Goal: Find specific page/section: Find specific page/section

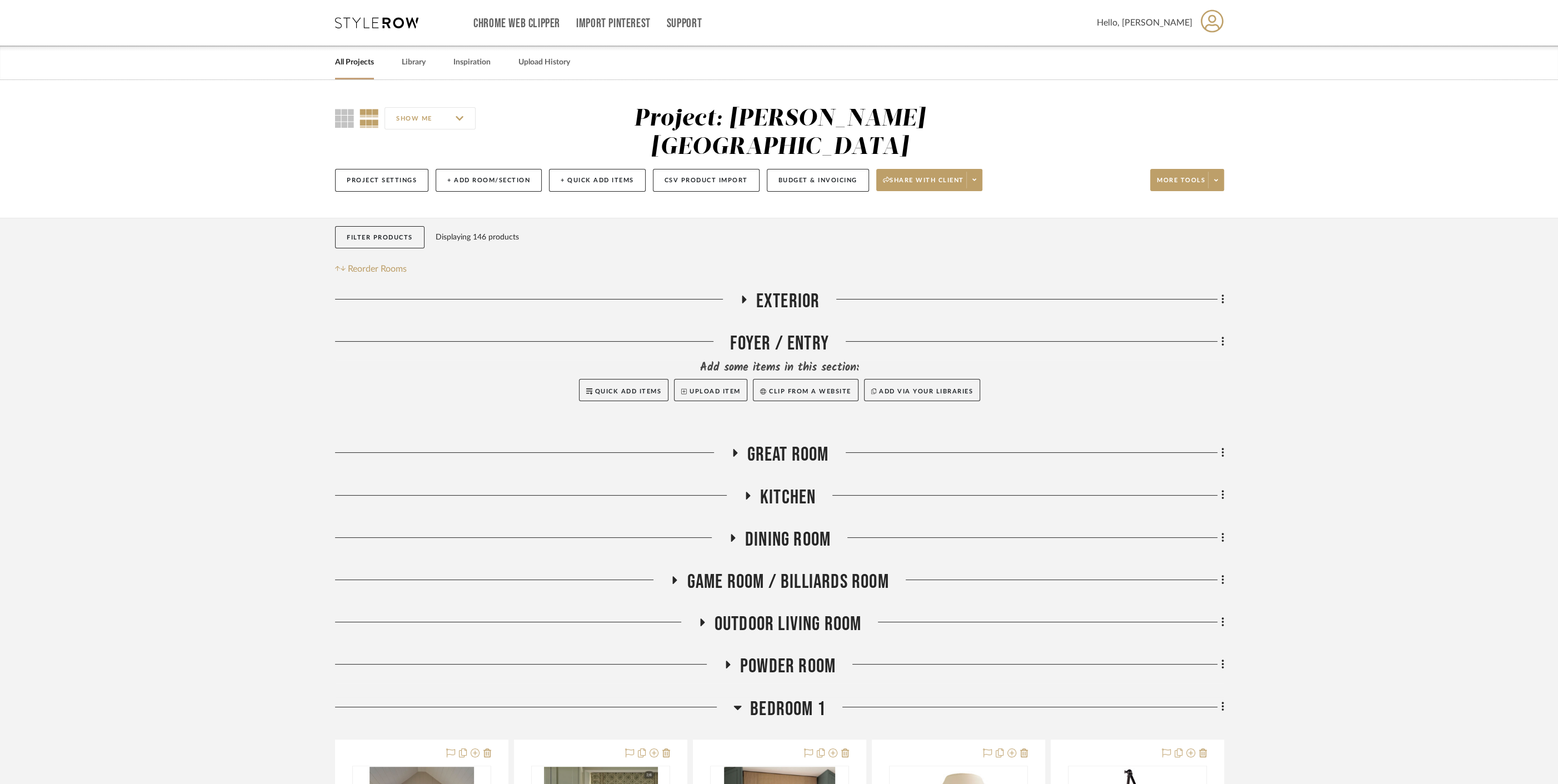
click at [346, 59] on link "All Projects" at bounding box center [354, 62] width 39 height 15
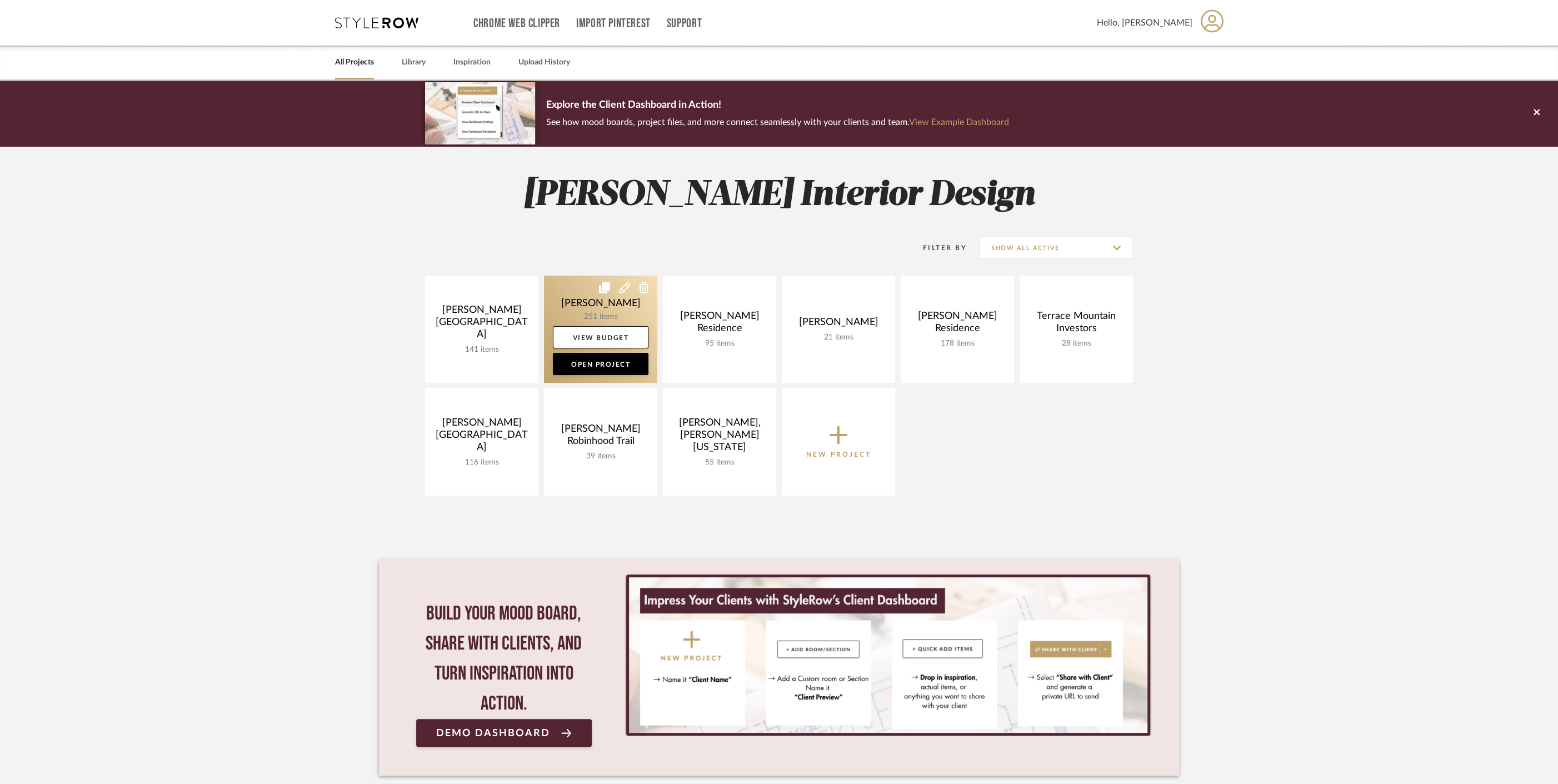
click at [578, 302] on link at bounding box center [601, 329] width 113 height 107
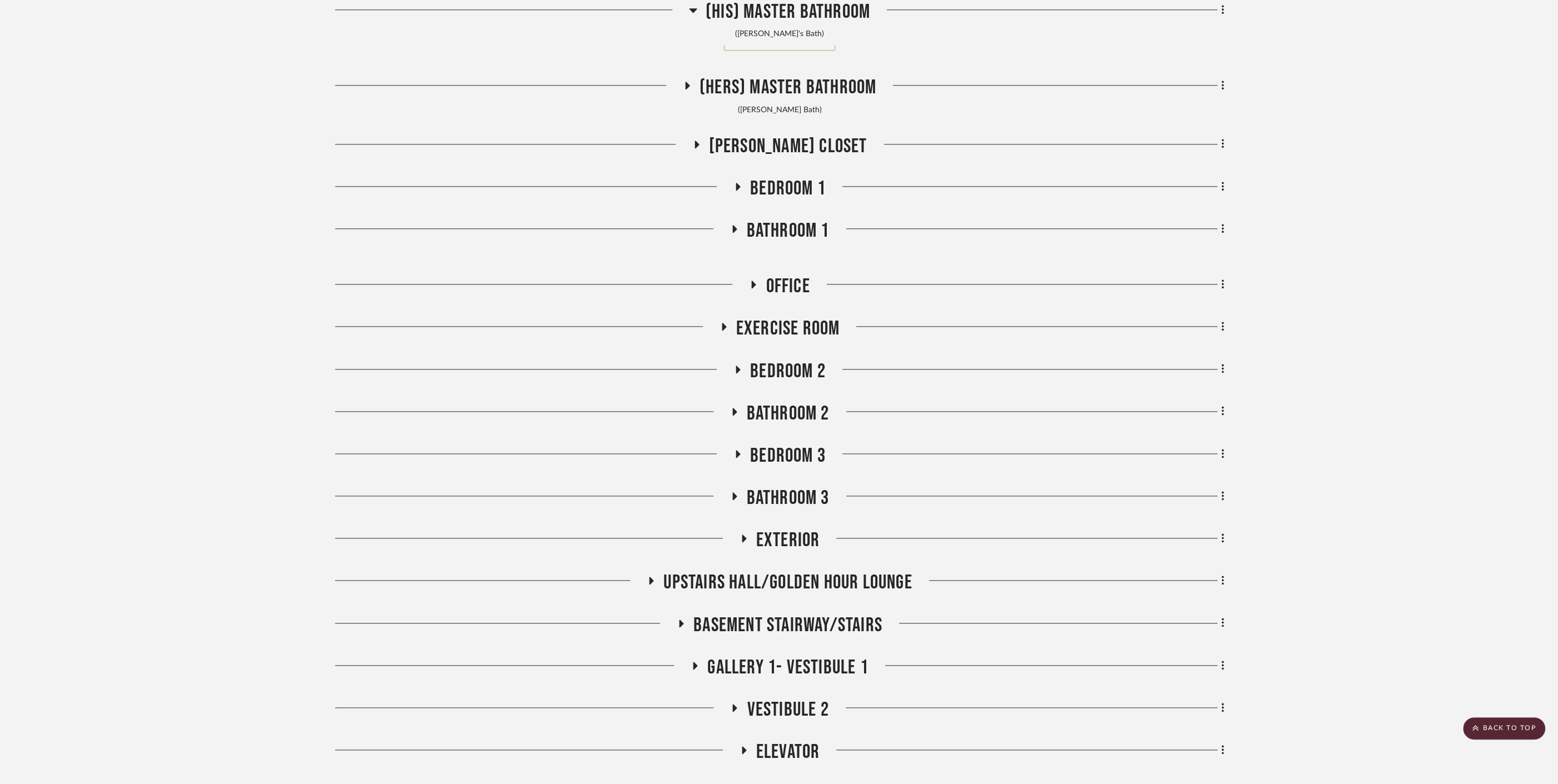
scroll to position [1426, 0]
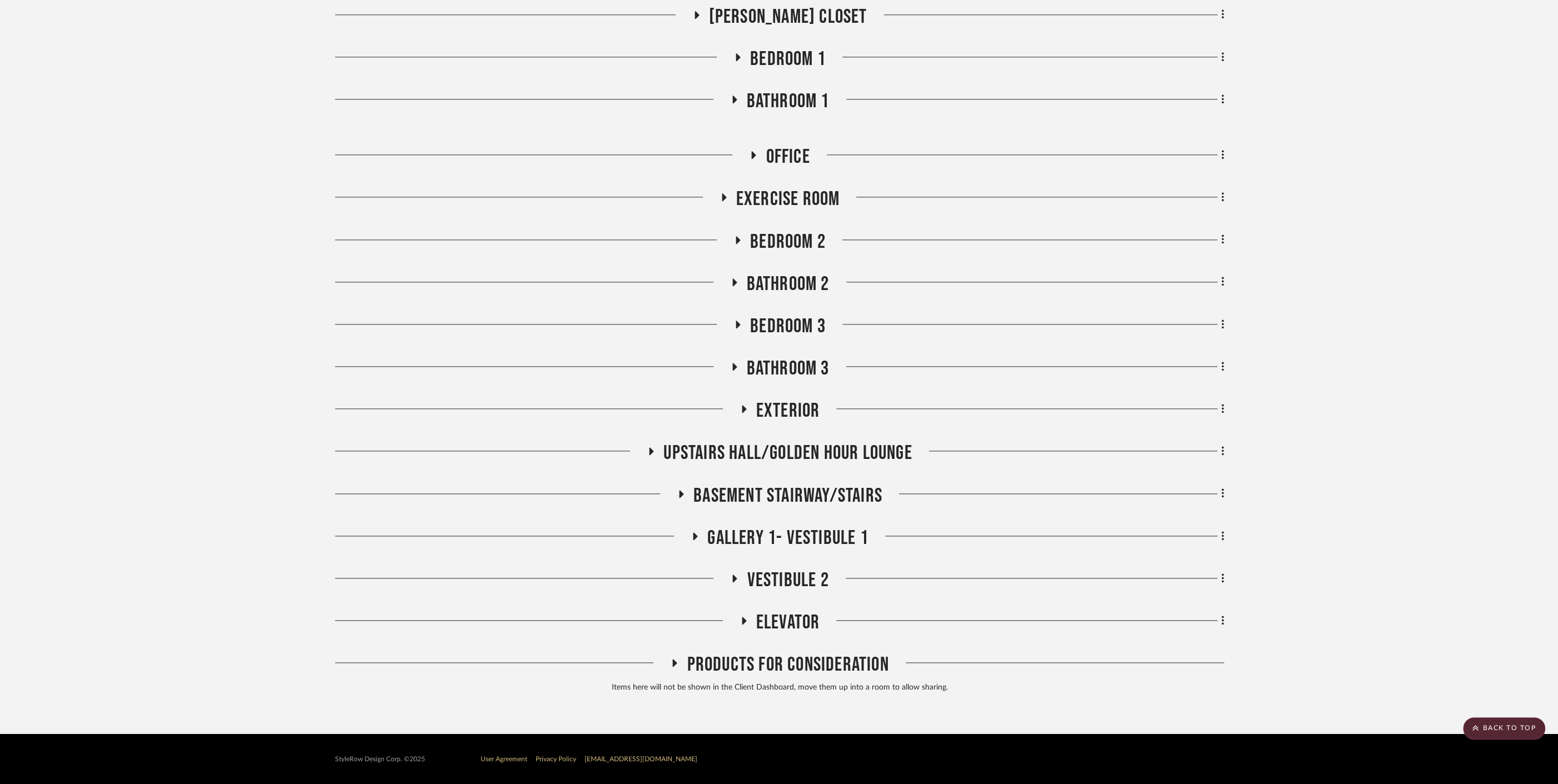
click at [776, 615] on span "Elevator" at bounding box center [788, 622] width 64 height 24
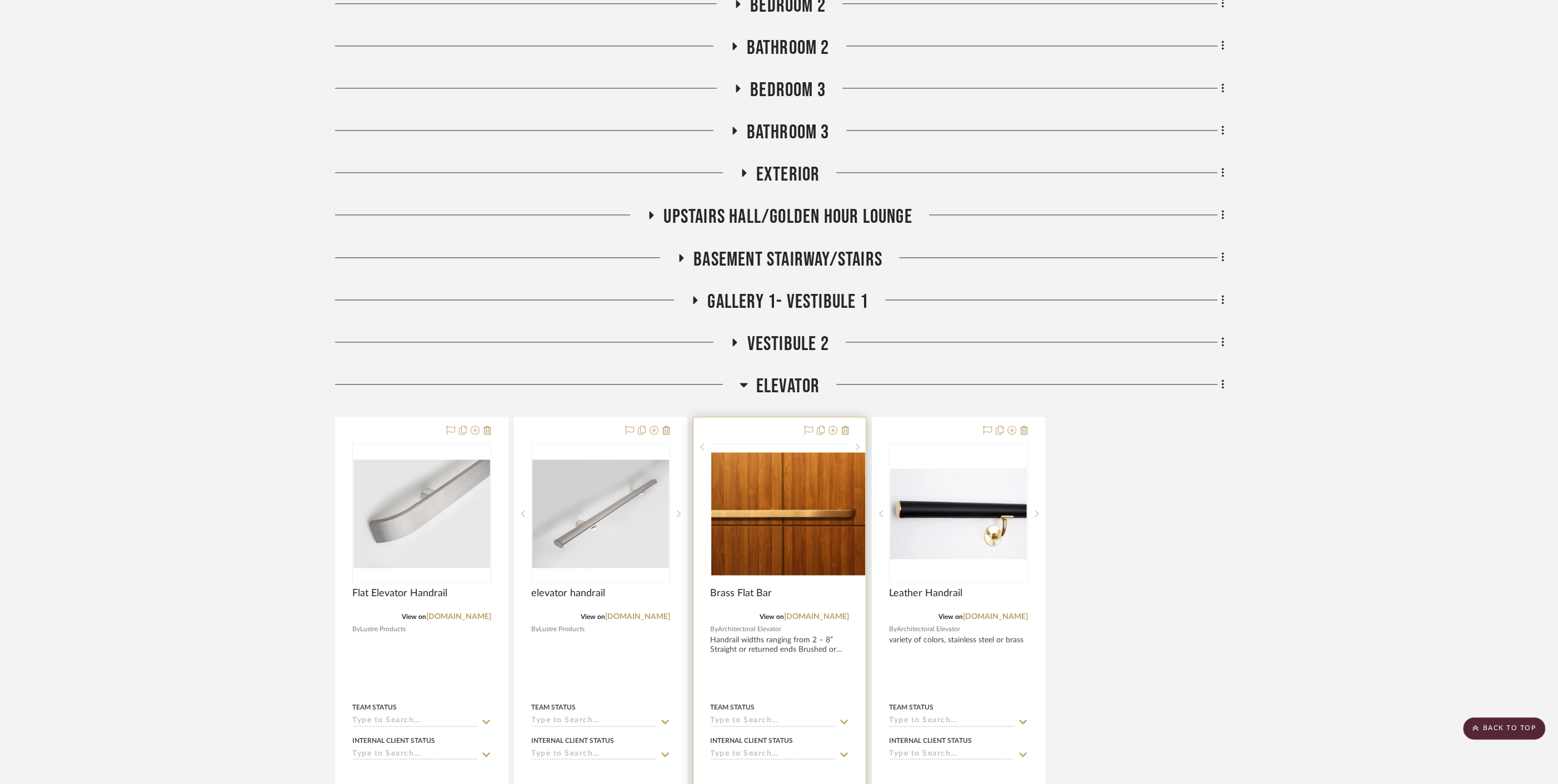
scroll to position [1673, 0]
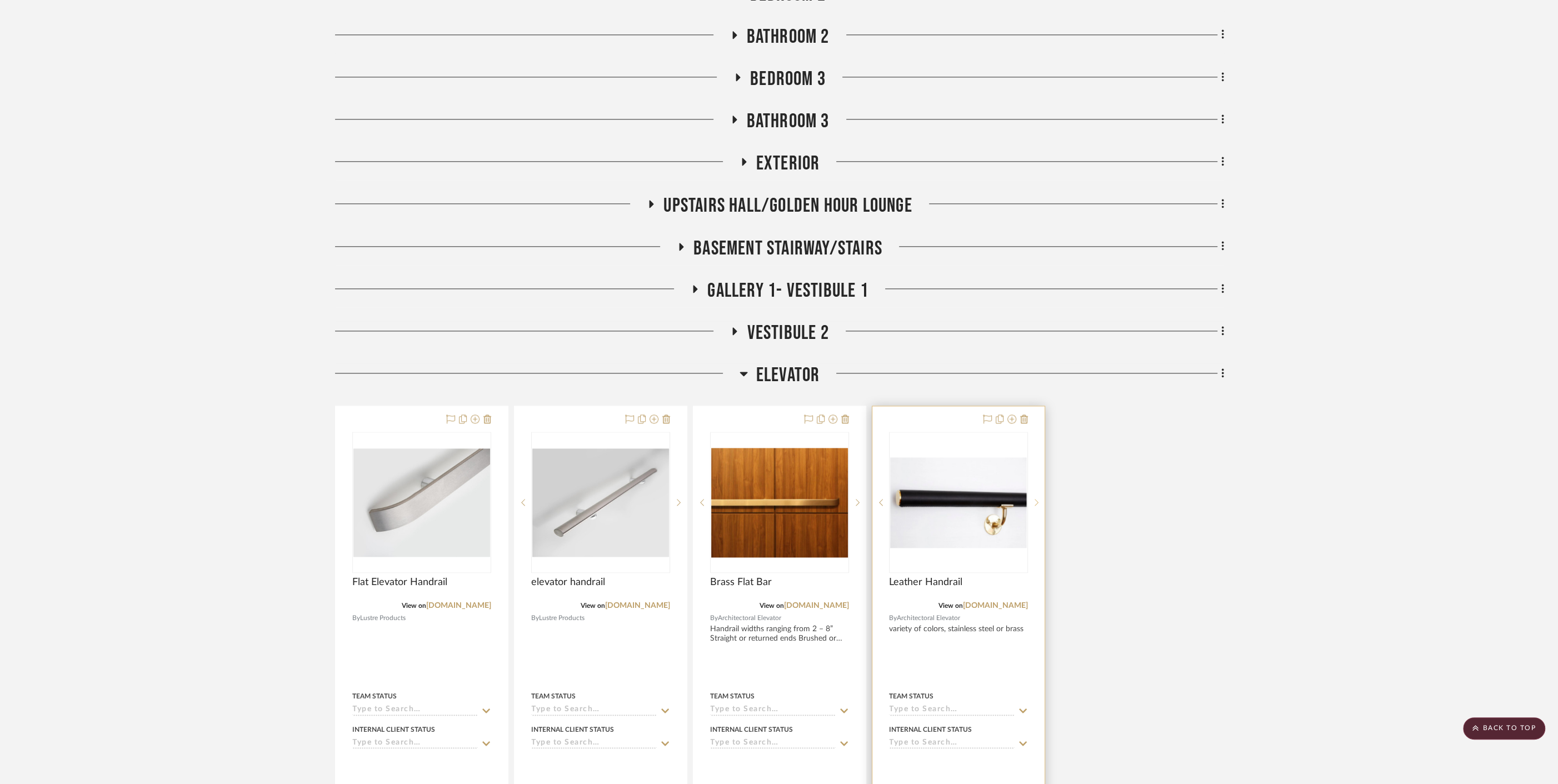
click at [1035, 504] on icon at bounding box center [1037, 502] width 4 height 8
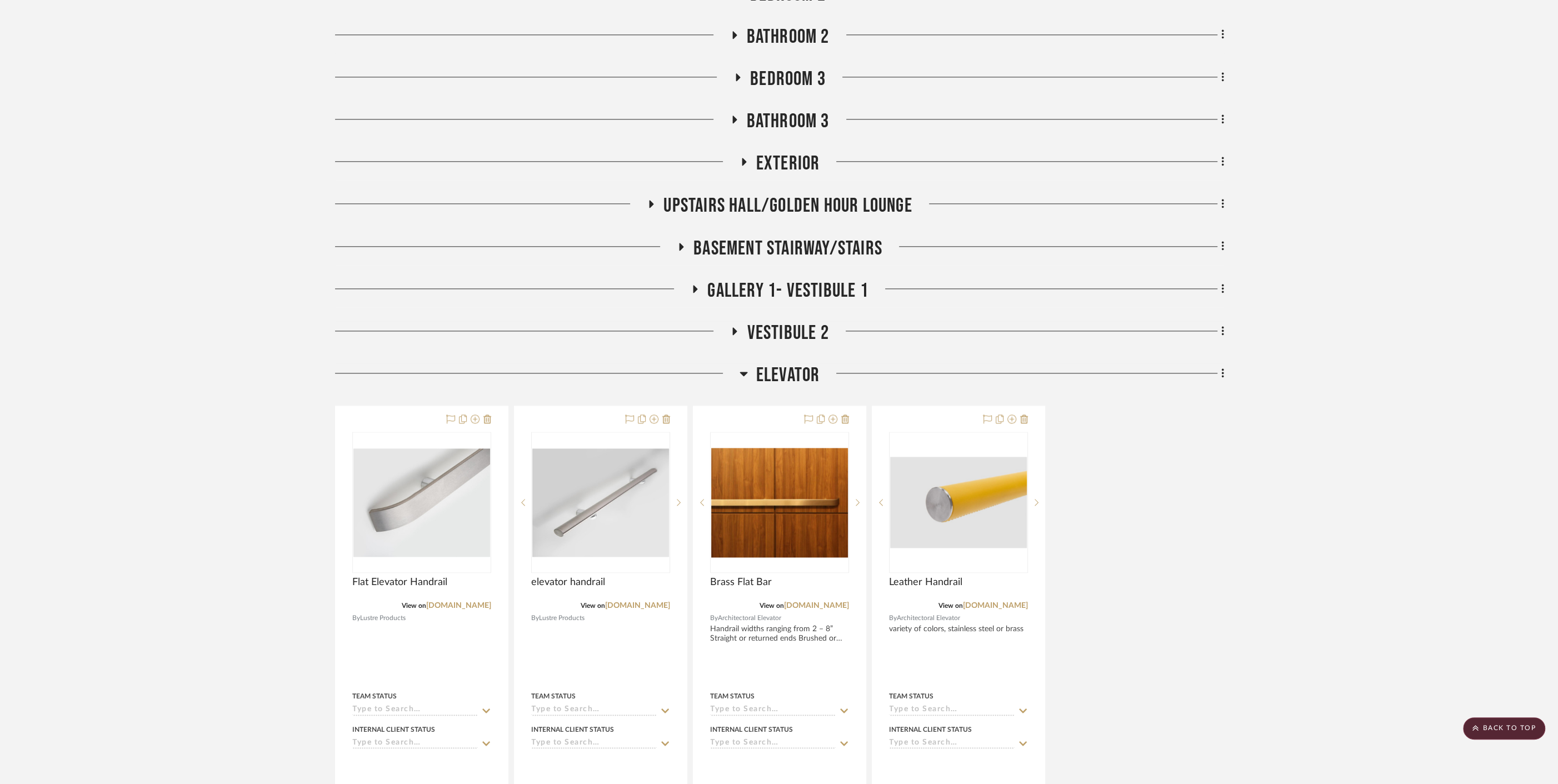
click at [793, 369] on span "Elevator" at bounding box center [788, 374] width 64 height 24
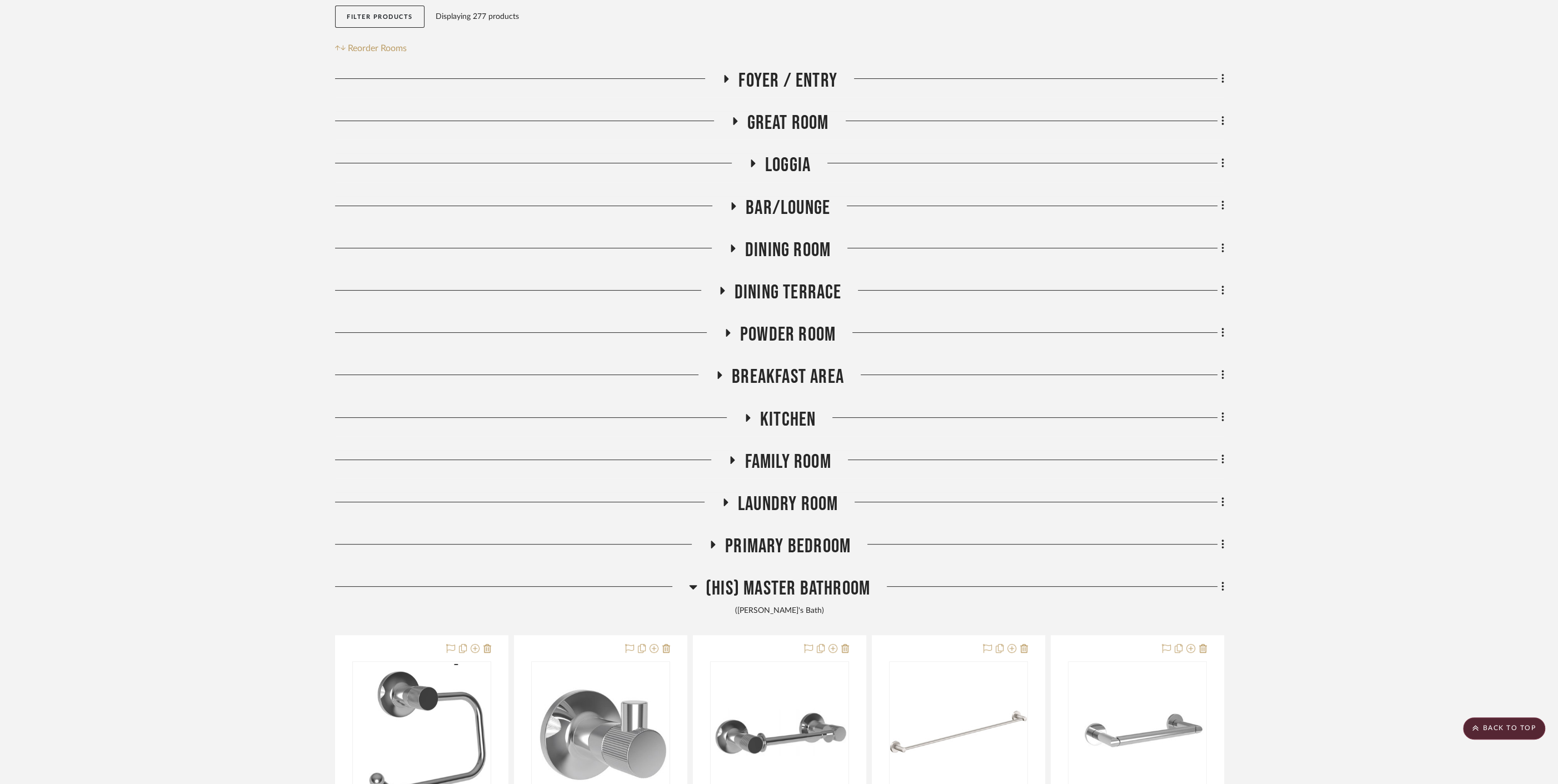
scroll to position [0, 0]
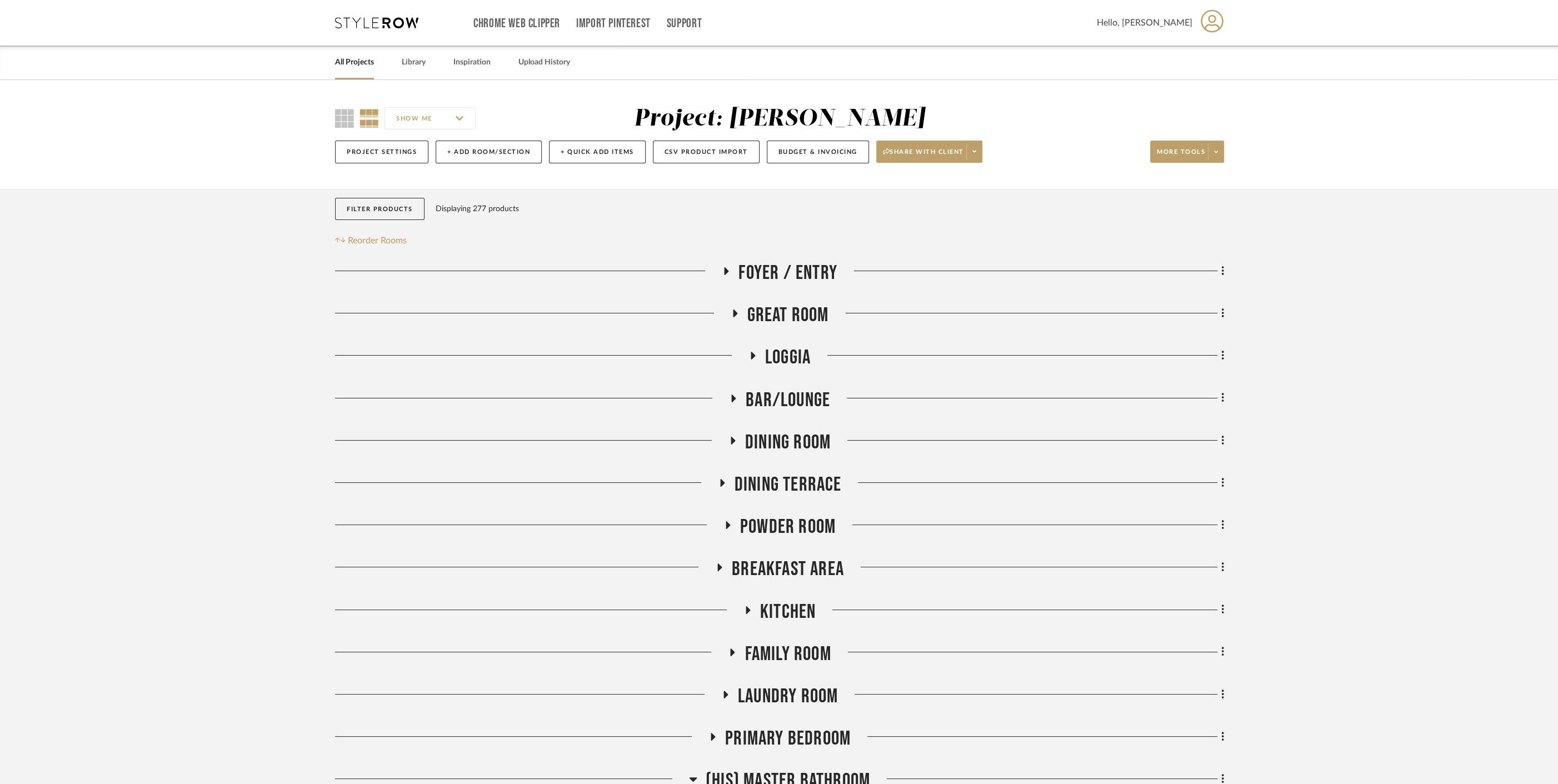
click at [350, 62] on link "All Projects" at bounding box center [354, 62] width 39 height 15
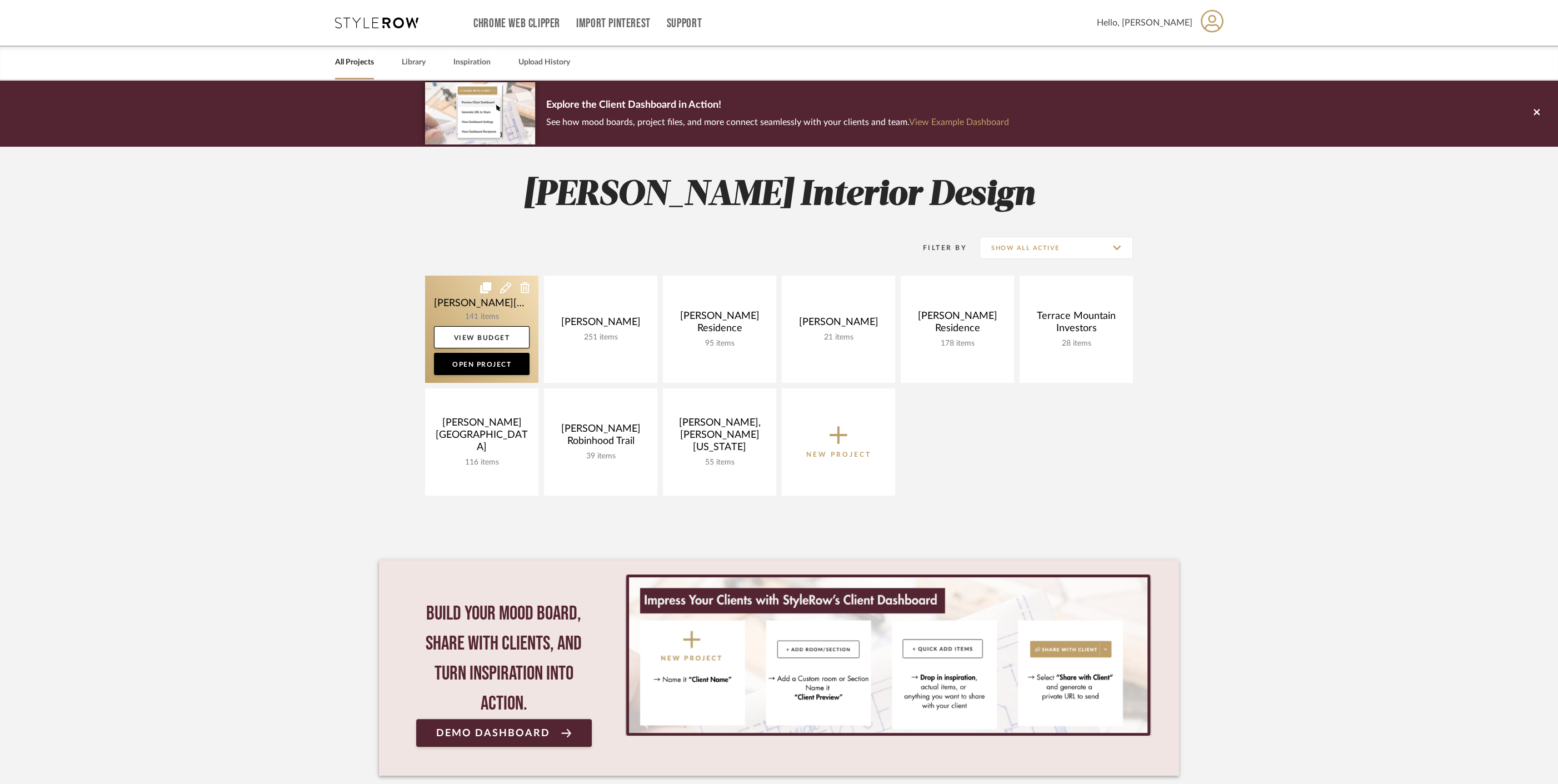
click at [460, 313] on link at bounding box center [481, 329] width 113 height 107
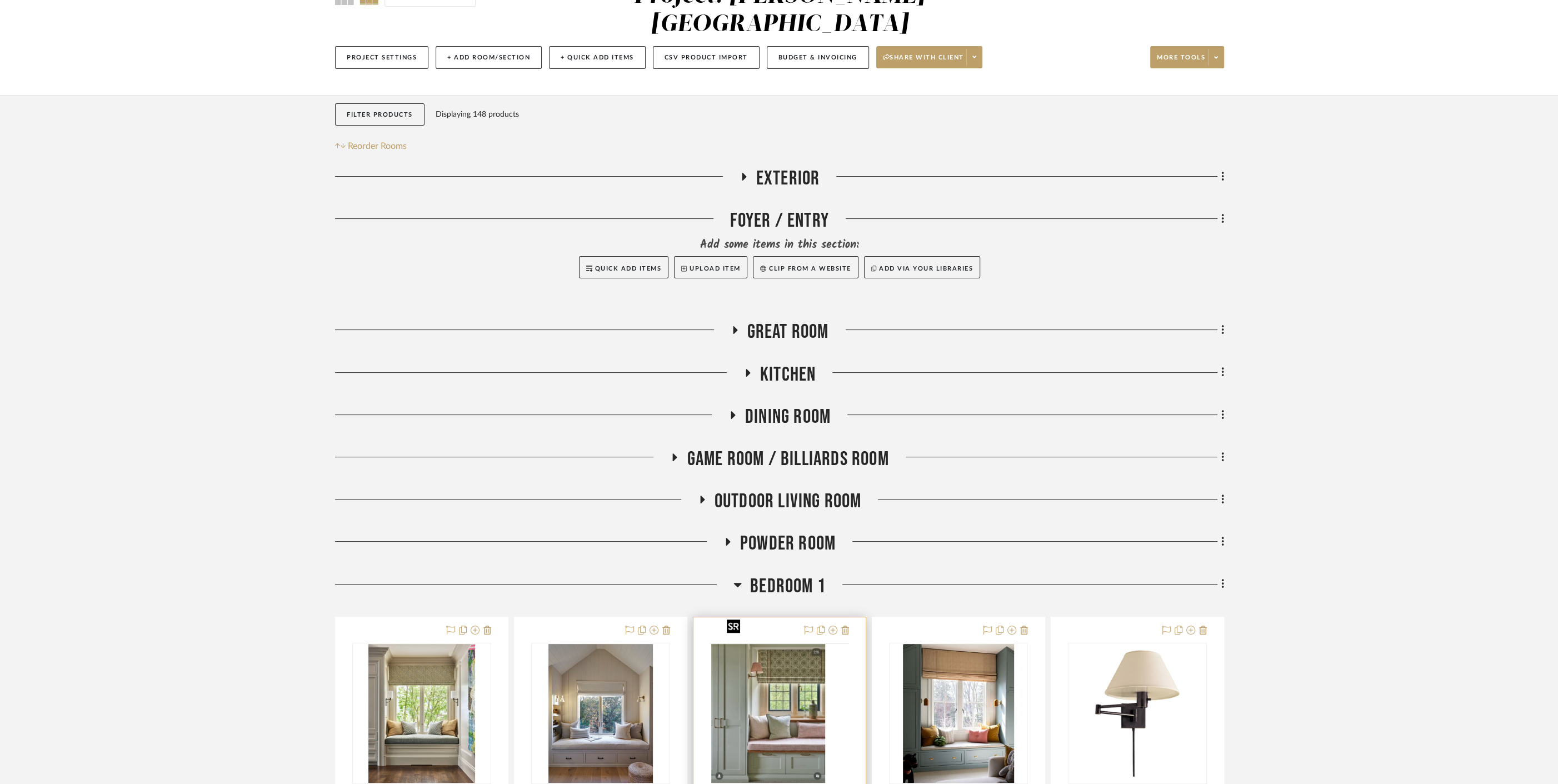
scroll to position [247, 0]
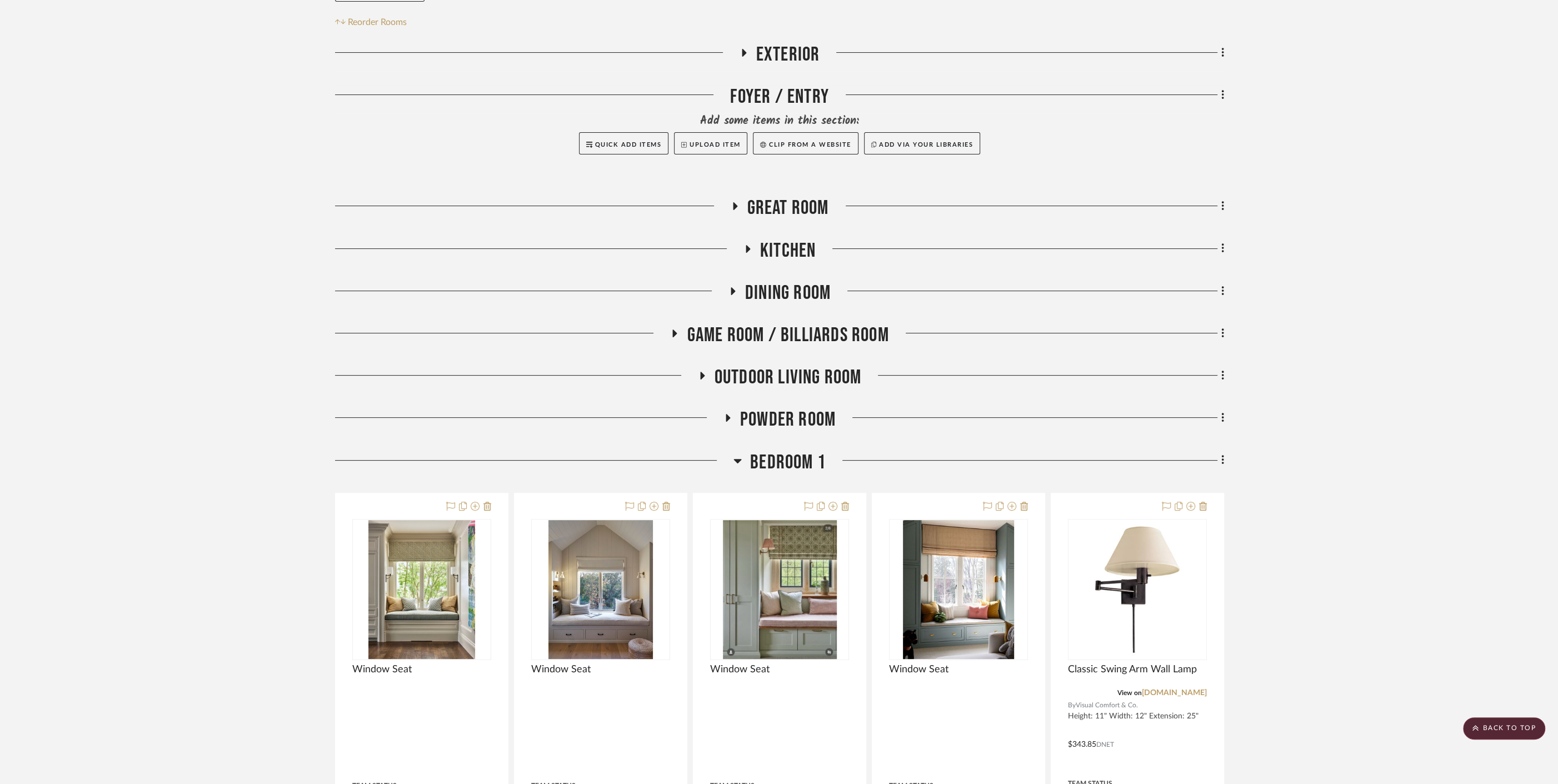
click at [780, 451] on span "Bedroom 1" at bounding box center [788, 462] width 76 height 24
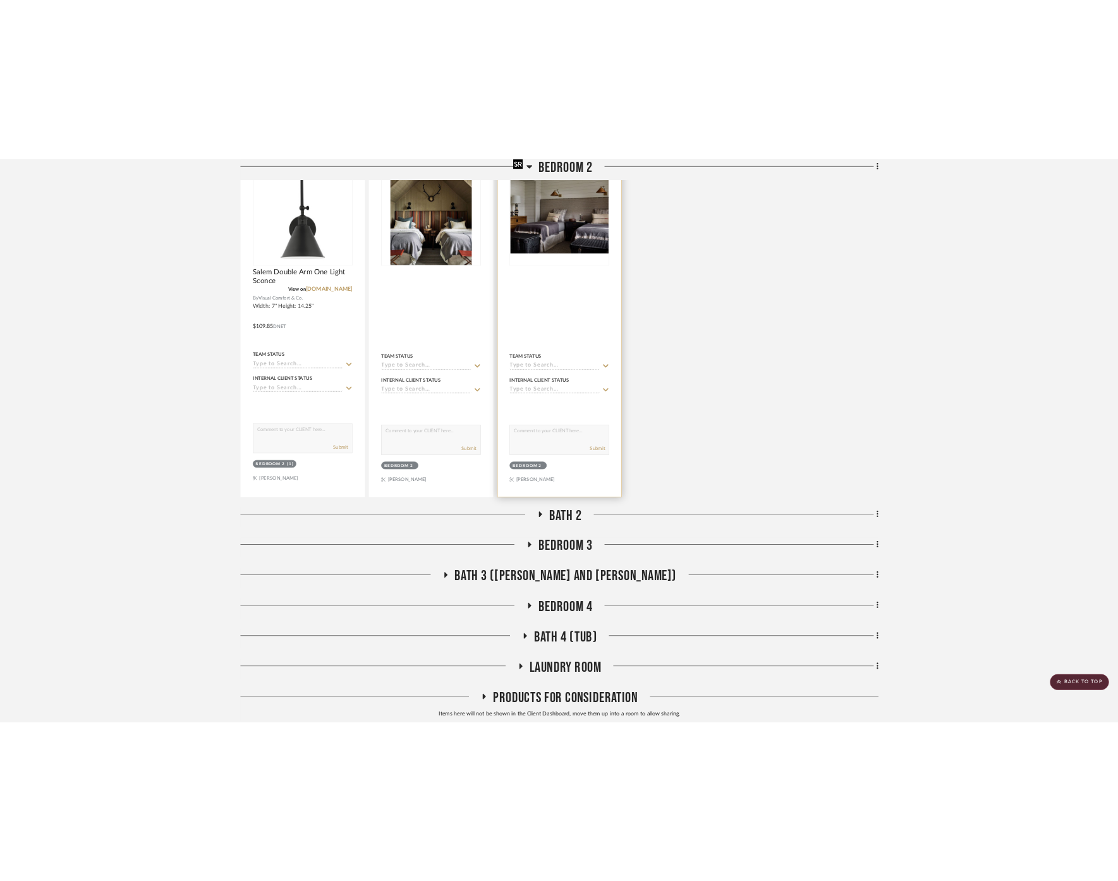
scroll to position [983, 0]
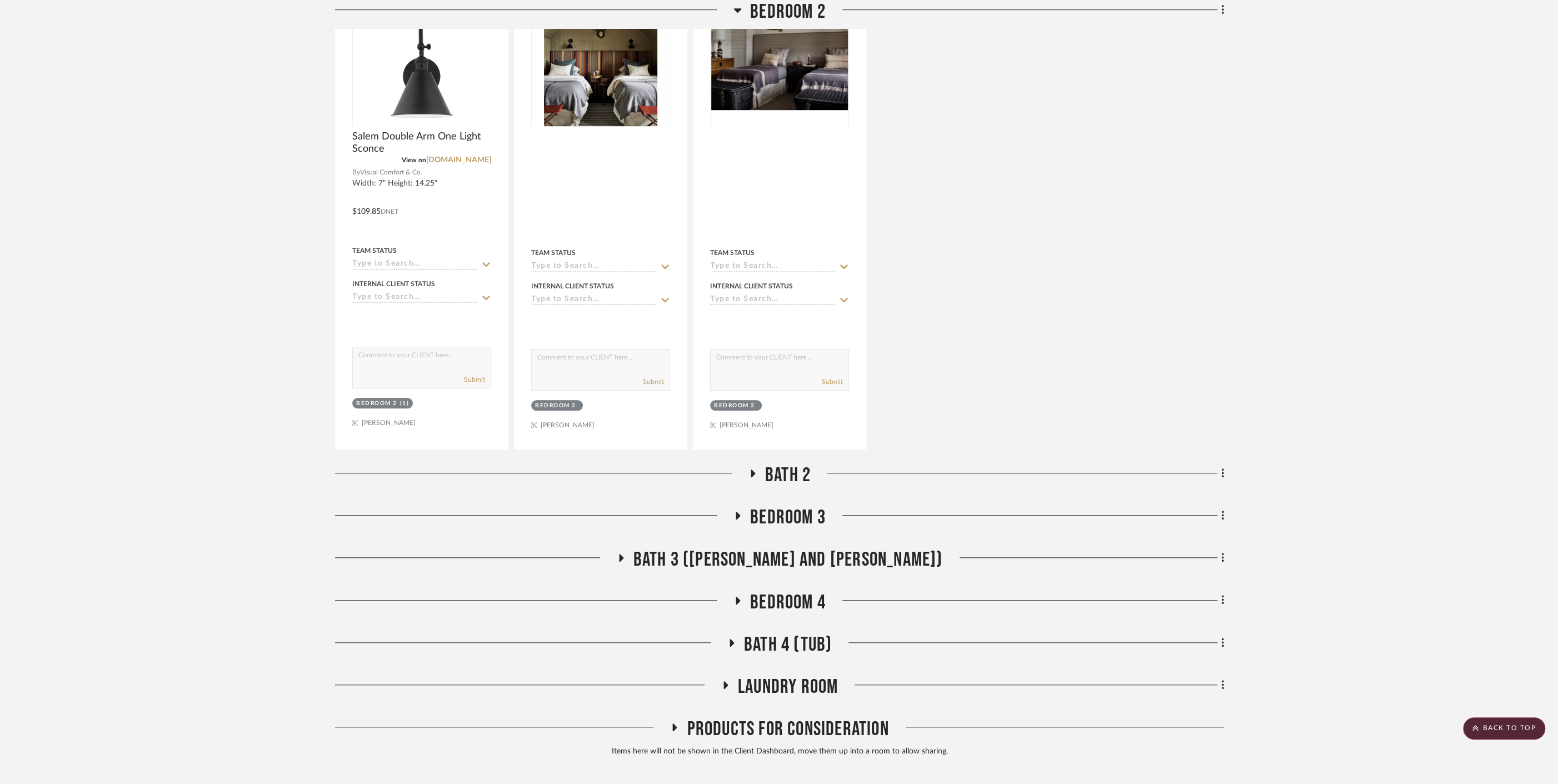
click at [797, 505] on span "Bedroom 3" at bounding box center [788, 517] width 76 height 24
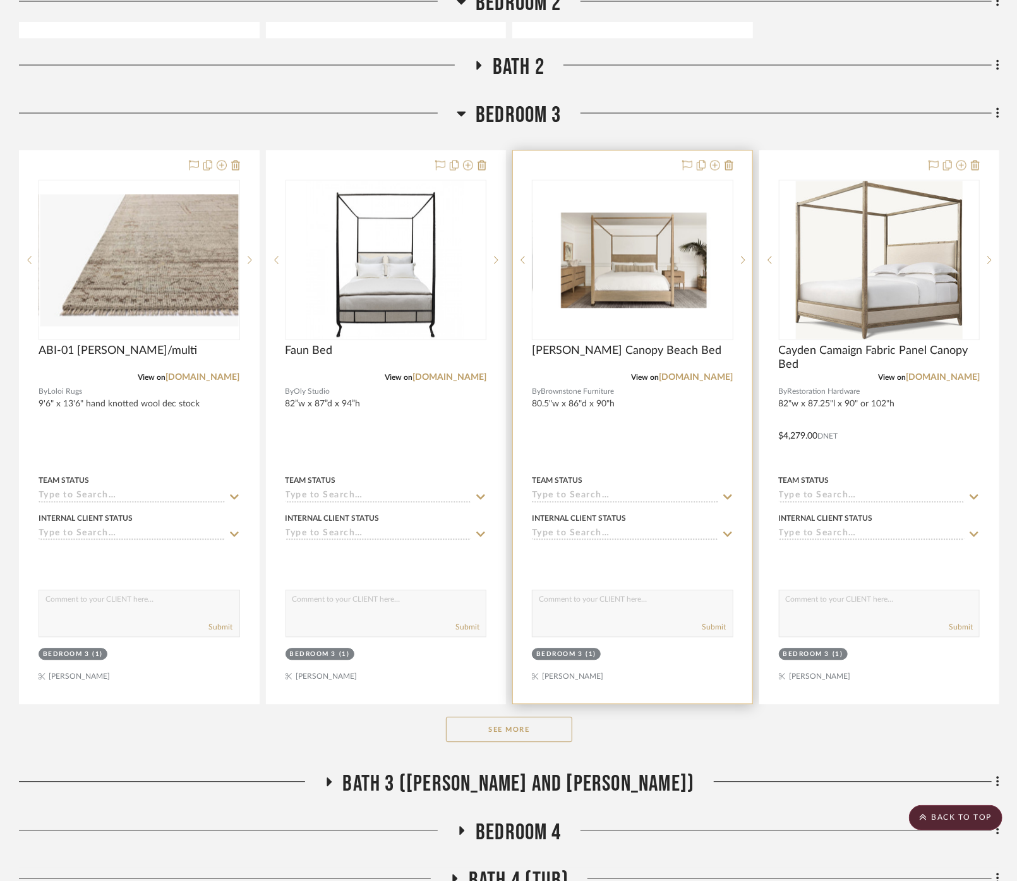
scroll to position [1615, 0]
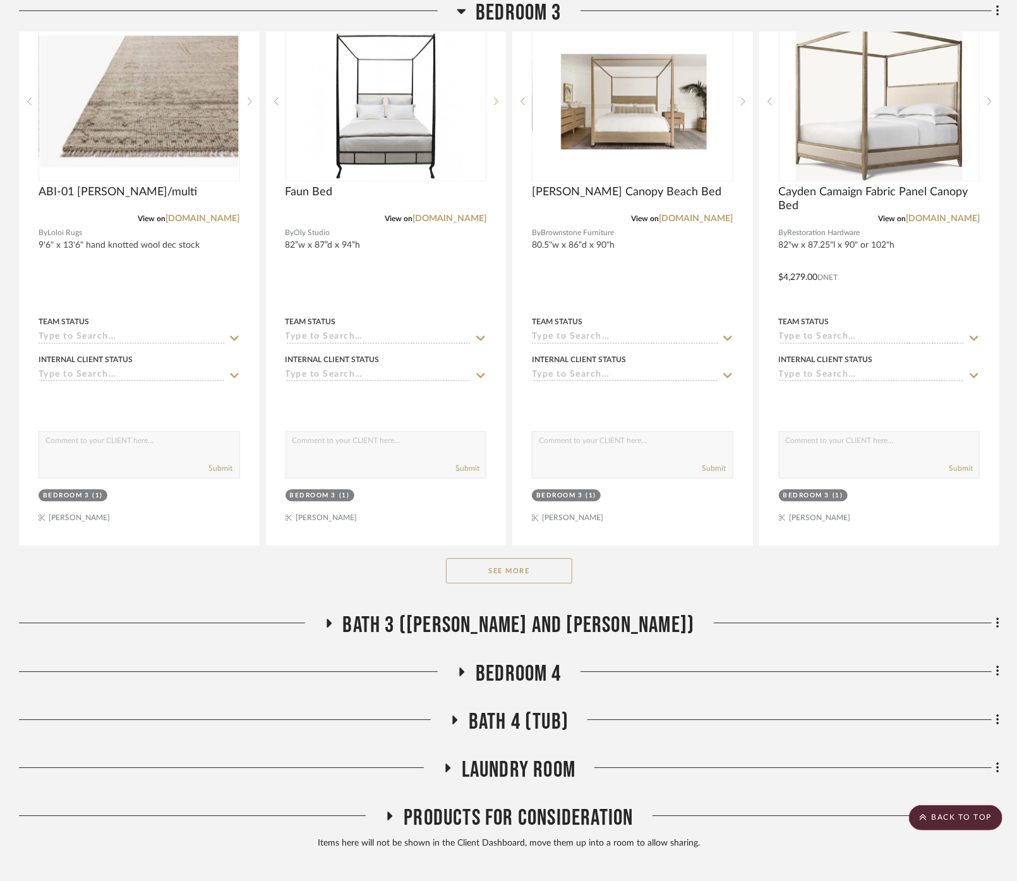
click at [508, 558] on button "See More" at bounding box center [509, 570] width 126 height 25
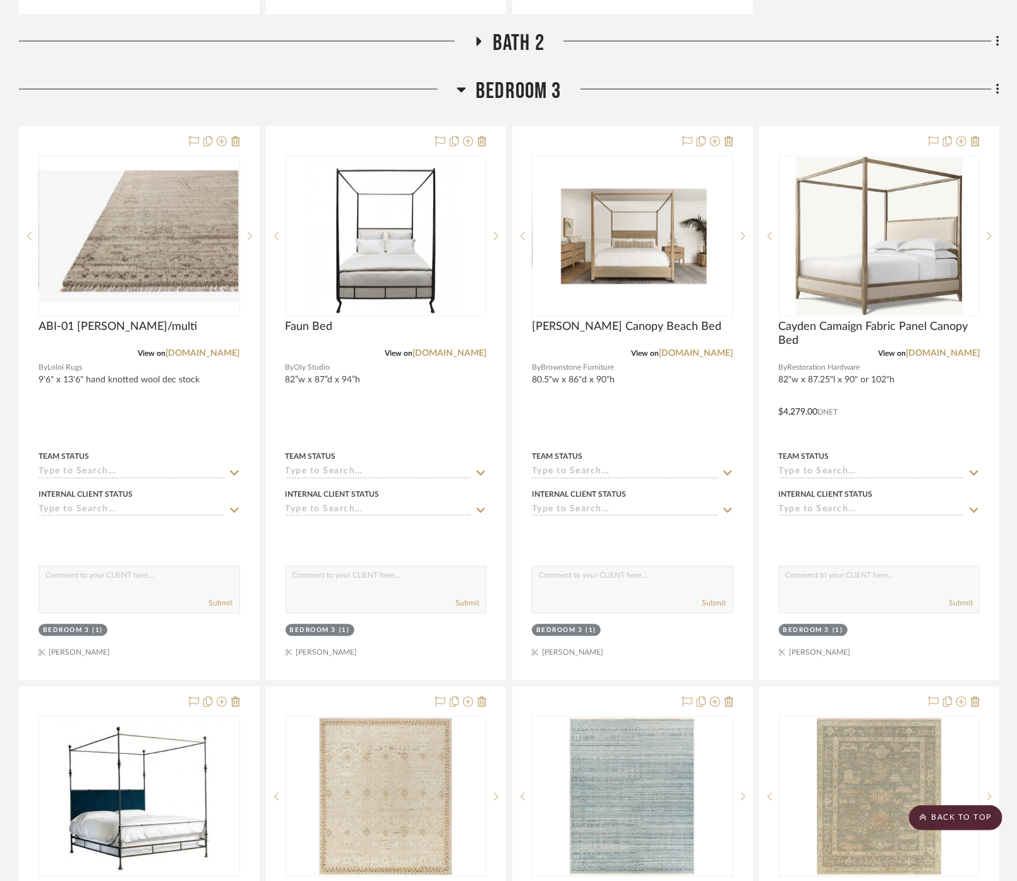
scroll to position [1474, 0]
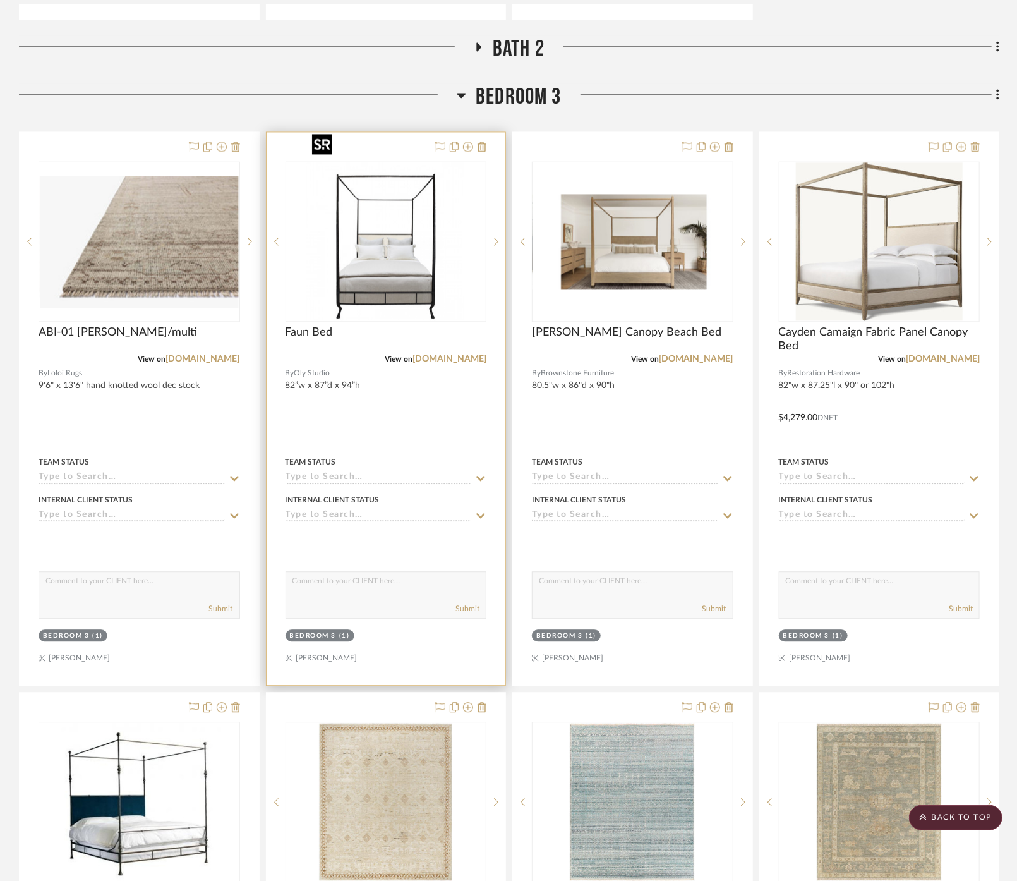
click at [420, 224] on img "0" at bounding box center [386, 241] width 158 height 158
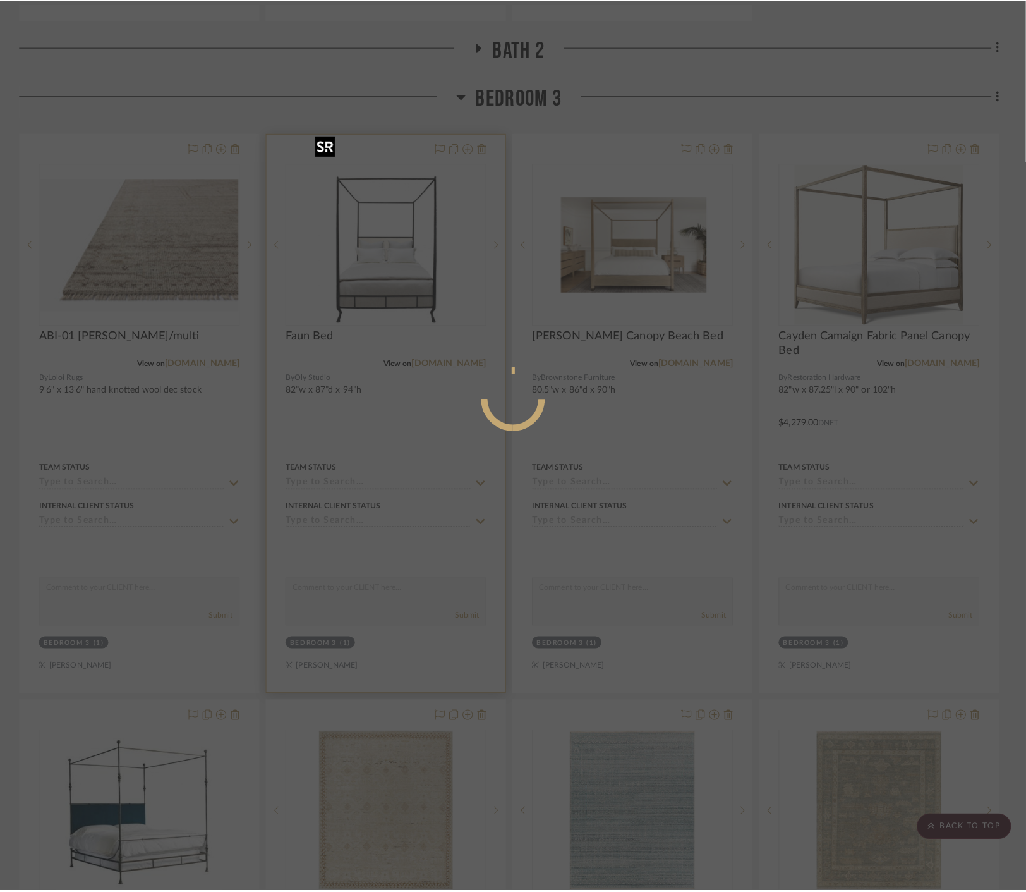
scroll to position [0, 0]
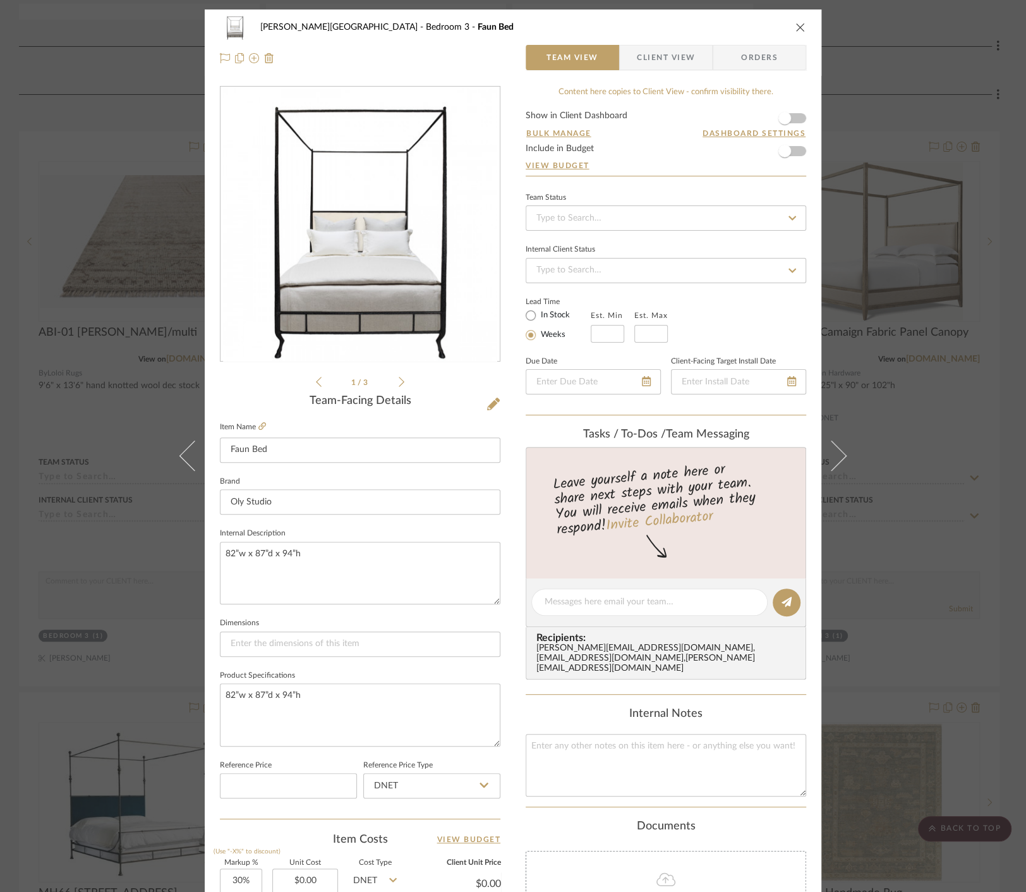
click at [369, 300] on img "0" at bounding box center [360, 224] width 274 height 274
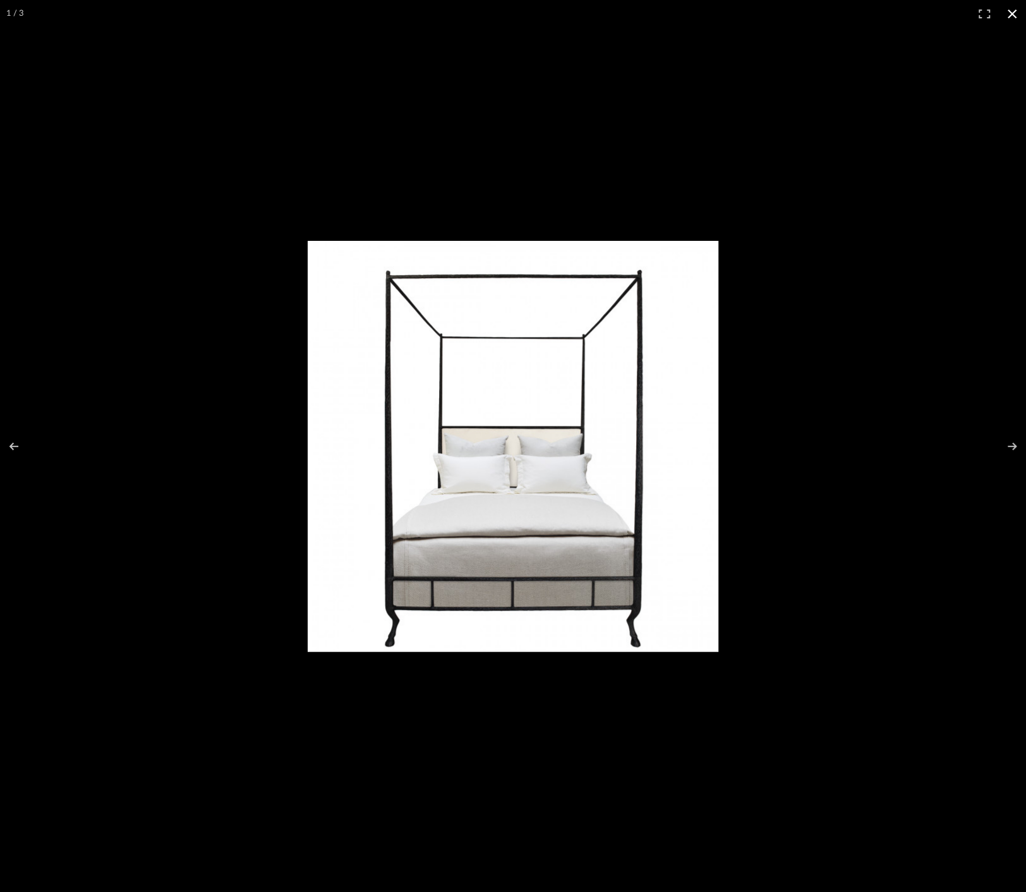
click at [243, 422] on div at bounding box center [513, 446] width 1026 height 892
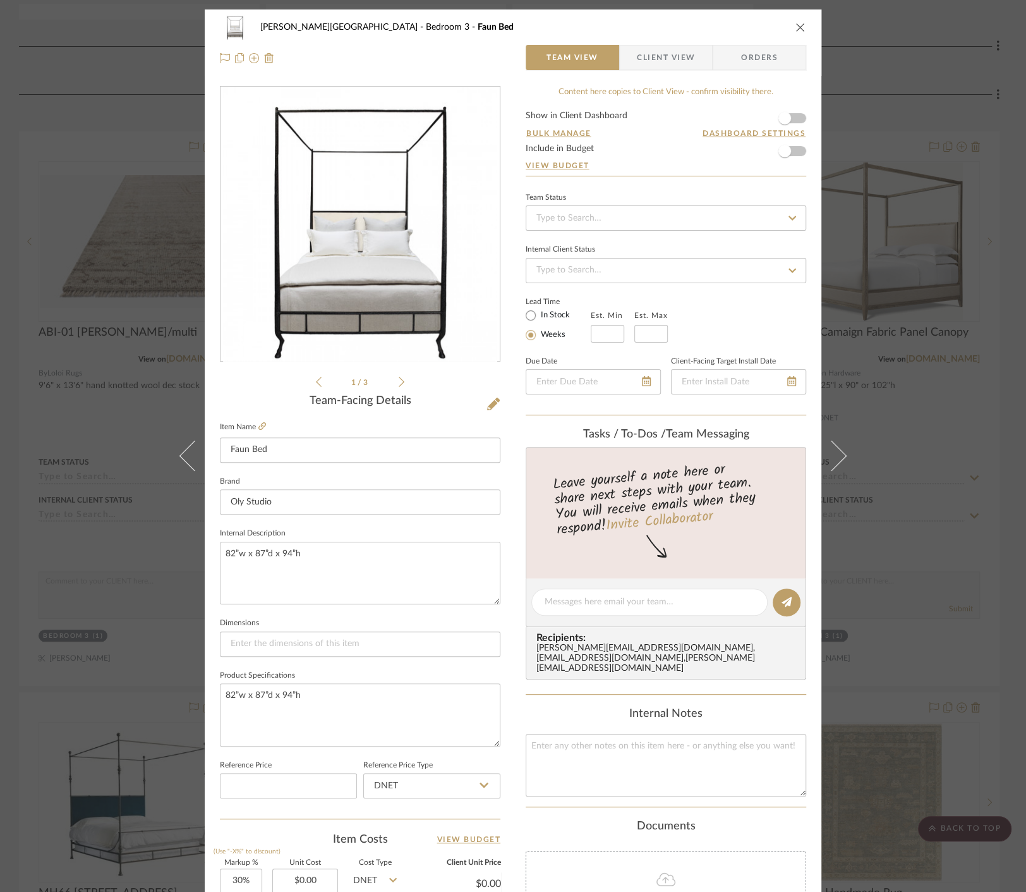
click at [91, 365] on div "[PERSON_NAME][GEOGRAPHIC_DATA] Bedroom 3 Faun Bed Team View Client View Orders …" at bounding box center [513, 446] width 1026 height 892
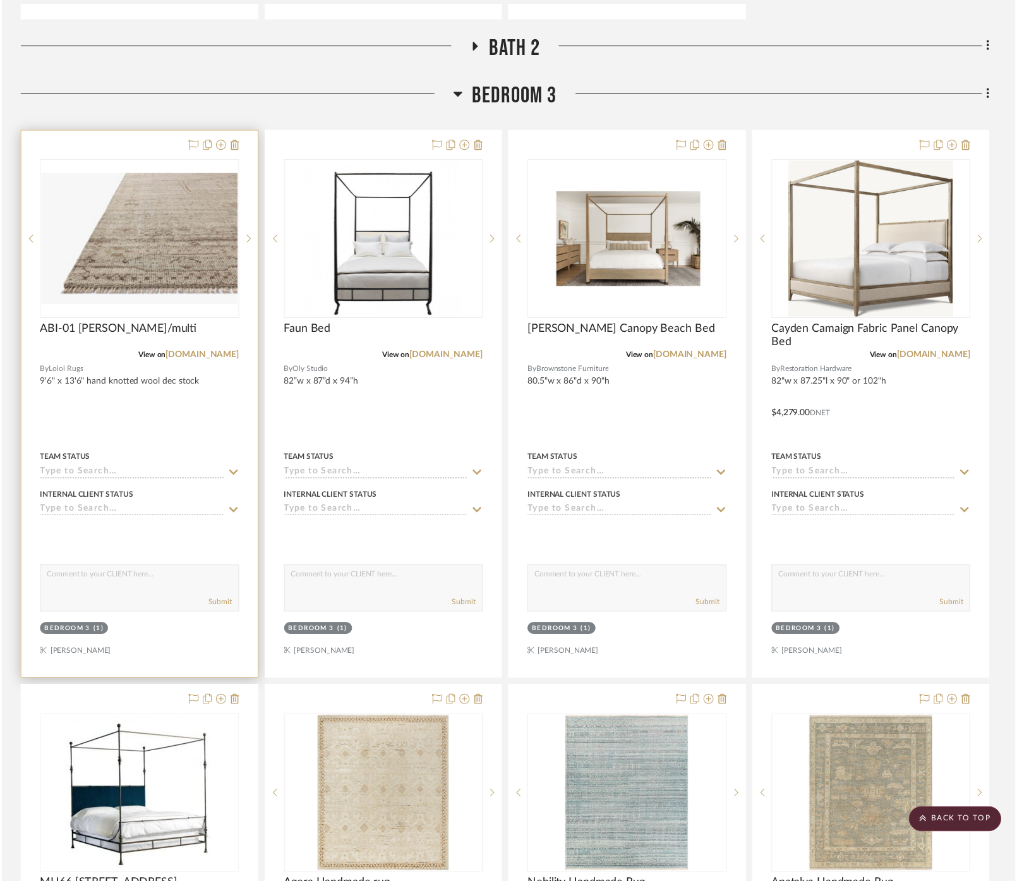
scroll to position [1474, 0]
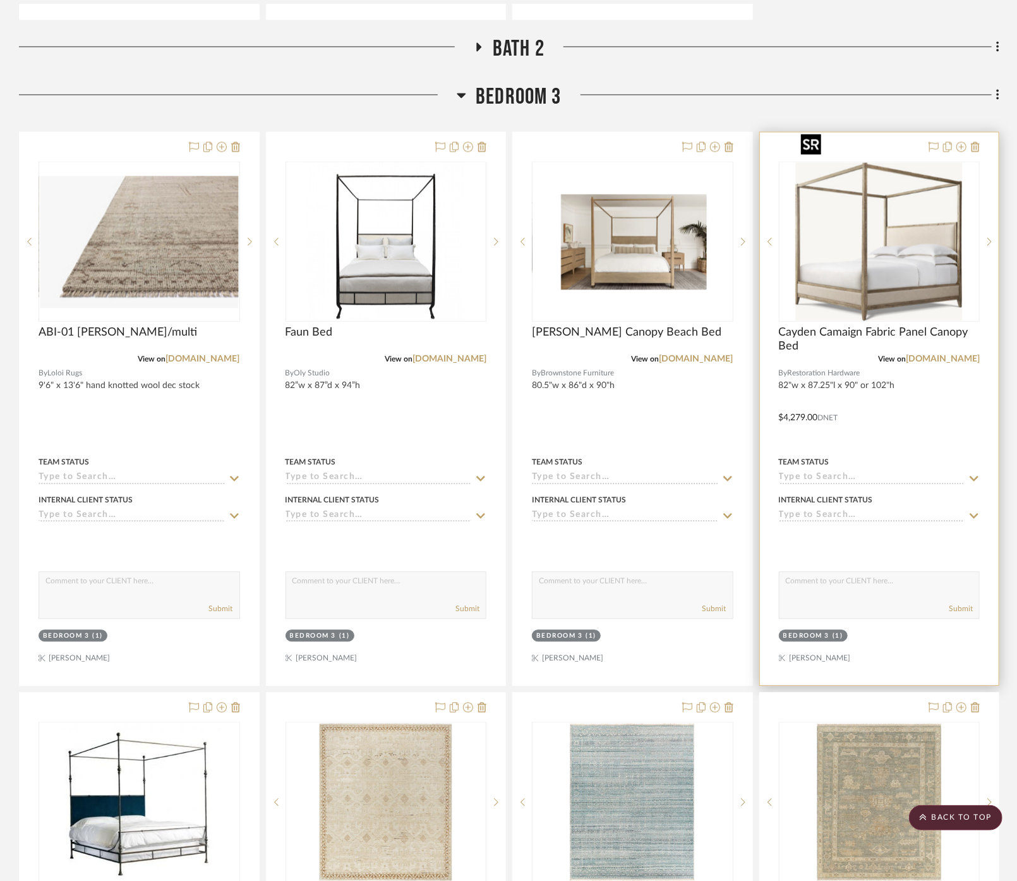
click at [0, 0] on img at bounding box center [0, 0] width 0 height 0
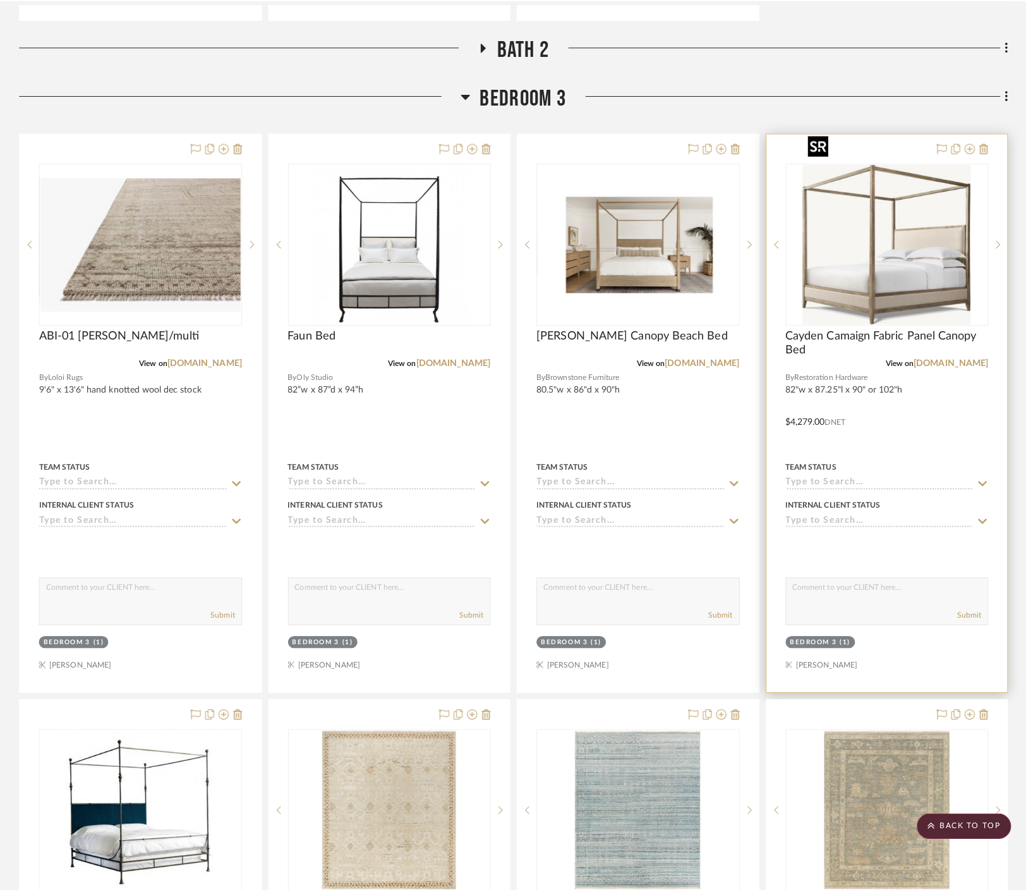
scroll to position [0, 0]
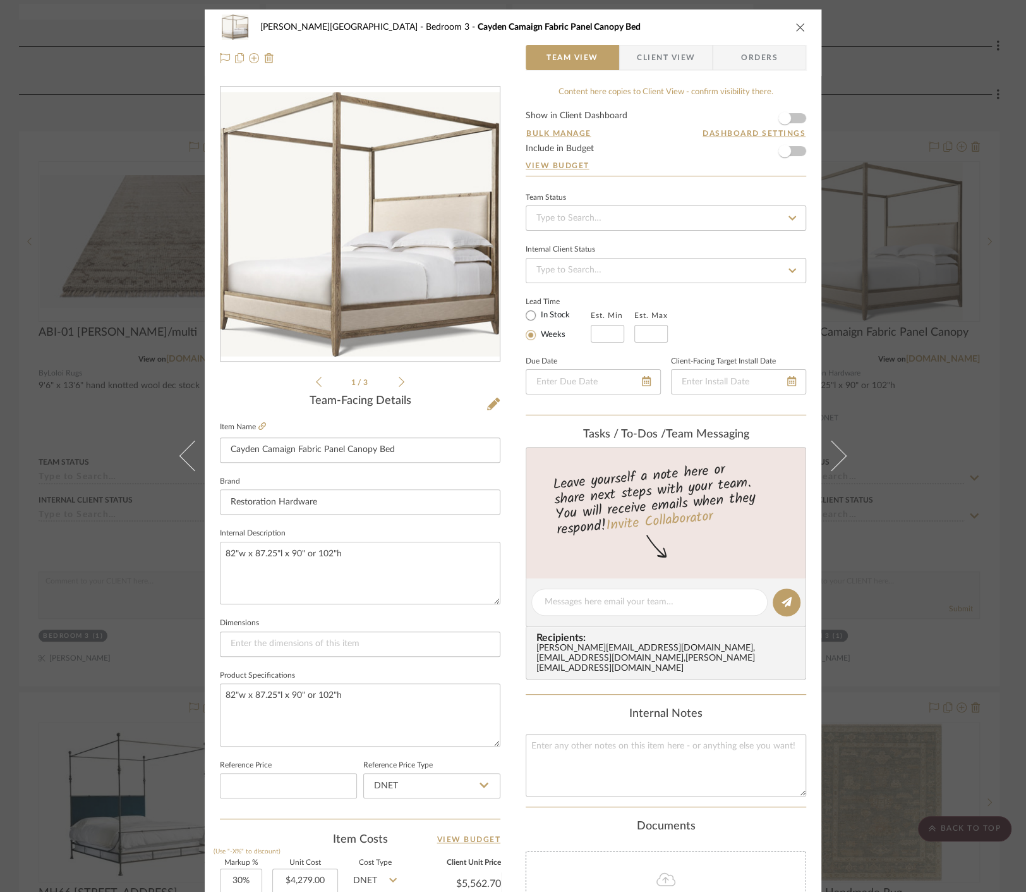
click at [291, 171] on img "0" at bounding box center [360, 224] width 279 height 264
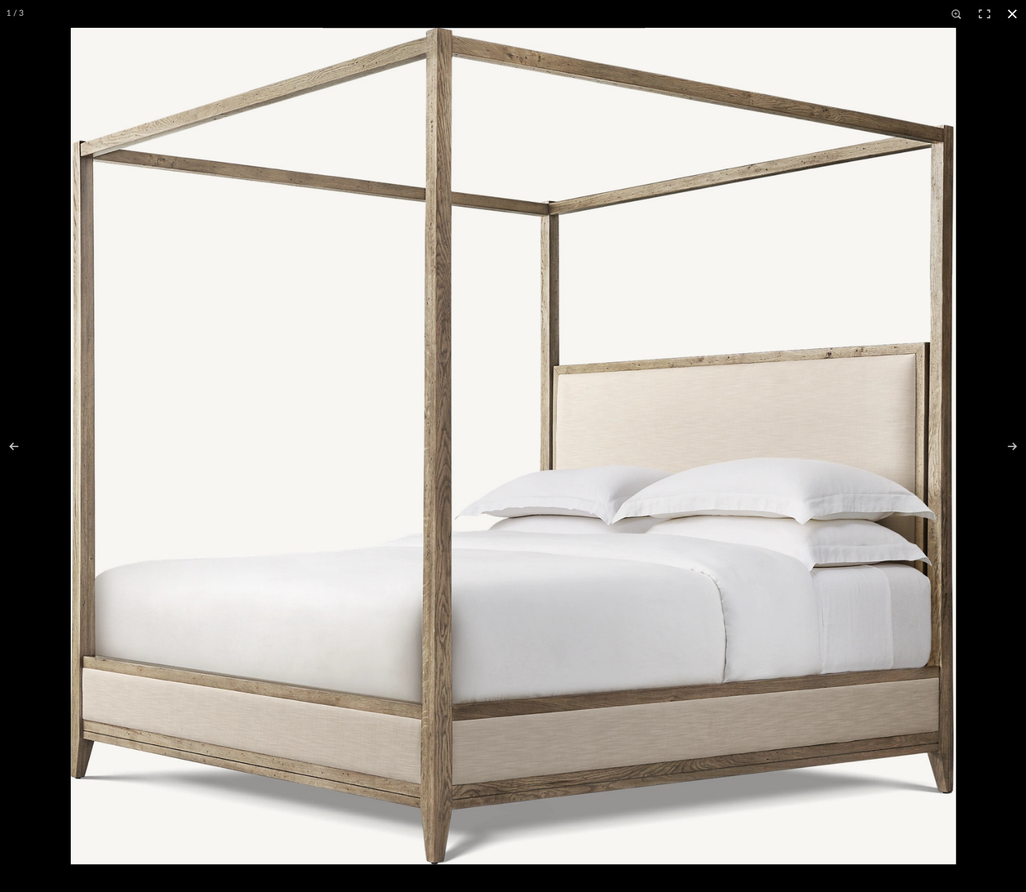
click at [40, 338] on div at bounding box center [513, 446] width 1026 height 892
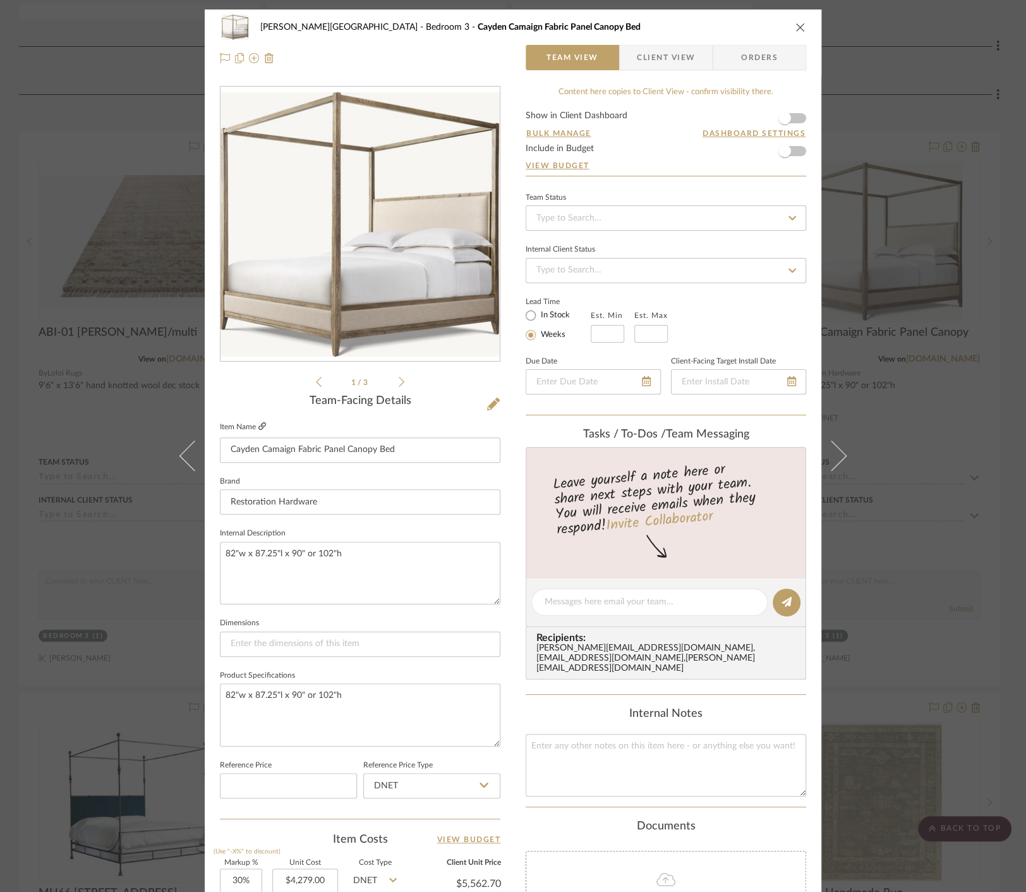
click at [260, 424] on icon at bounding box center [262, 426] width 8 height 8
click at [37, 153] on div "[PERSON_NAME] Circle C Ranch Bedroom 3 Cayden Camaign Fabric Panel Canopy Bed T…" at bounding box center [513, 446] width 1026 height 892
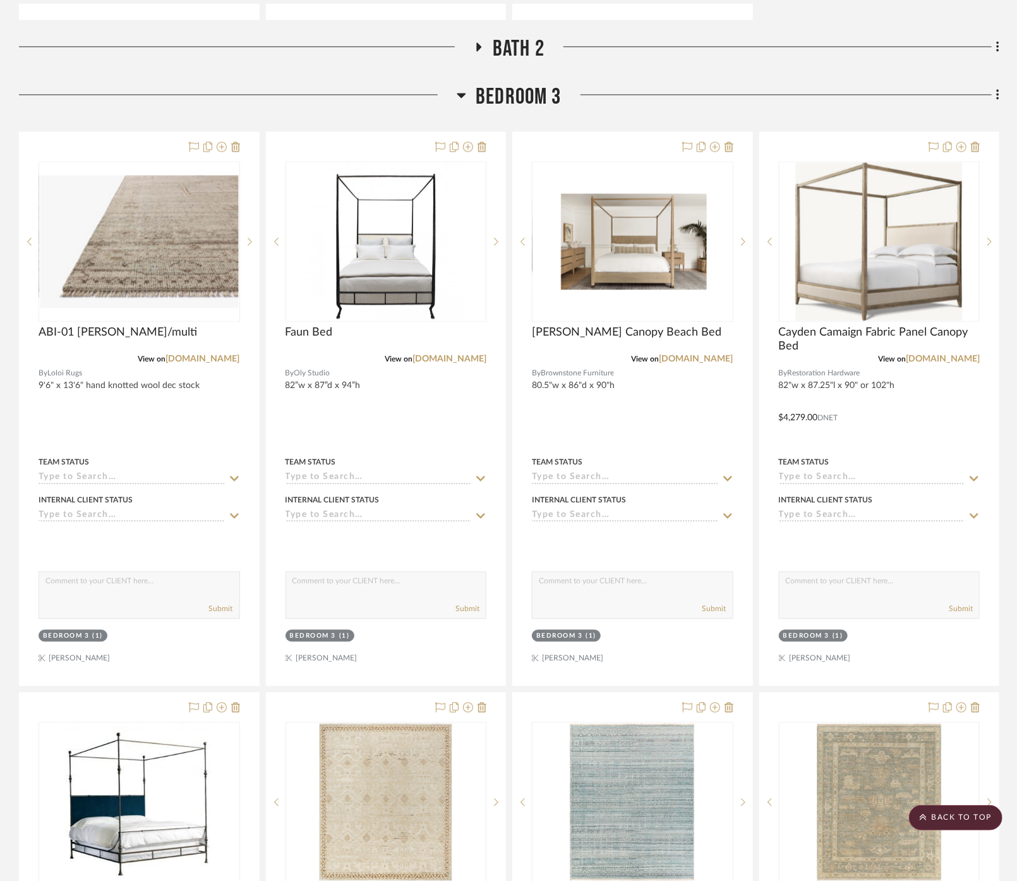
click at [506, 83] on span "Bedroom 3" at bounding box center [519, 96] width 86 height 27
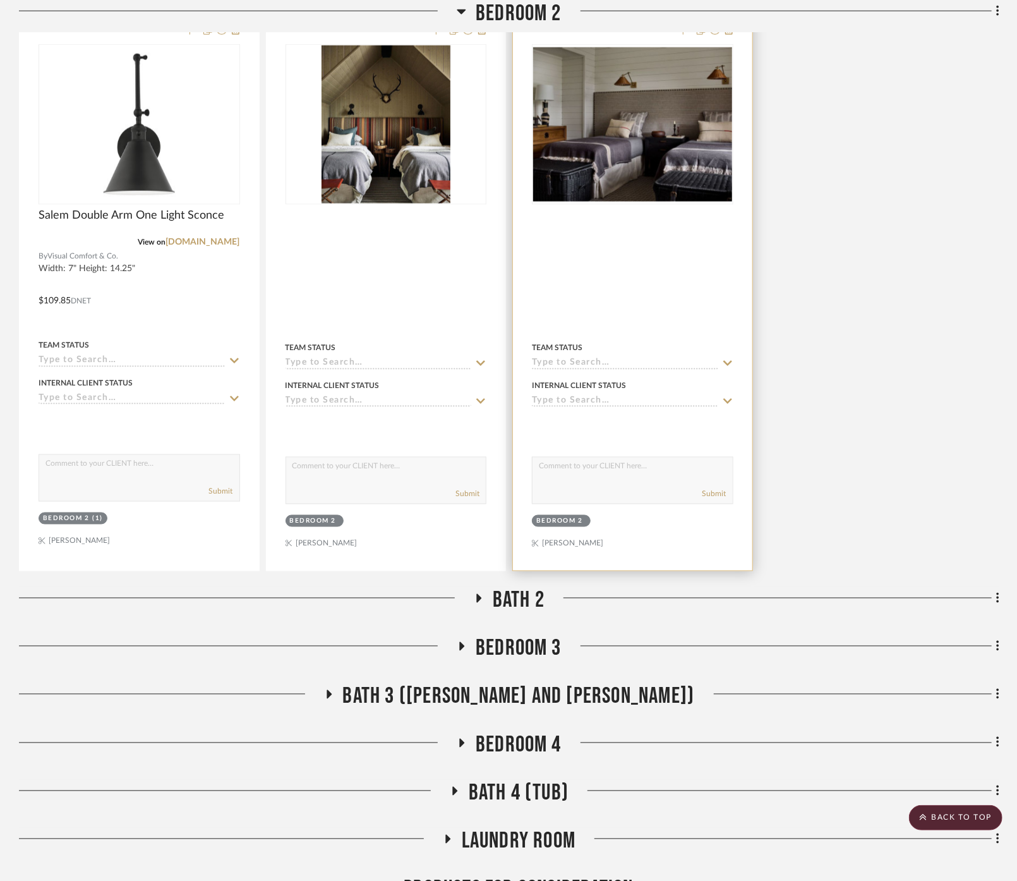
scroll to position [823, 0]
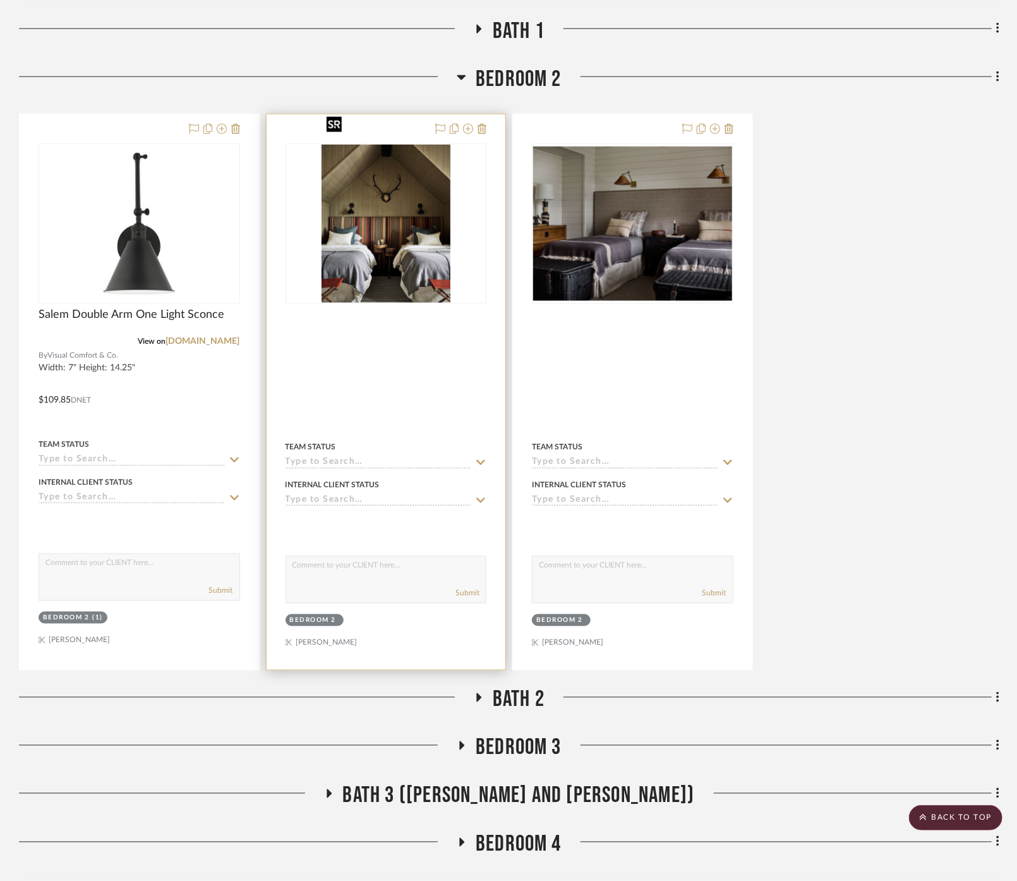
click at [375, 176] on img "0" at bounding box center [386, 224] width 129 height 158
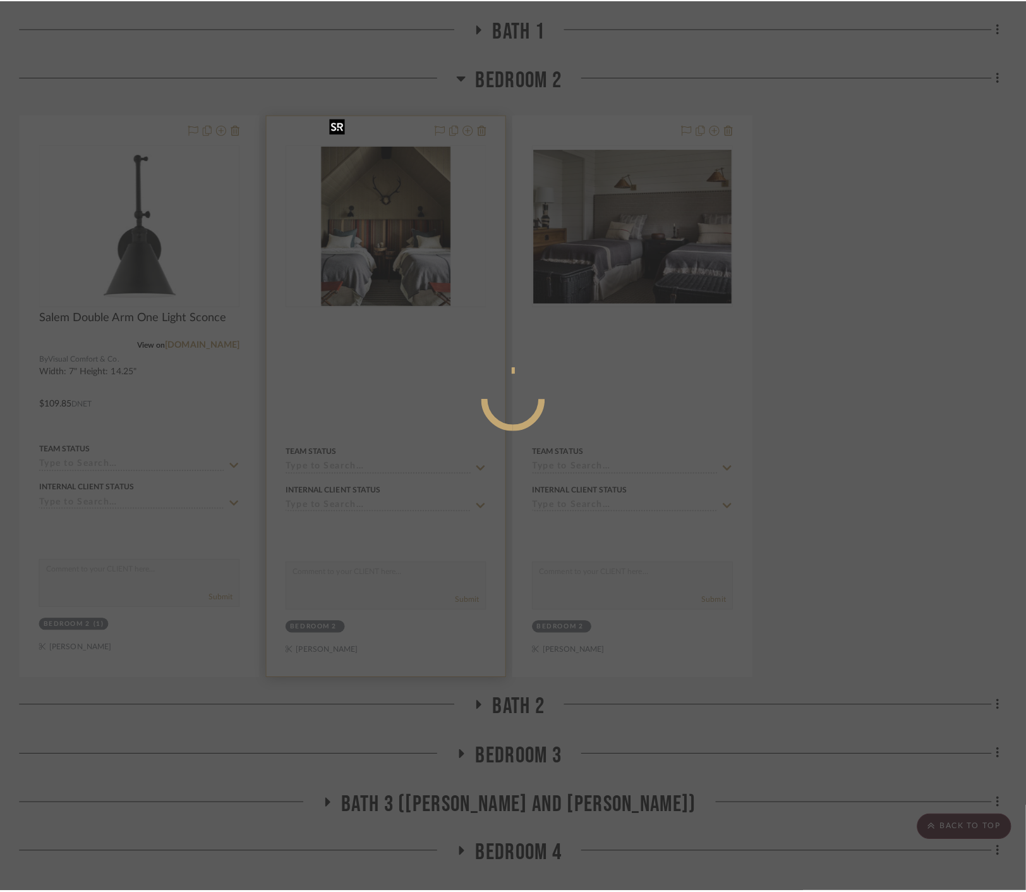
scroll to position [0, 0]
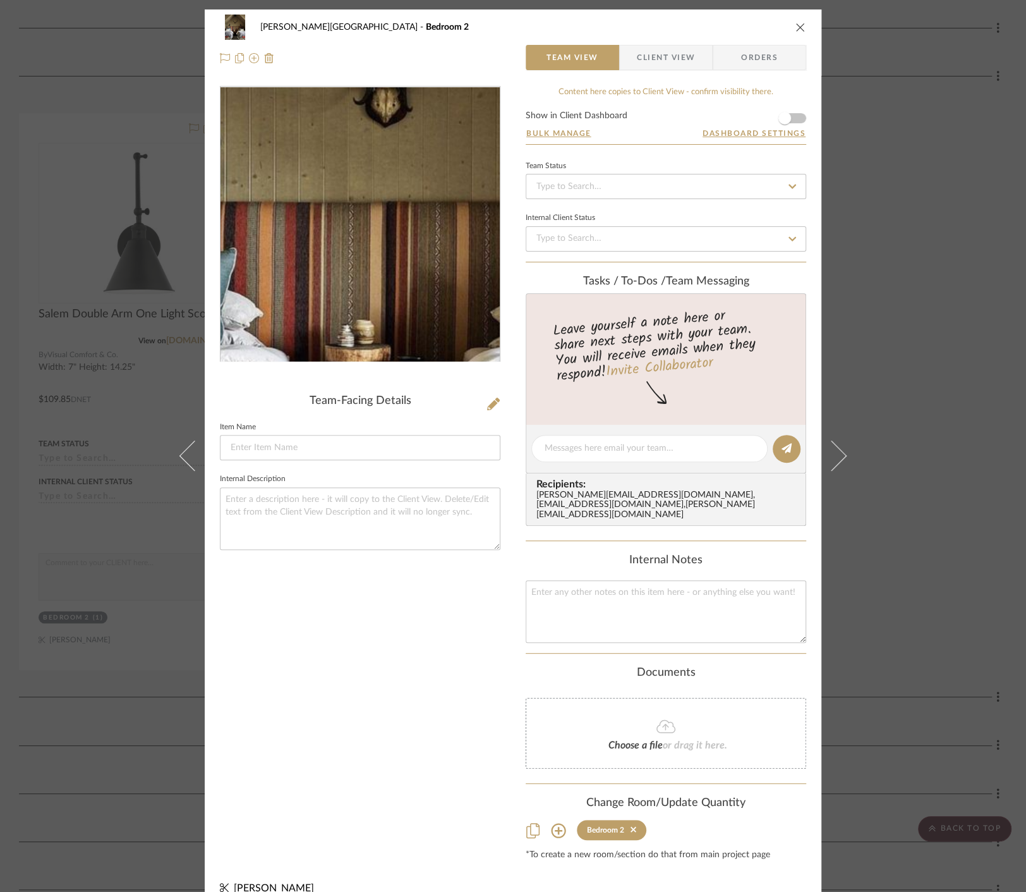
click at [348, 222] on img "0" at bounding box center [360, 224] width 224 height 274
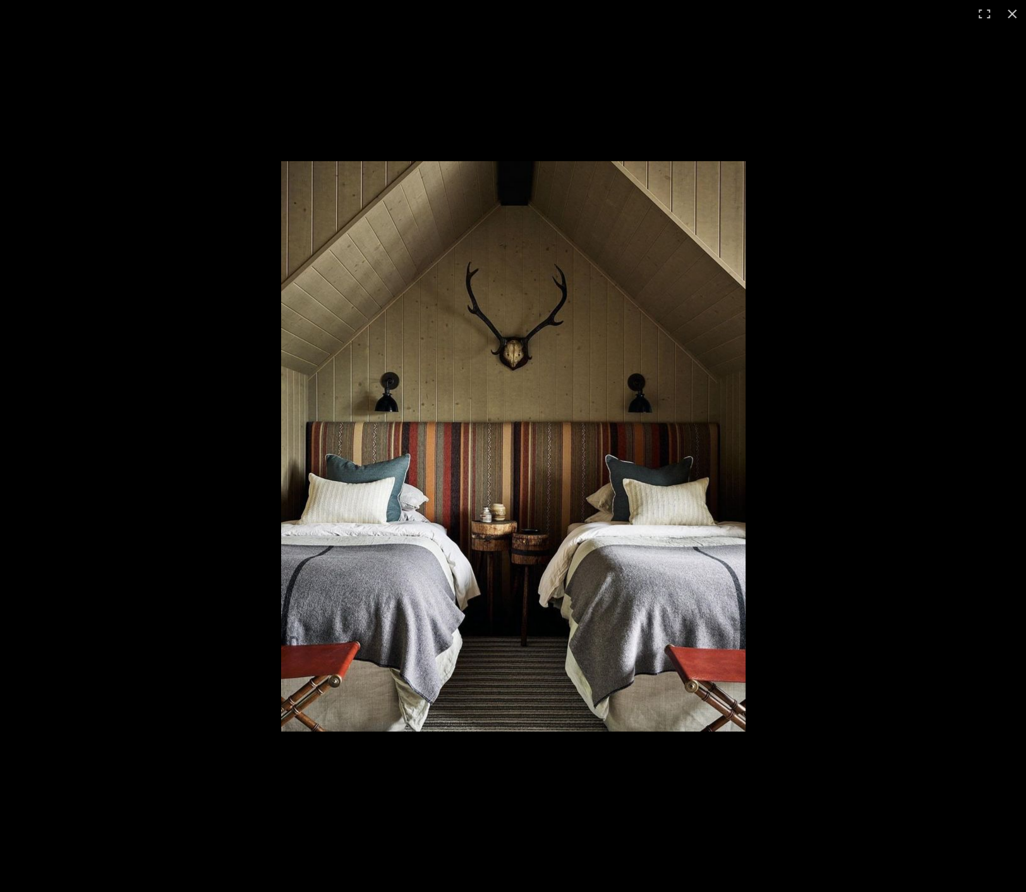
click at [498, 507] on img at bounding box center [513, 446] width 464 height 570
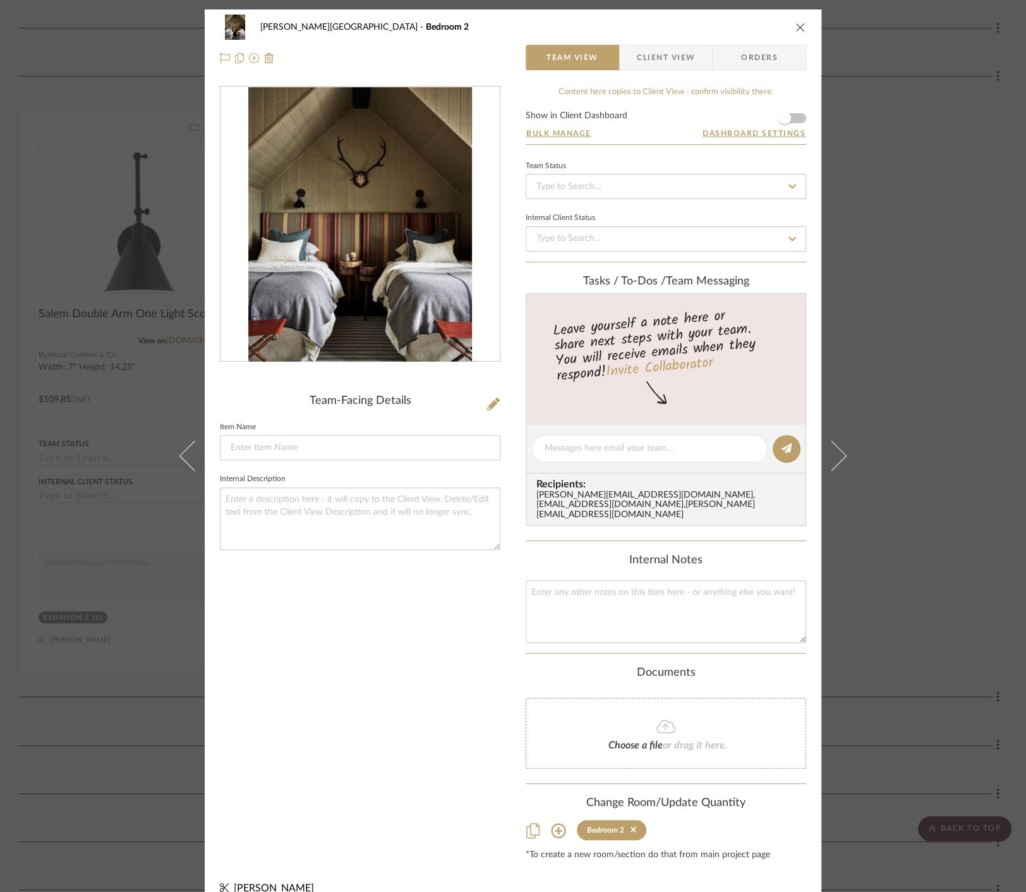
click at [80, 463] on div "[PERSON_NAME][GEOGRAPHIC_DATA] Bedroom 2 Team View Client View Orders Team-Faci…" at bounding box center [513, 446] width 1026 height 892
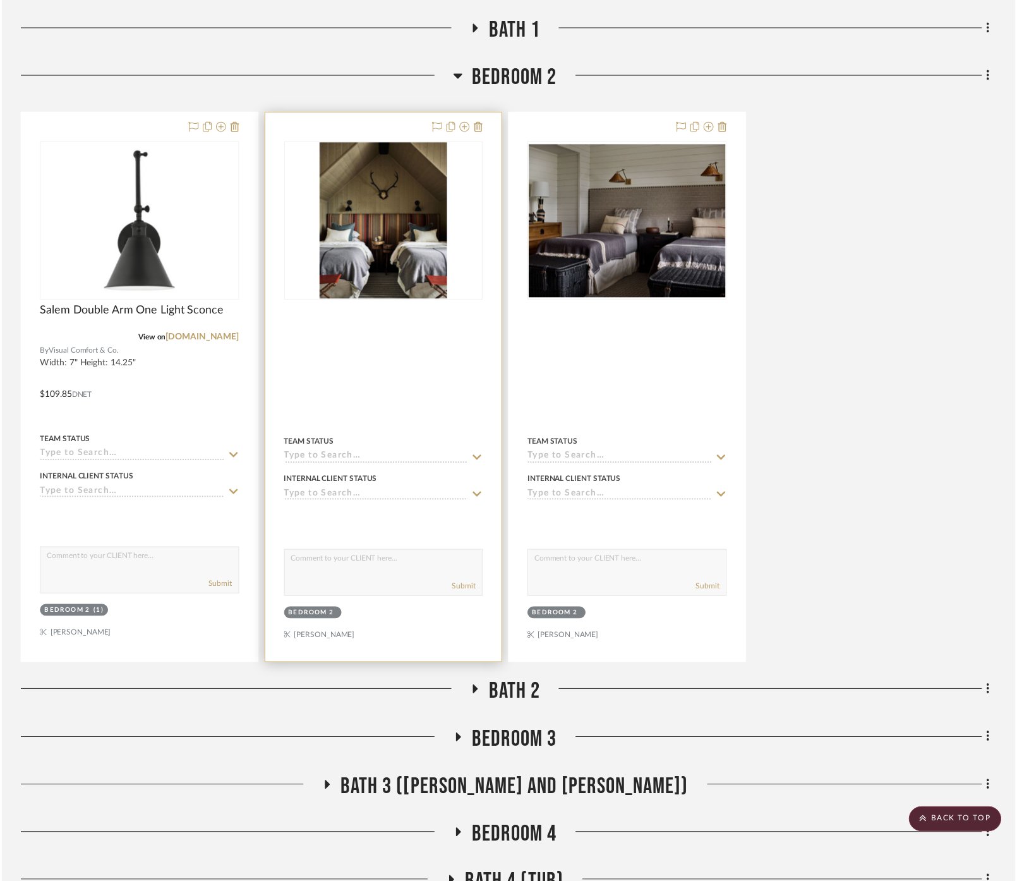
scroll to position [823, 0]
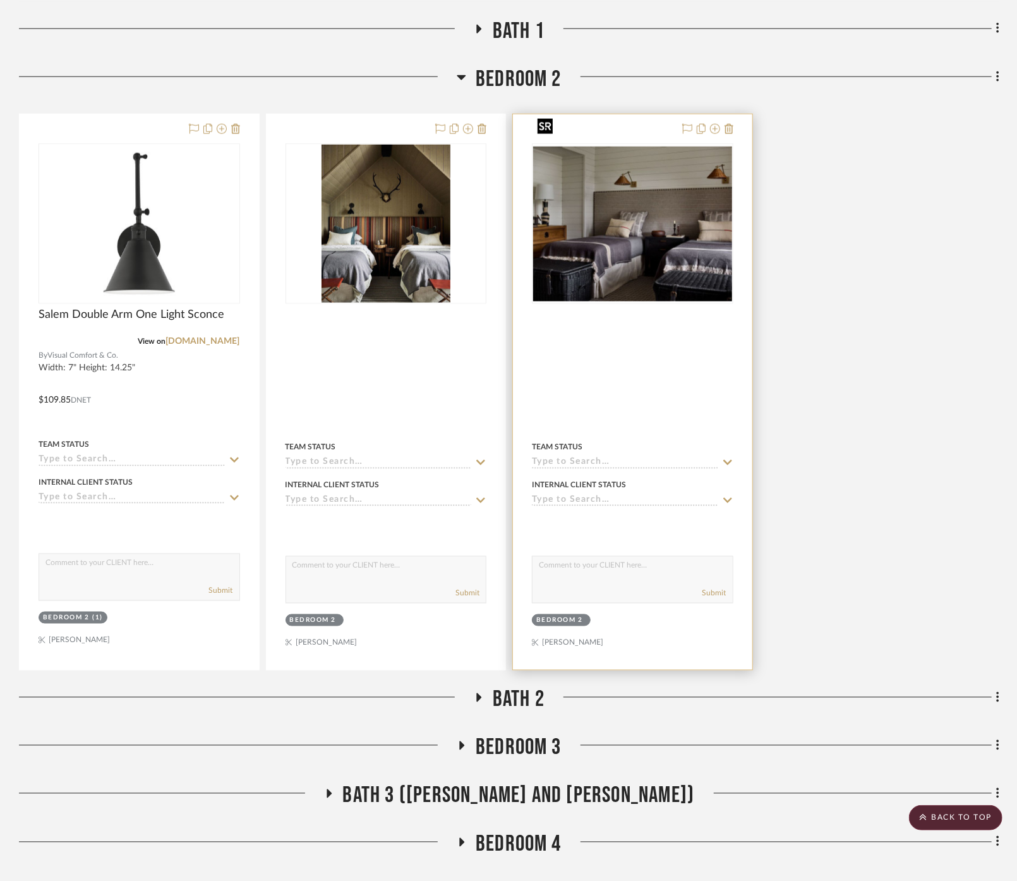
click at [653, 186] on img "0" at bounding box center [632, 224] width 199 height 154
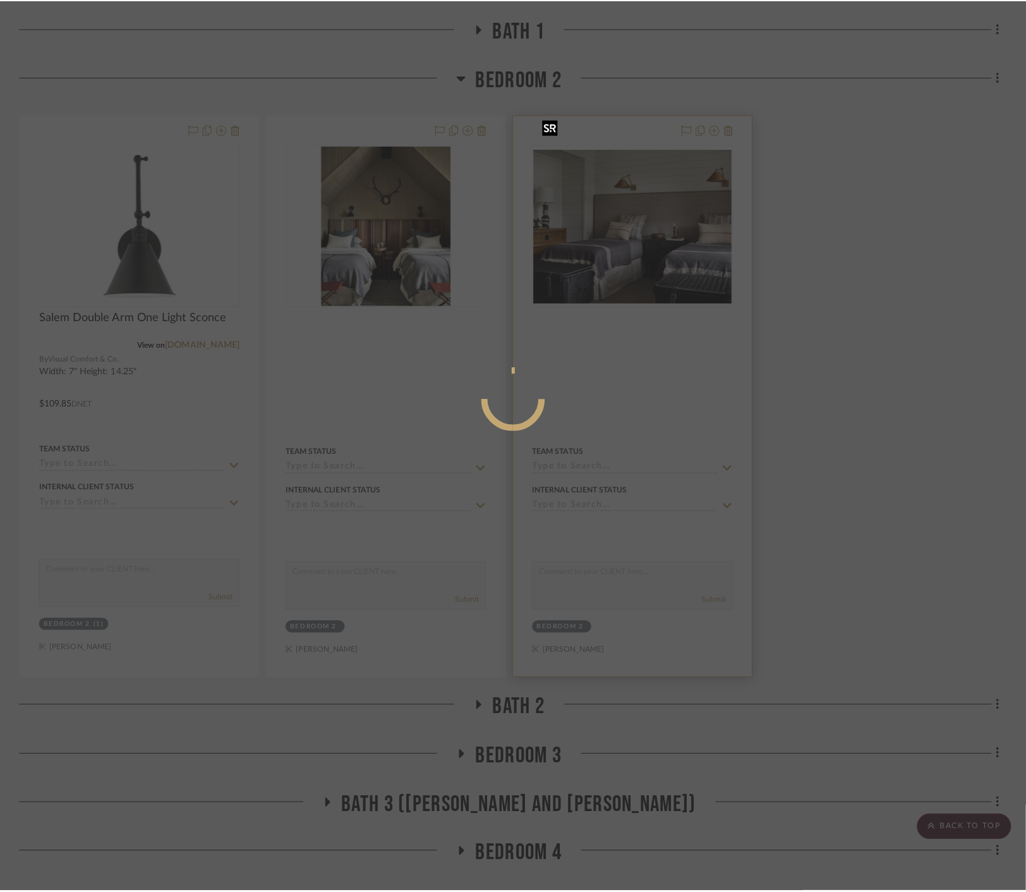
scroll to position [0, 0]
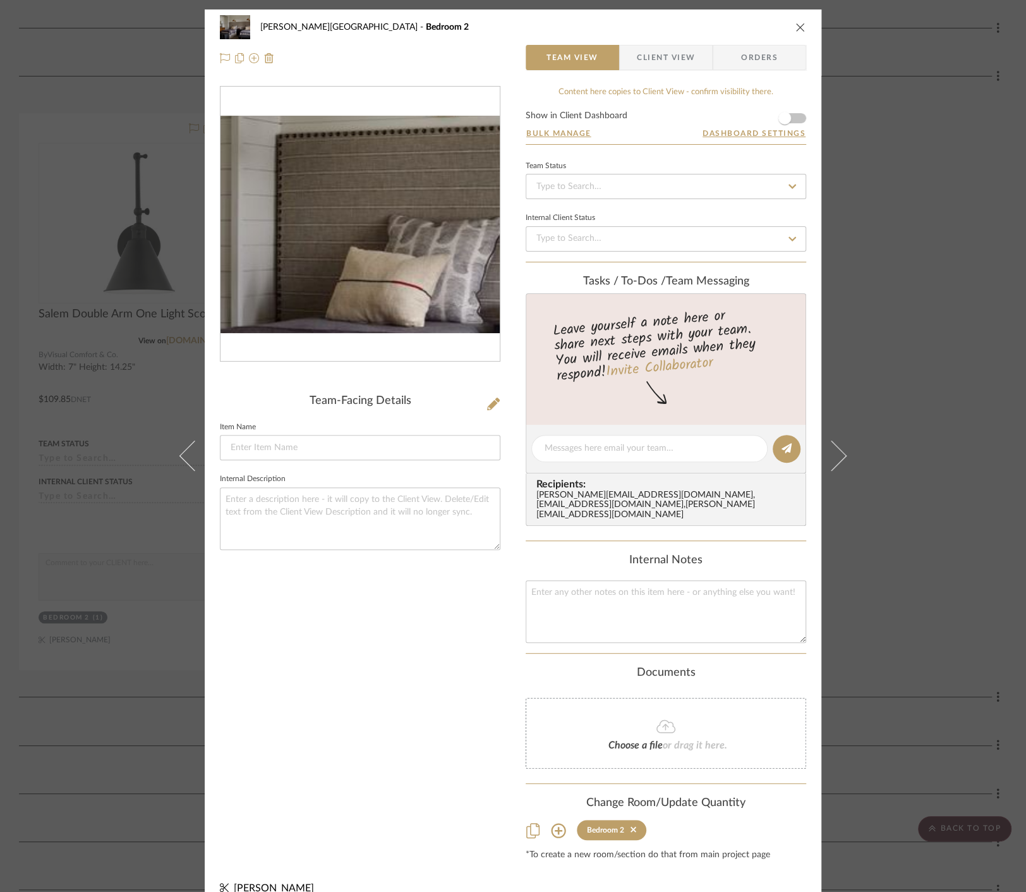
click at [337, 212] on img "0" at bounding box center [360, 224] width 279 height 217
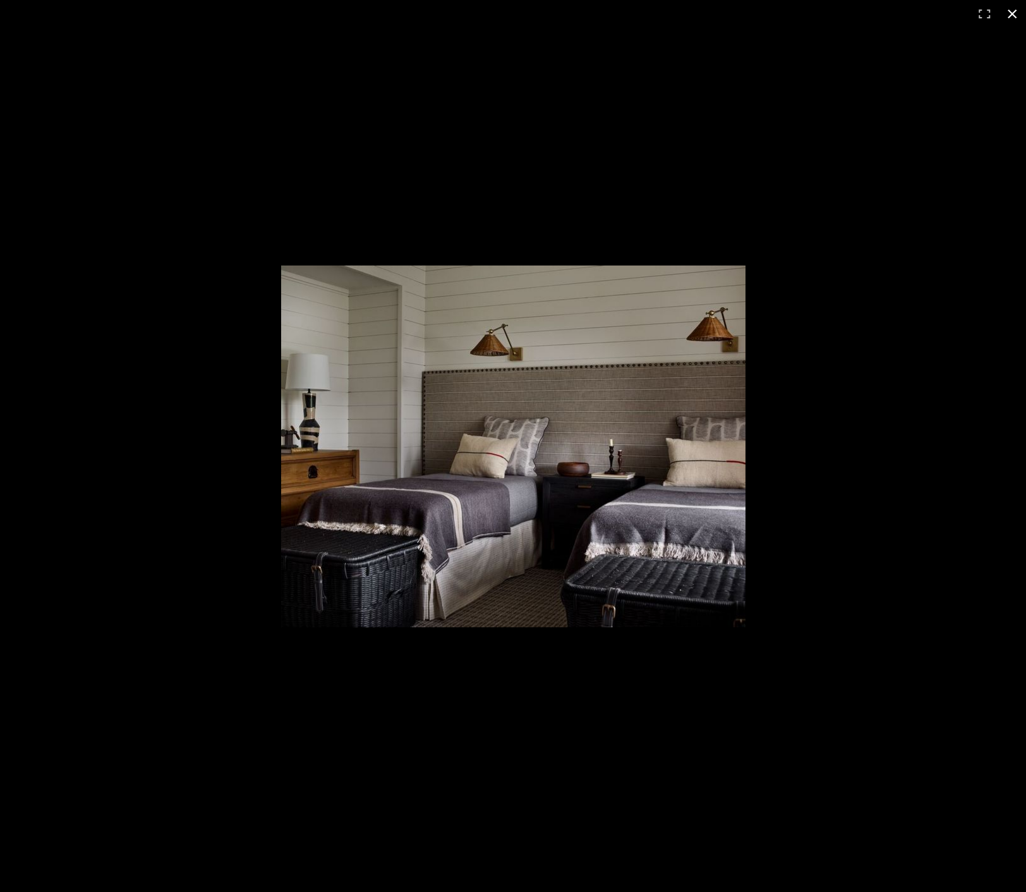
click at [851, 426] on div at bounding box center [513, 446] width 1026 height 892
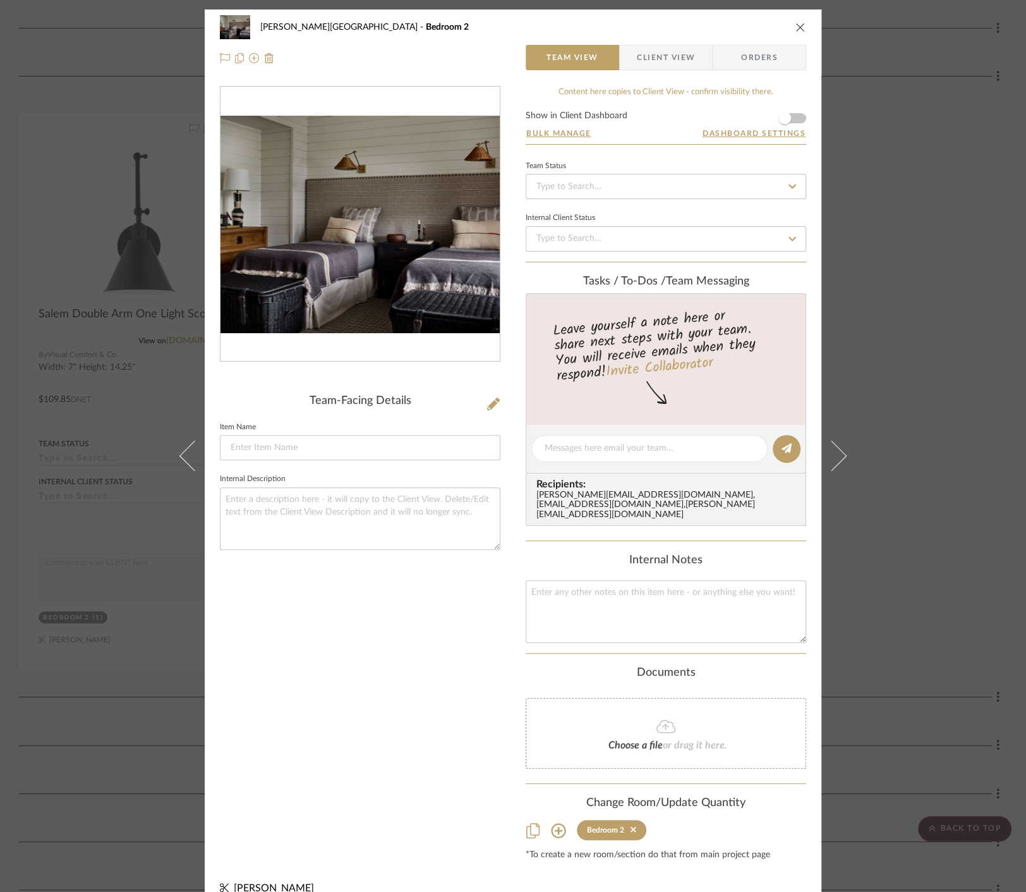
click at [64, 386] on div "[PERSON_NAME][GEOGRAPHIC_DATA] Bedroom 2 Team View Client View Orders Team-Faci…" at bounding box center [513, 446] width 1026 height 892
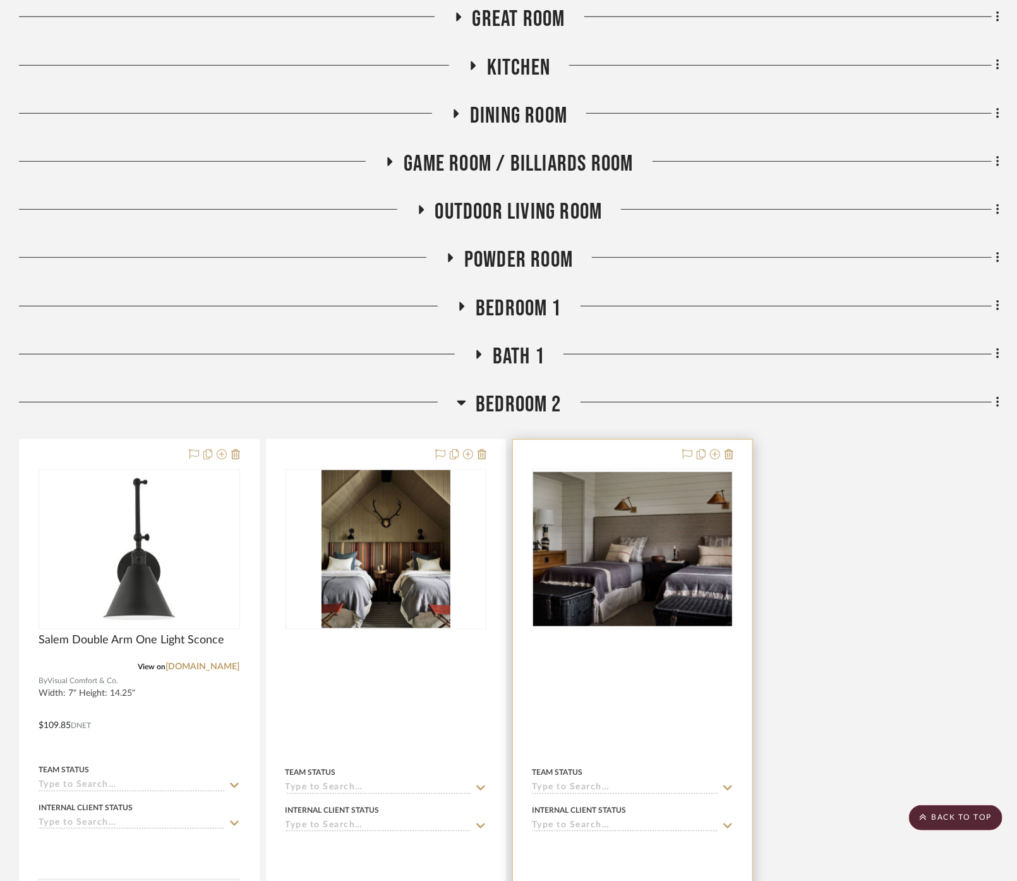
scroll to position [473, 0]
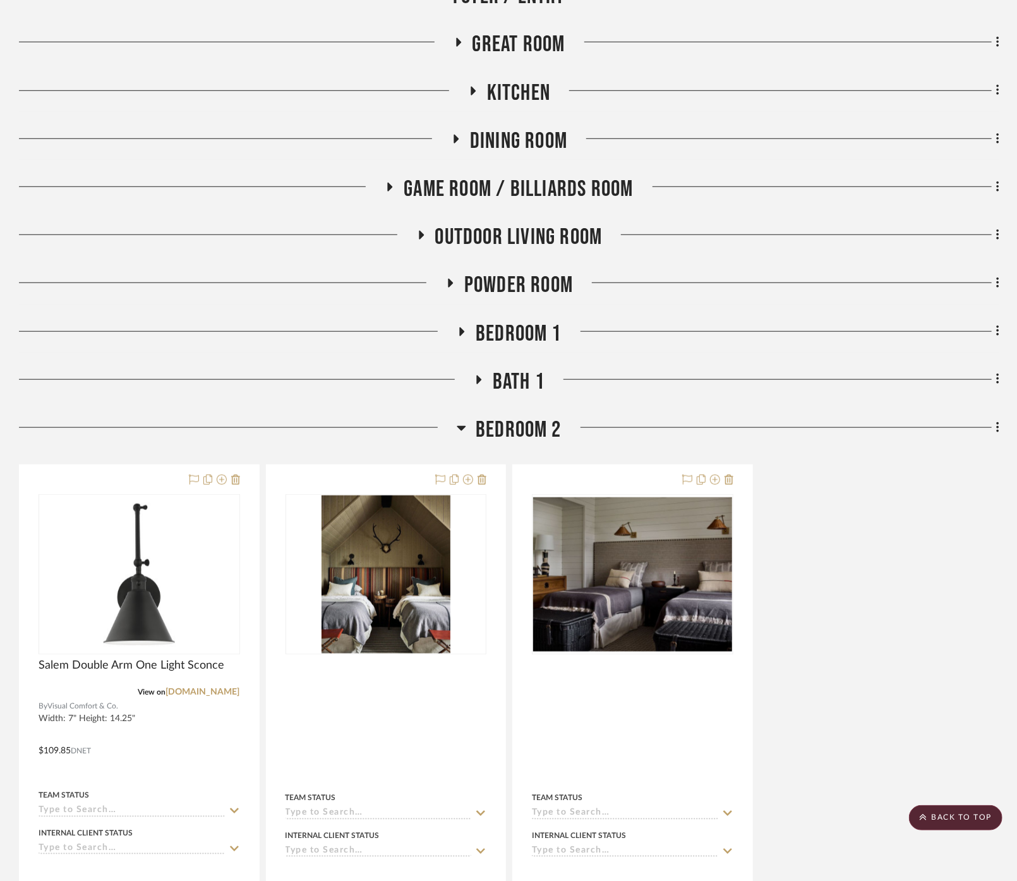
click at [498, 320] on span "Bedroom 1" at bounding box center [519, 333] width 86 height 27
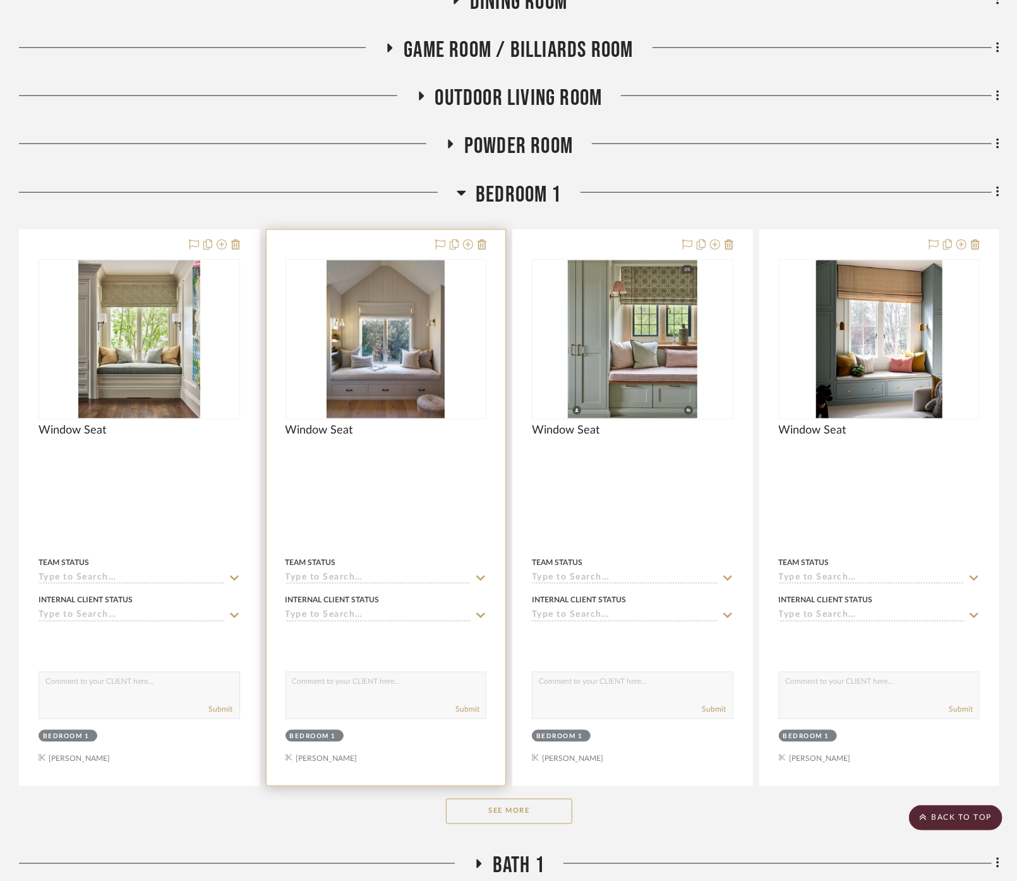
scroll to position [613, 0]
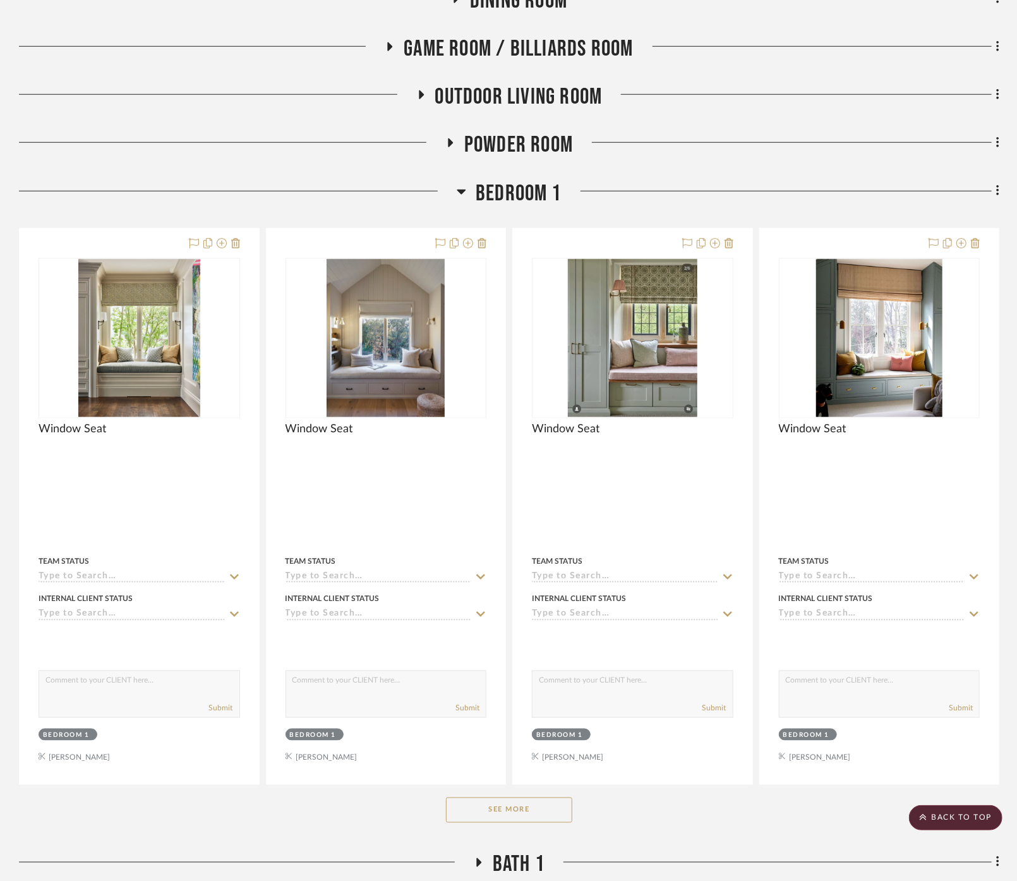
click at [506, 798] on button "See More" at bounding box center [509, 810] width 126 height 25
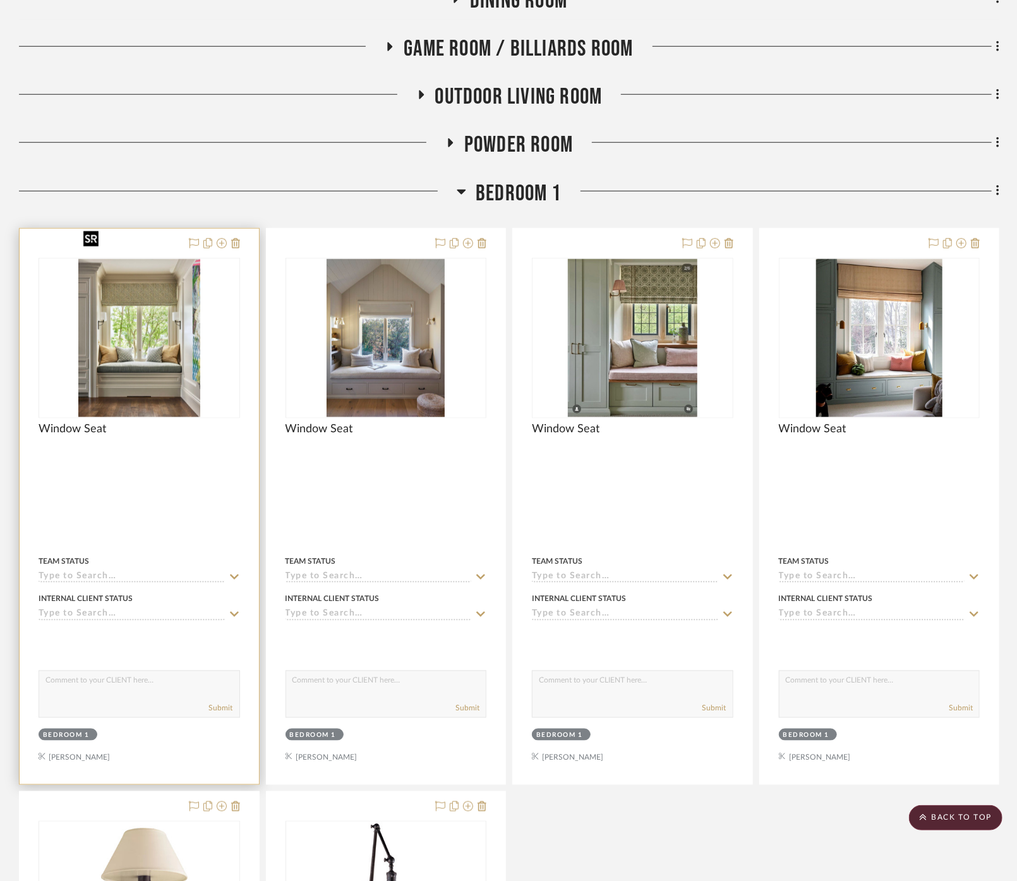
click at [0, 0] on img at bounding box center [0, 0] width 0 height 0
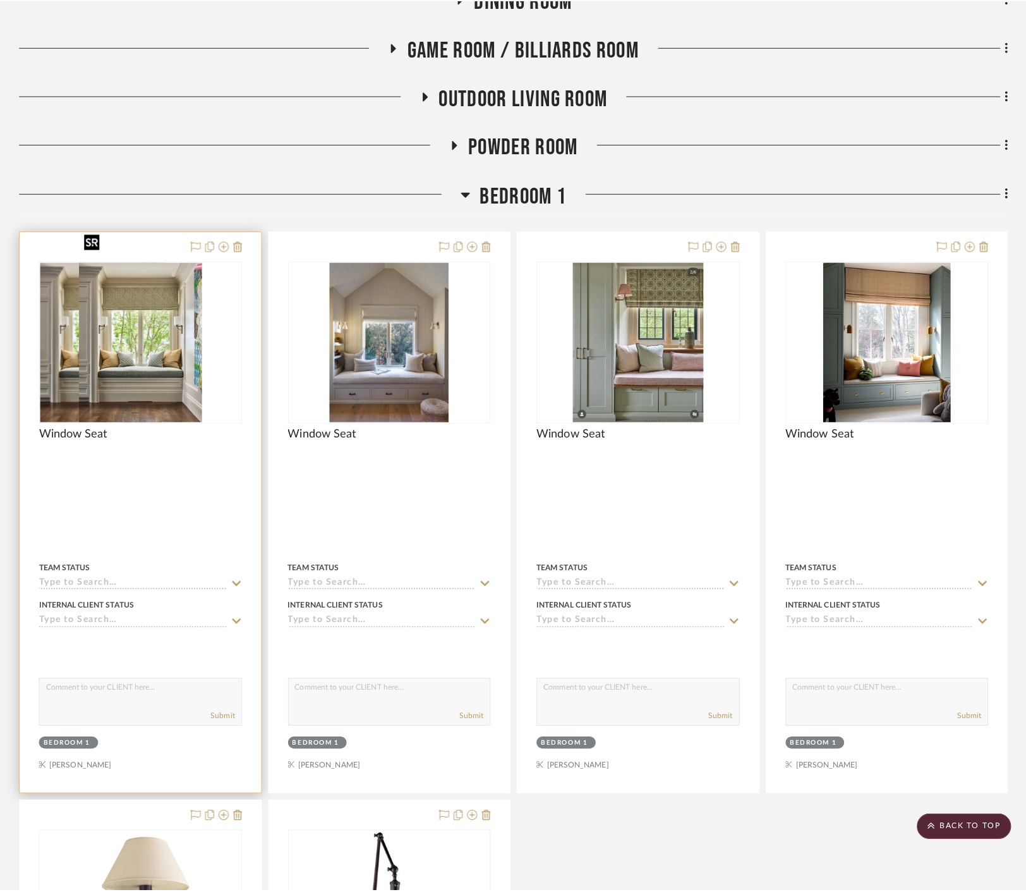
scroll to position [0, 0]
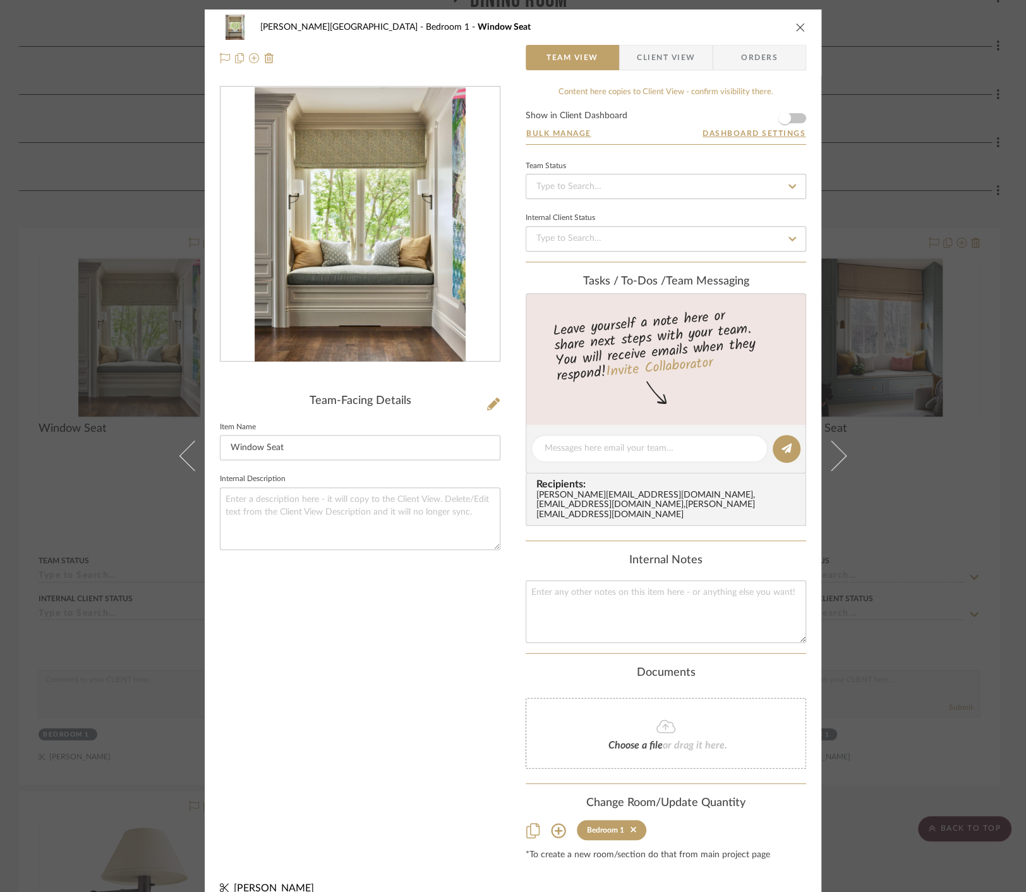
click at [894, 199] on div "[PERSON_NAME][GEOGRAPHIC_DATA] Bedroom 1 Window Seat Team View Client View Orde…" at bounding box center [513, 446] width 1026 height 892
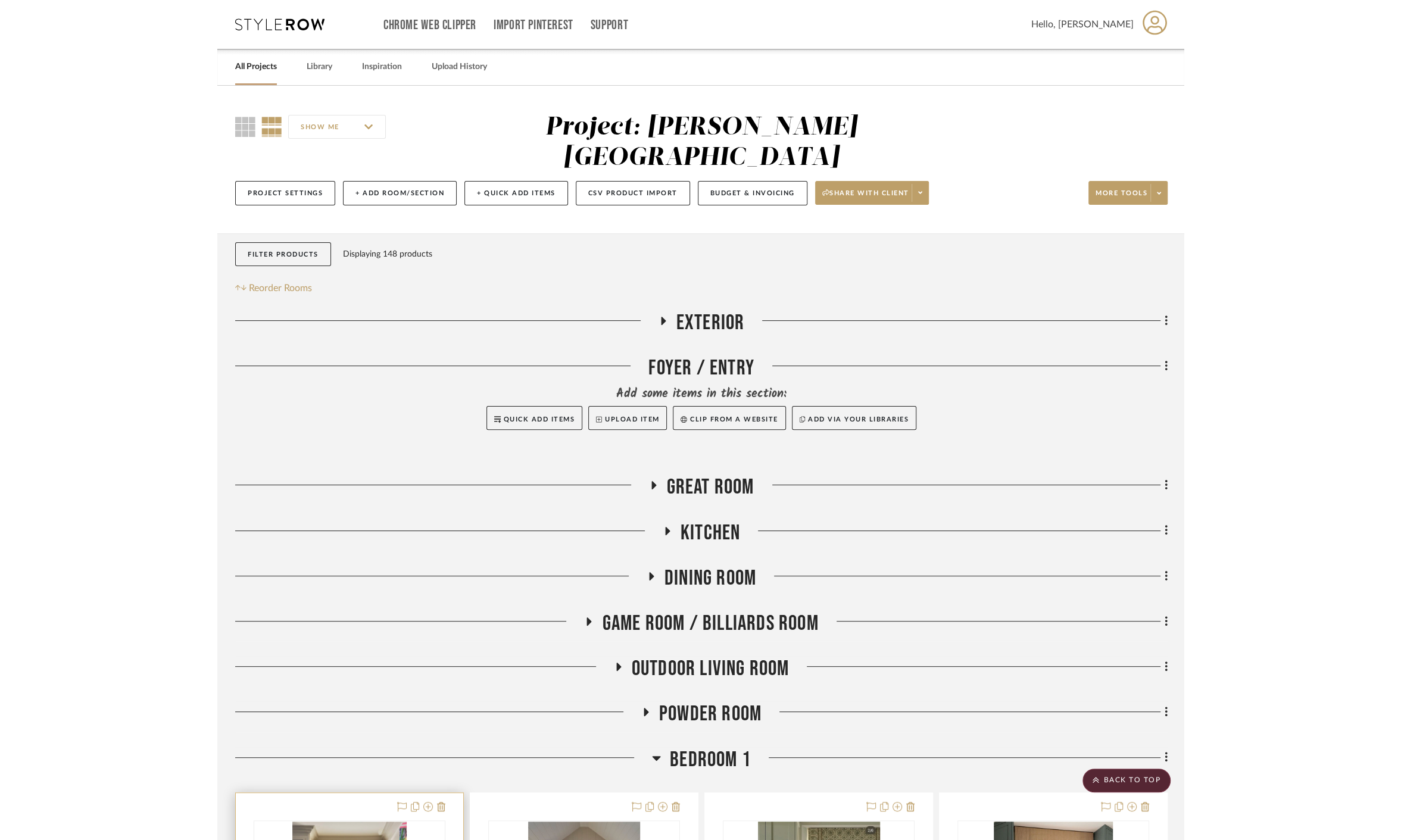
scroll to position [577, 0]
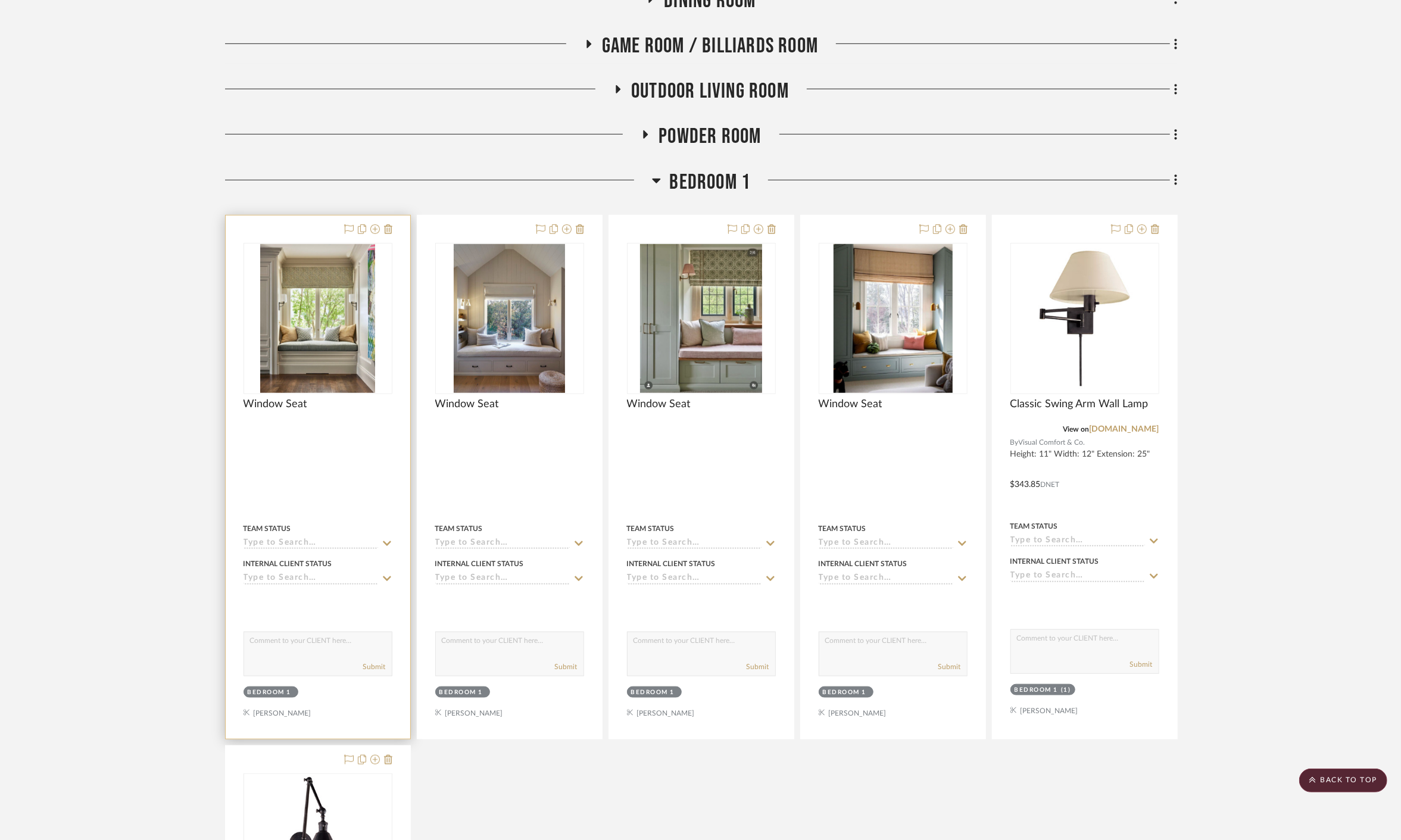
click at [358, 413] on div at bounding box center [318, 477] width 185 height 524
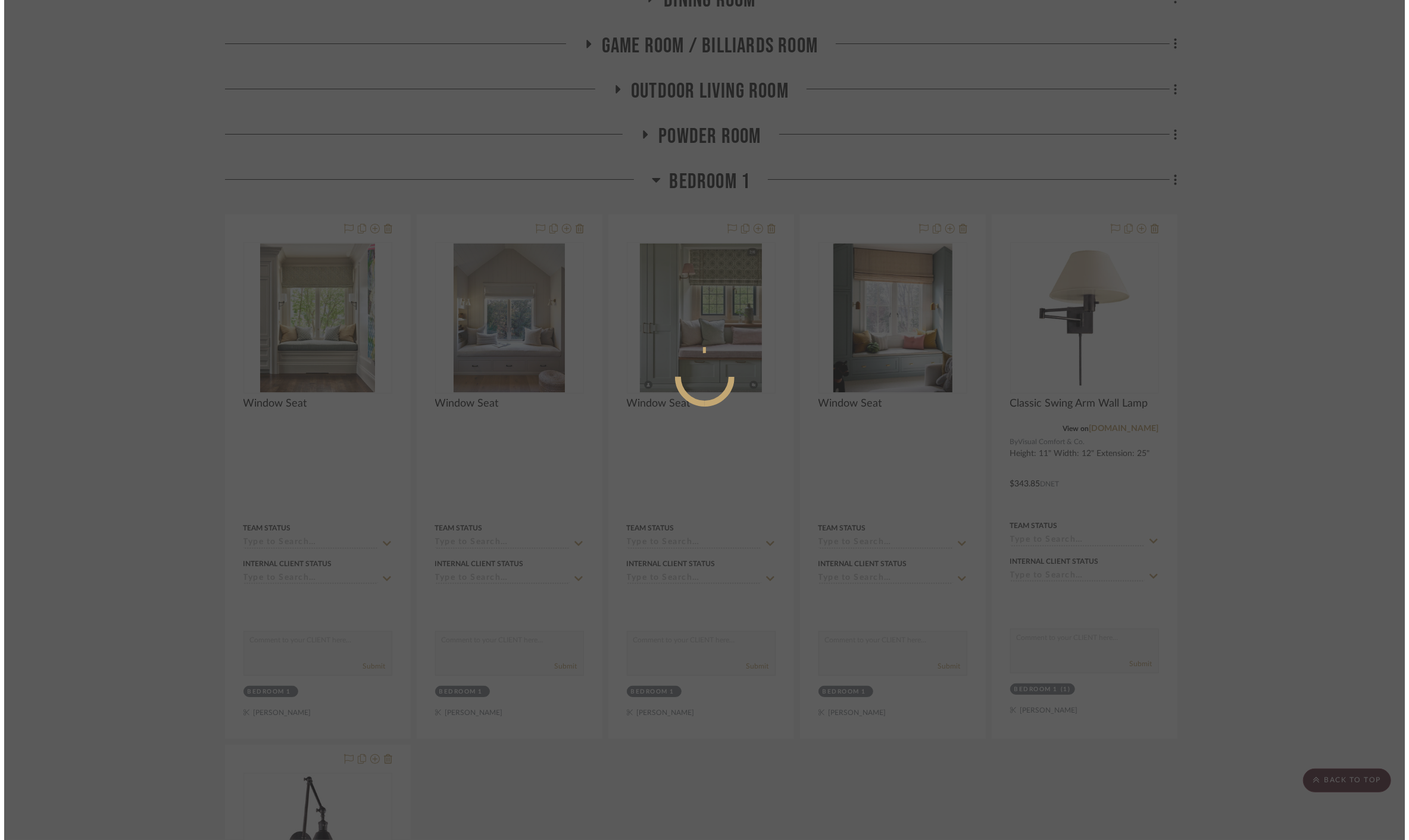
scroll to position [0, 0]
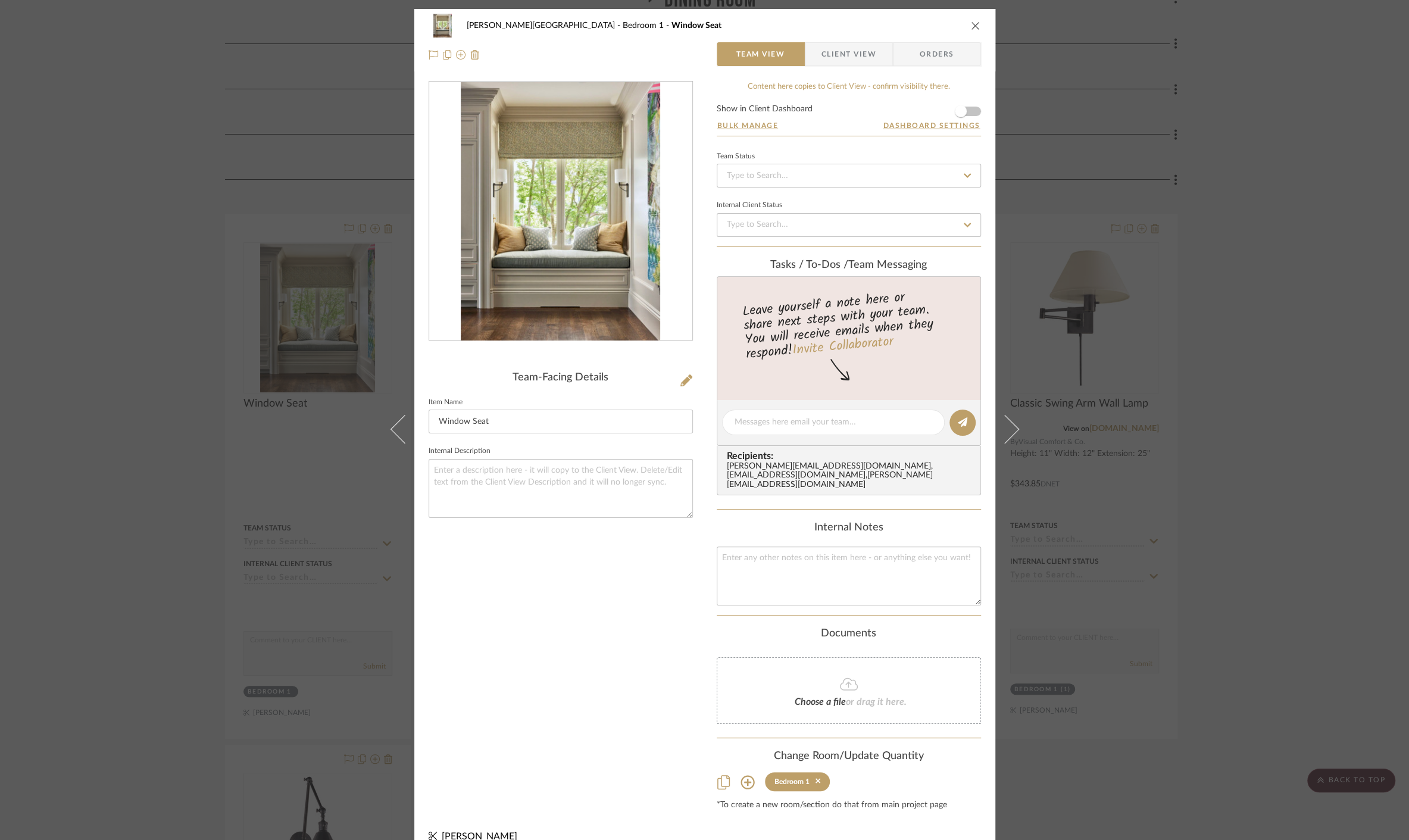
click at [588, 186] on img "0" at bounding box center [560, 211] width 200 height 258
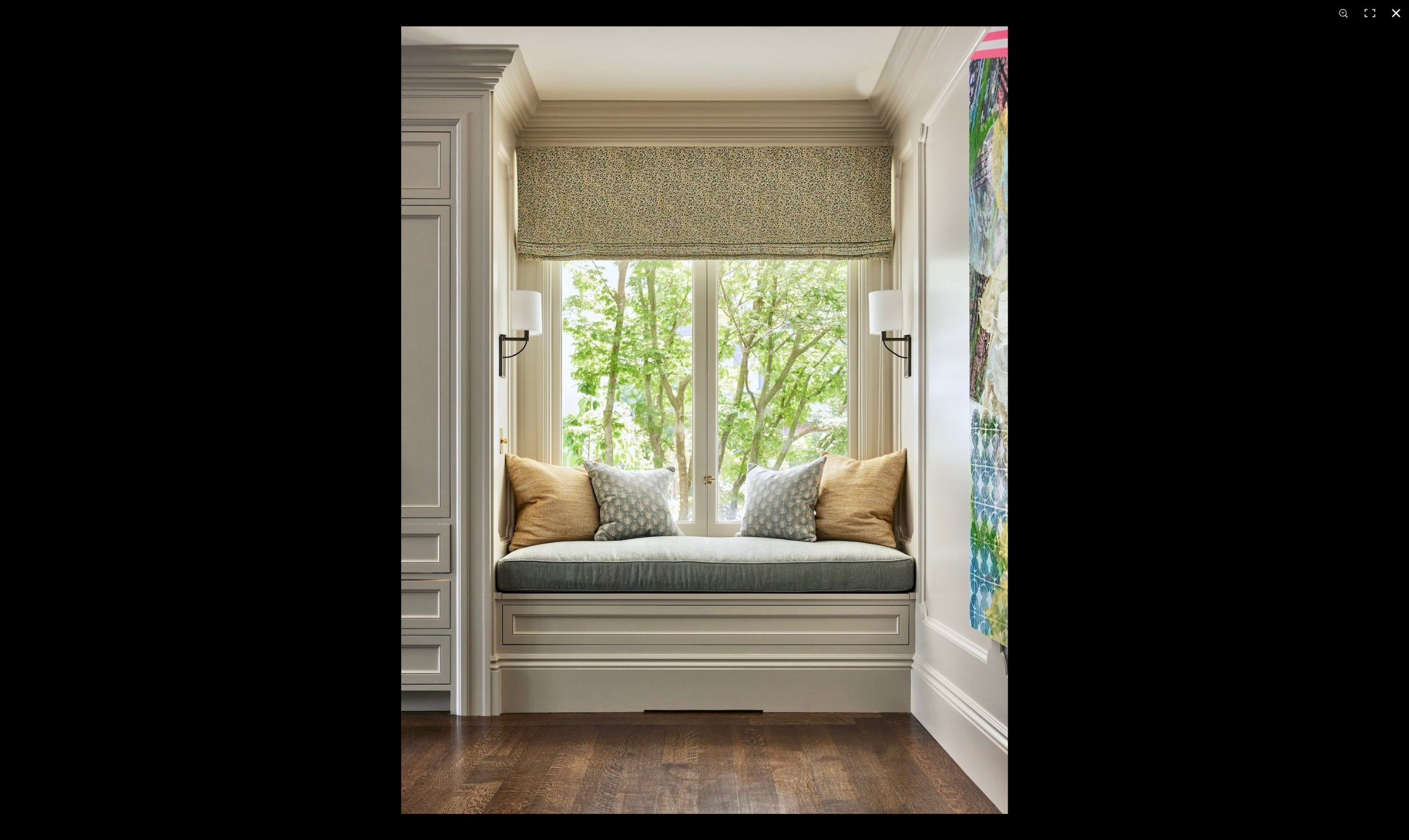
click at [205, 276] on div at bounding box center [704, 420] width 1409 height 840
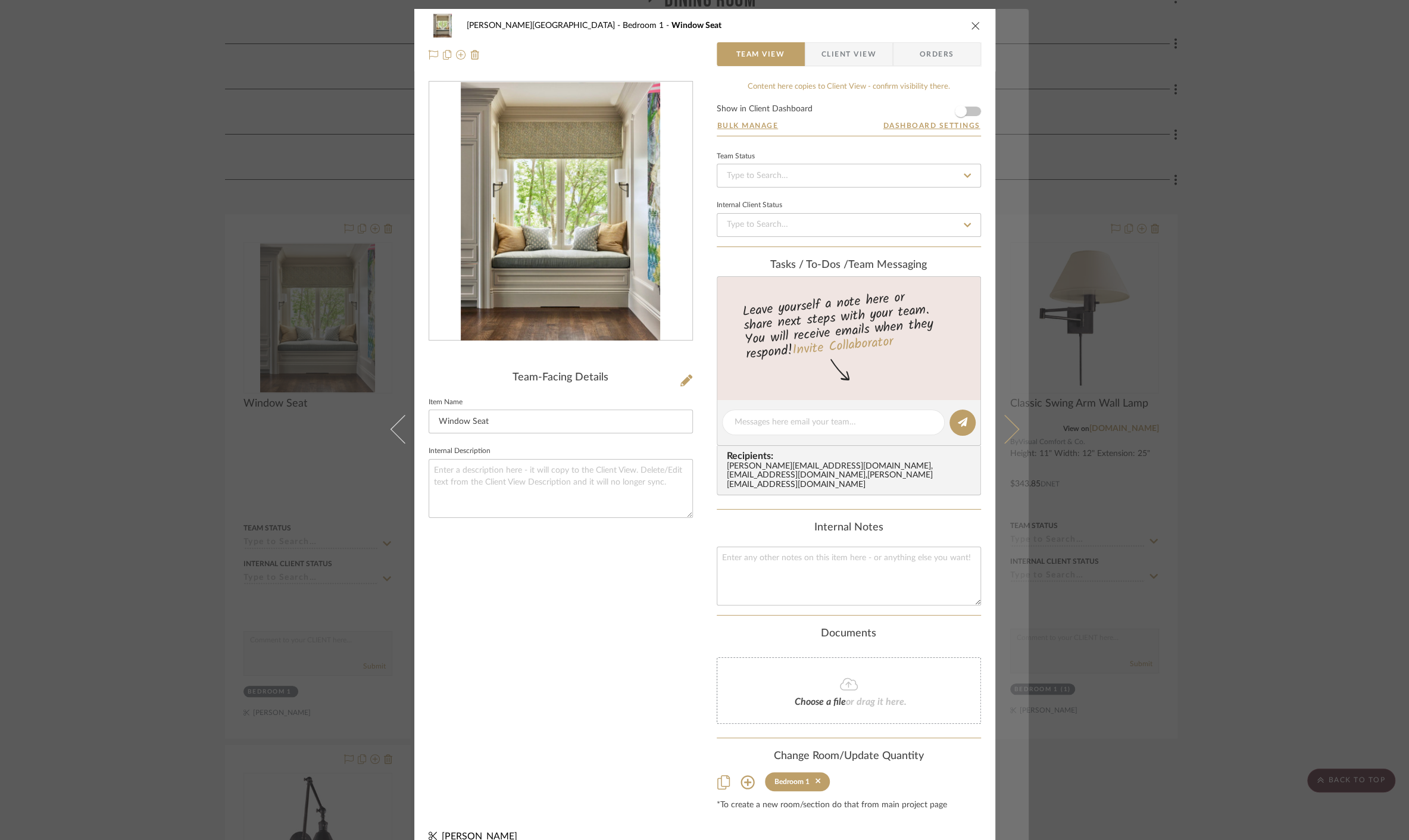
click at [1010, 428] on icon at bounding box center [1004, 428] width 28 height 28
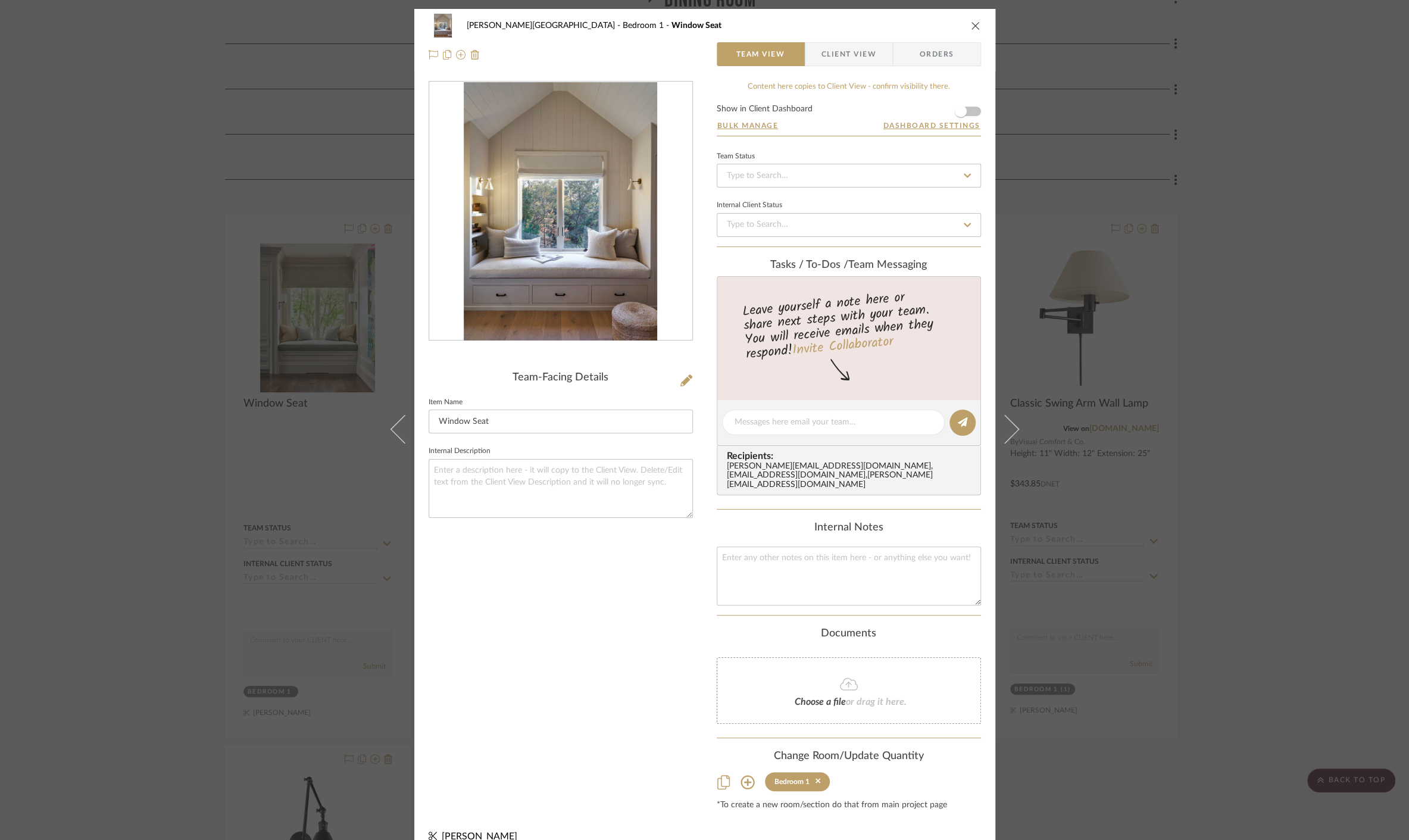
click at [551, 220] on img "0" at bounding box center [559, 211] width 193 height 258
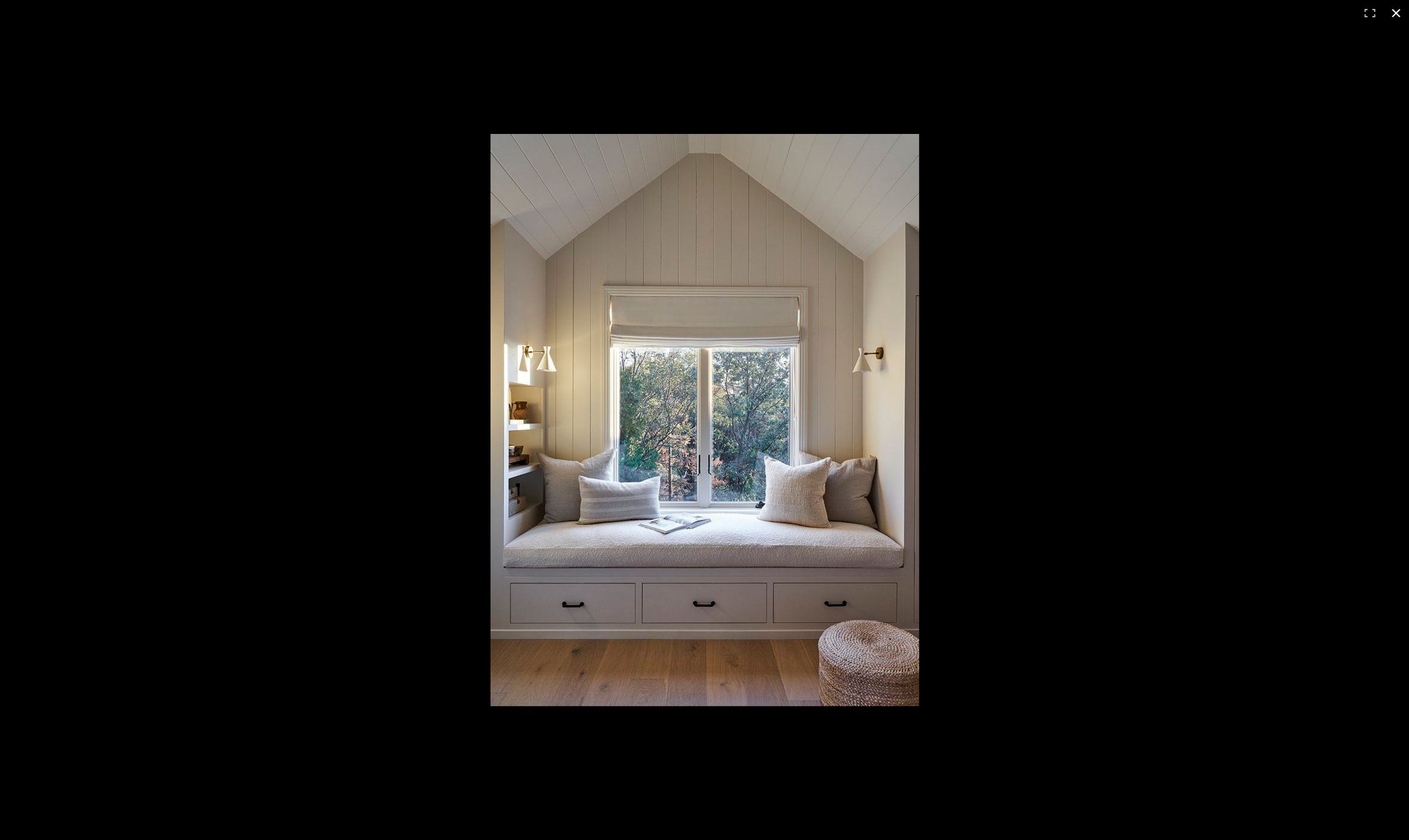
click at [247, 334] on div at bounding box center [704, 420] width 1409 height 840
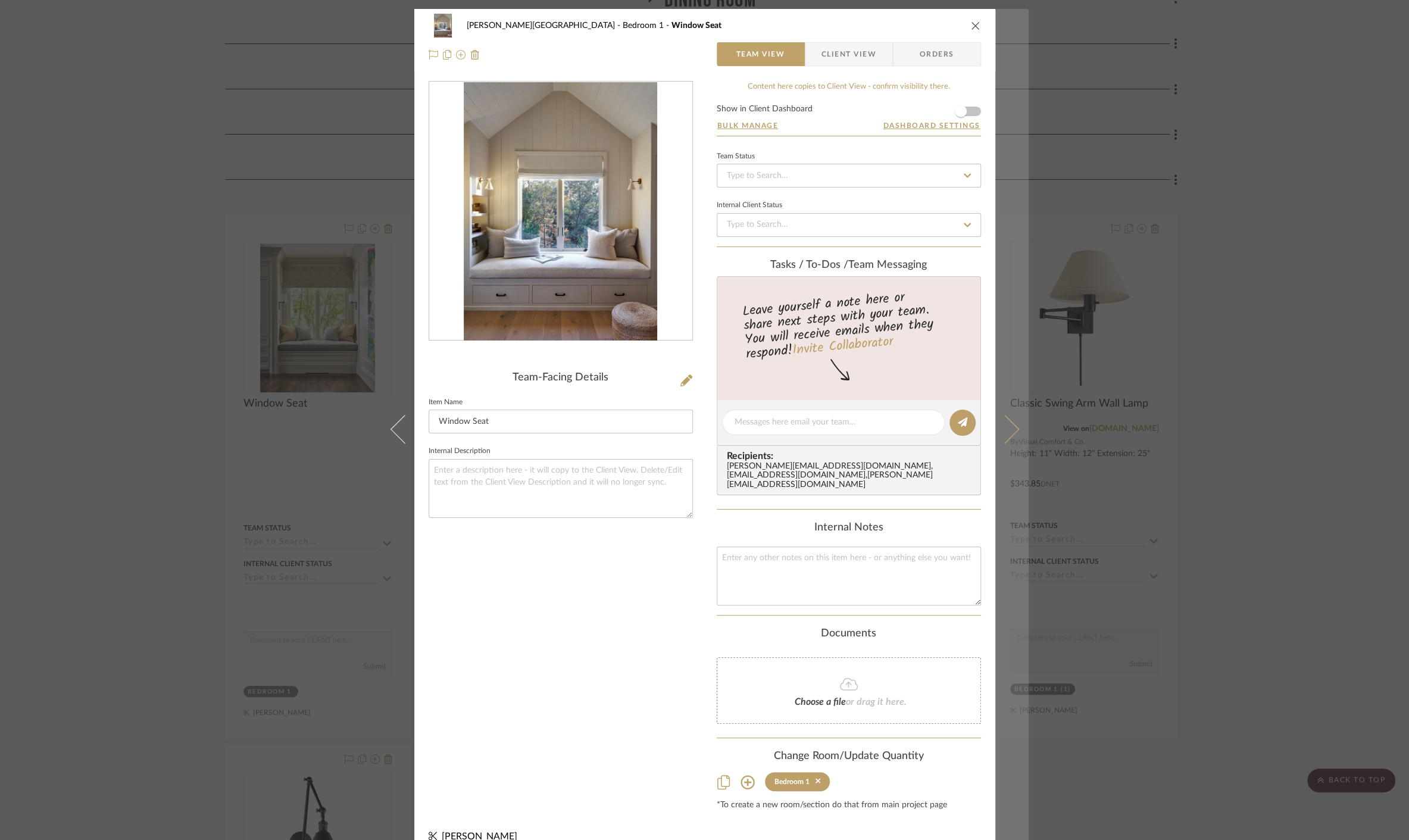
click at [999, 418] on icon at bounding box center [1004, 428] width 28 height 28
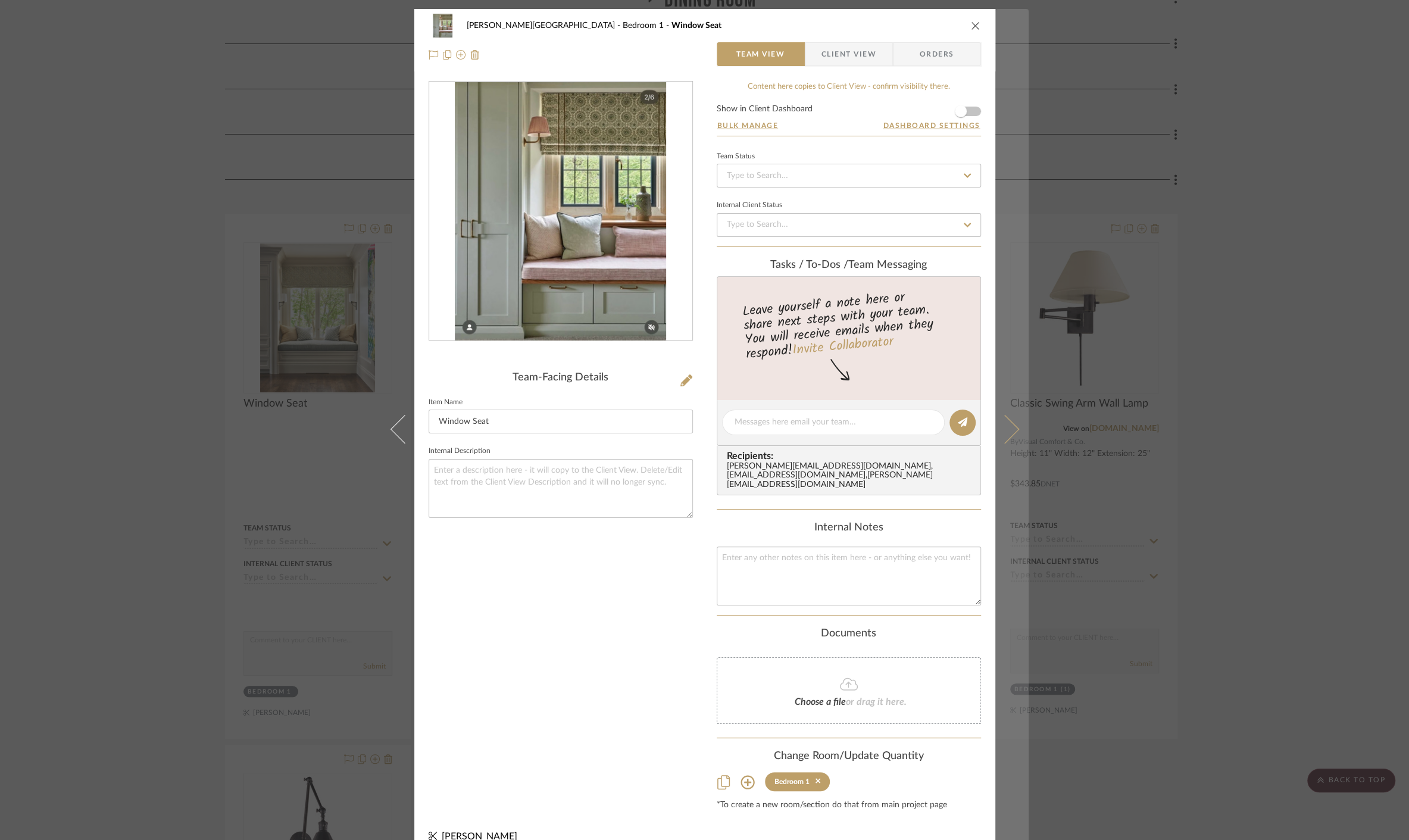
click at [1003, 416] on icon at bounding box center [1004, 428] width 28 height 28
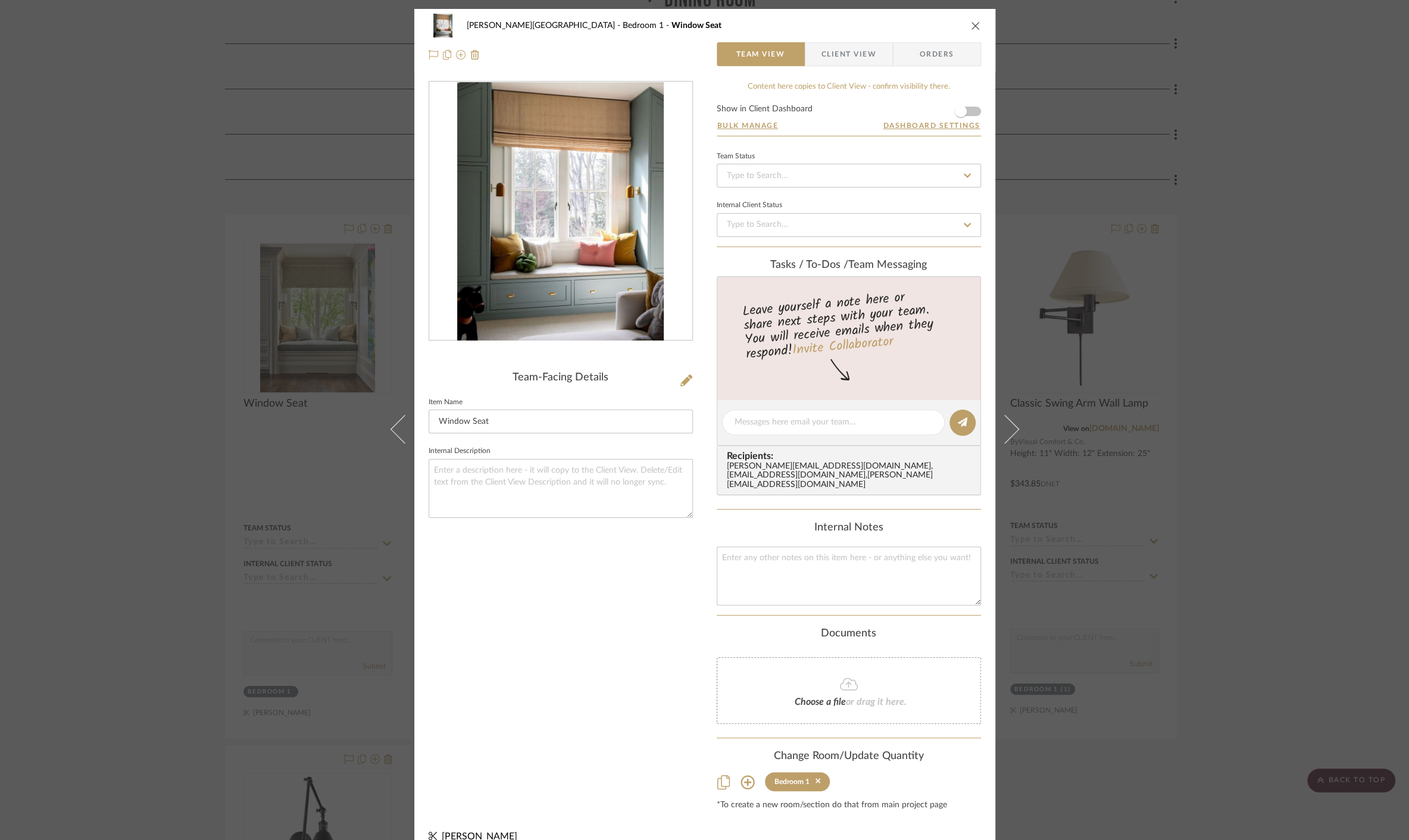
click at [283, 536] on div "[PERSON_NAME][GEOGRAPHIC_DATA] Bedroom 1 Window Seat Team View Client View Orde…" at bounding box center [704, 420] width 1409 height 840
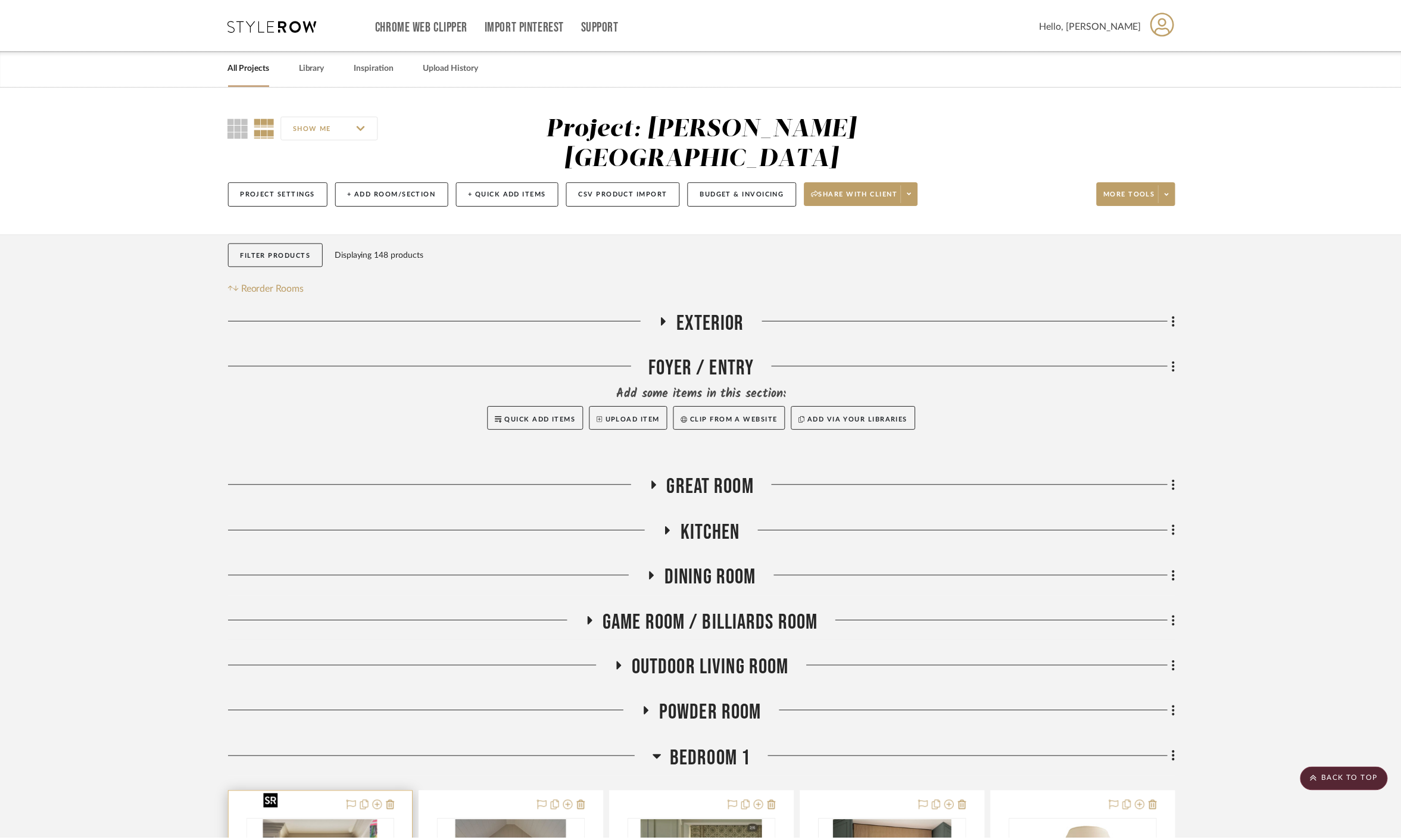
scroll to position [577, 0]
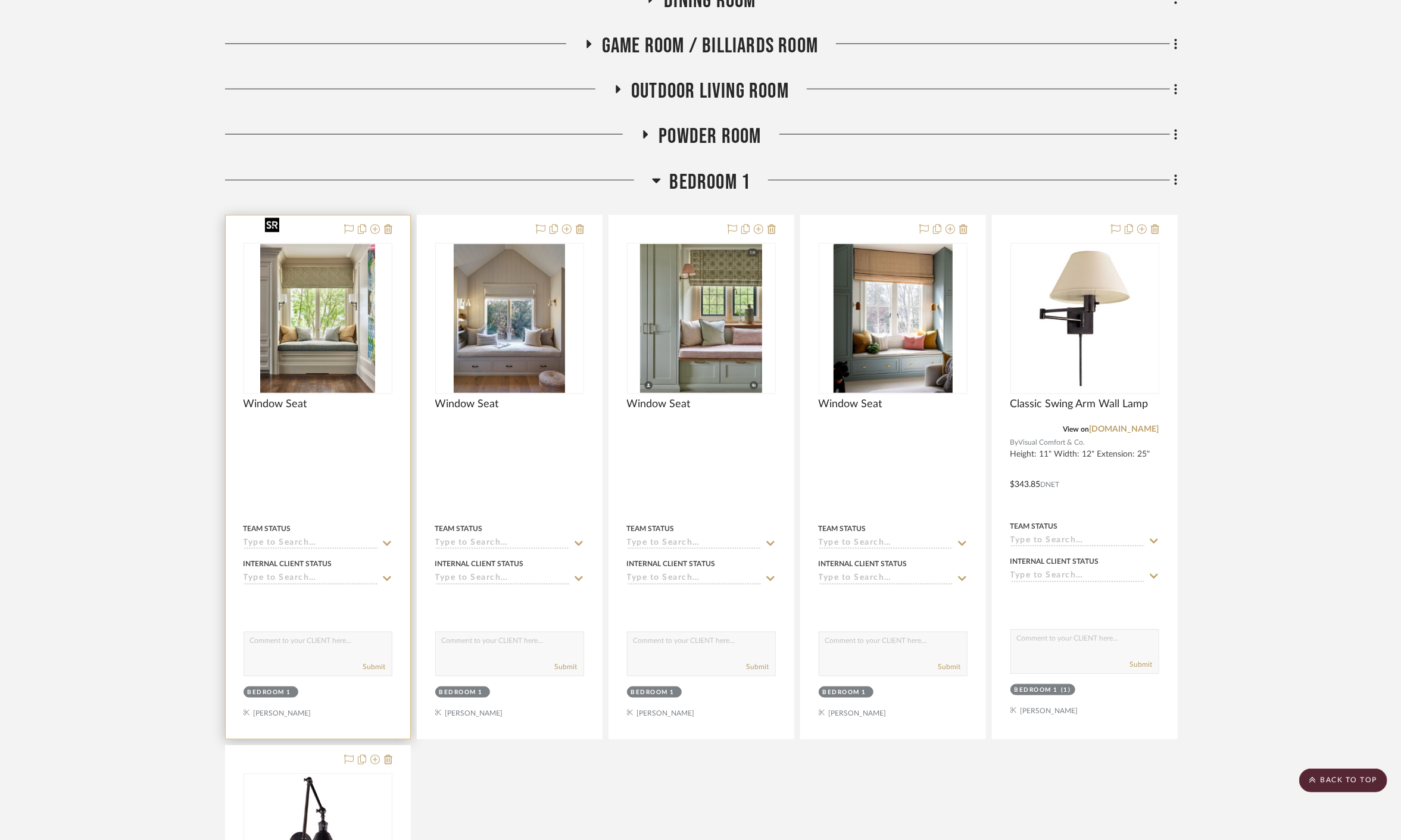
click at [304, 295] on img "0" at bounding box center [318, 318] width 115 height 149
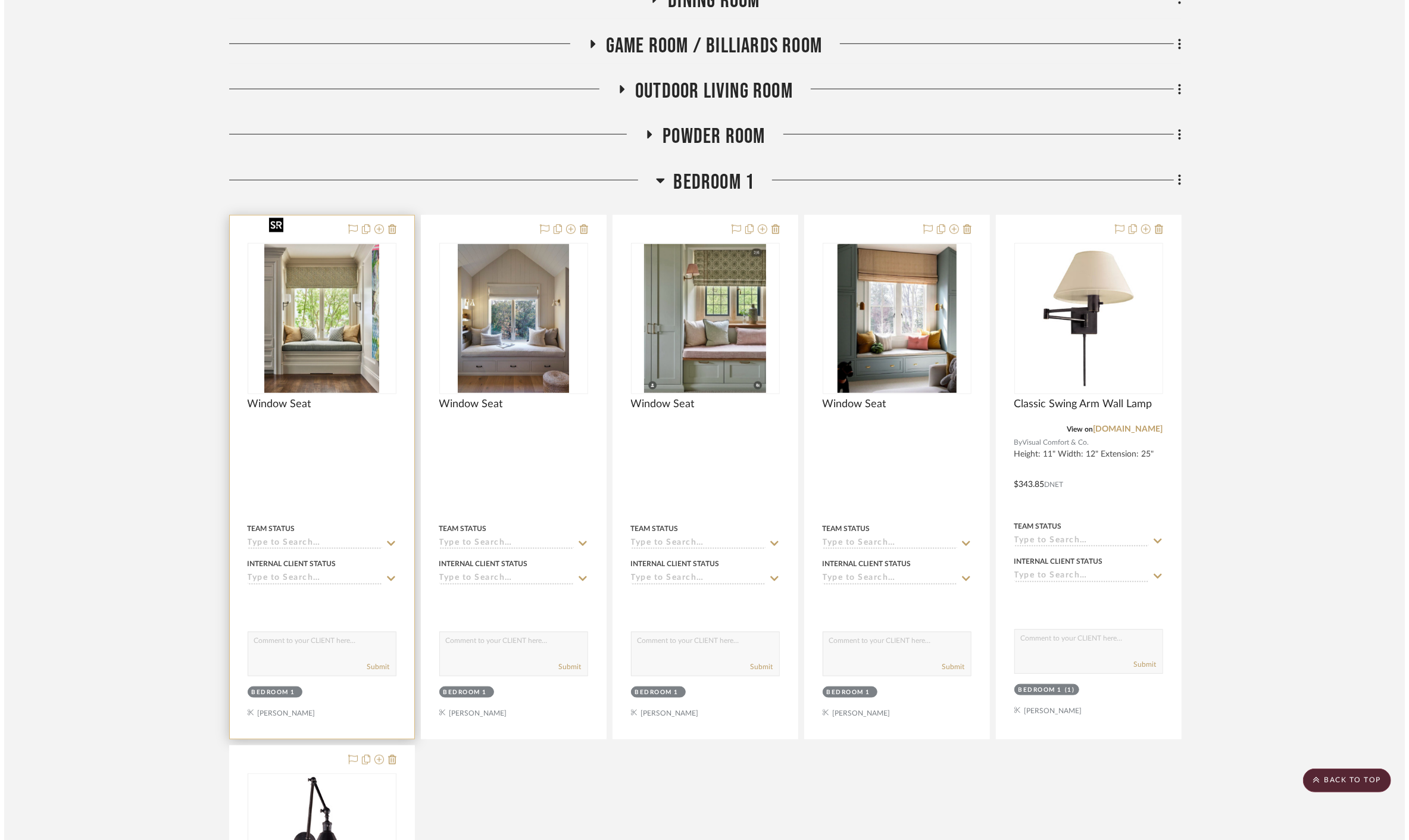
scroll to position [0, 0]
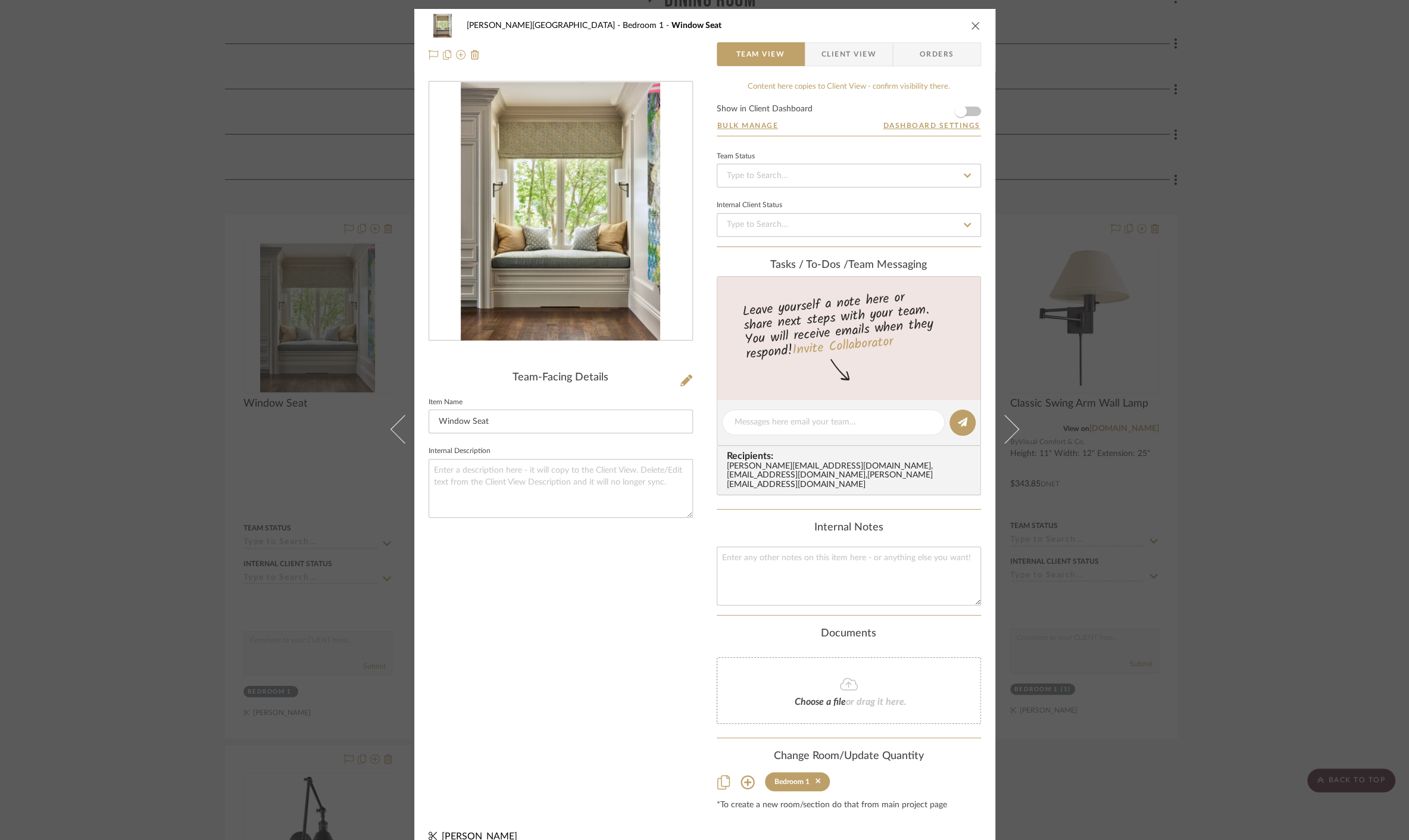
click at [549, 265] on img "0" at bounding box center [560, 211] width 200 height 258
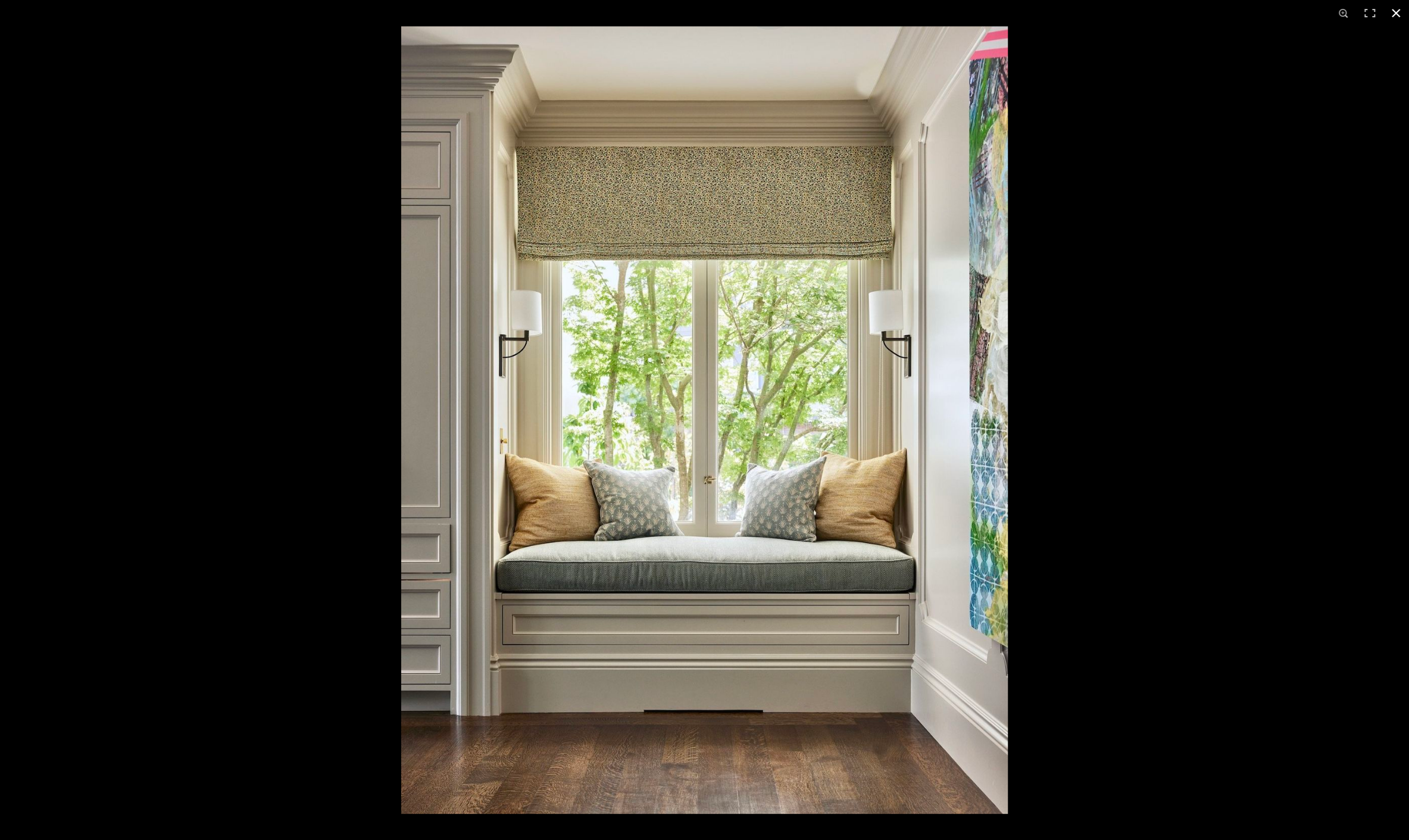
click at [1160, 444] on div at bounding box center [1106, 446] width 1409 height 840
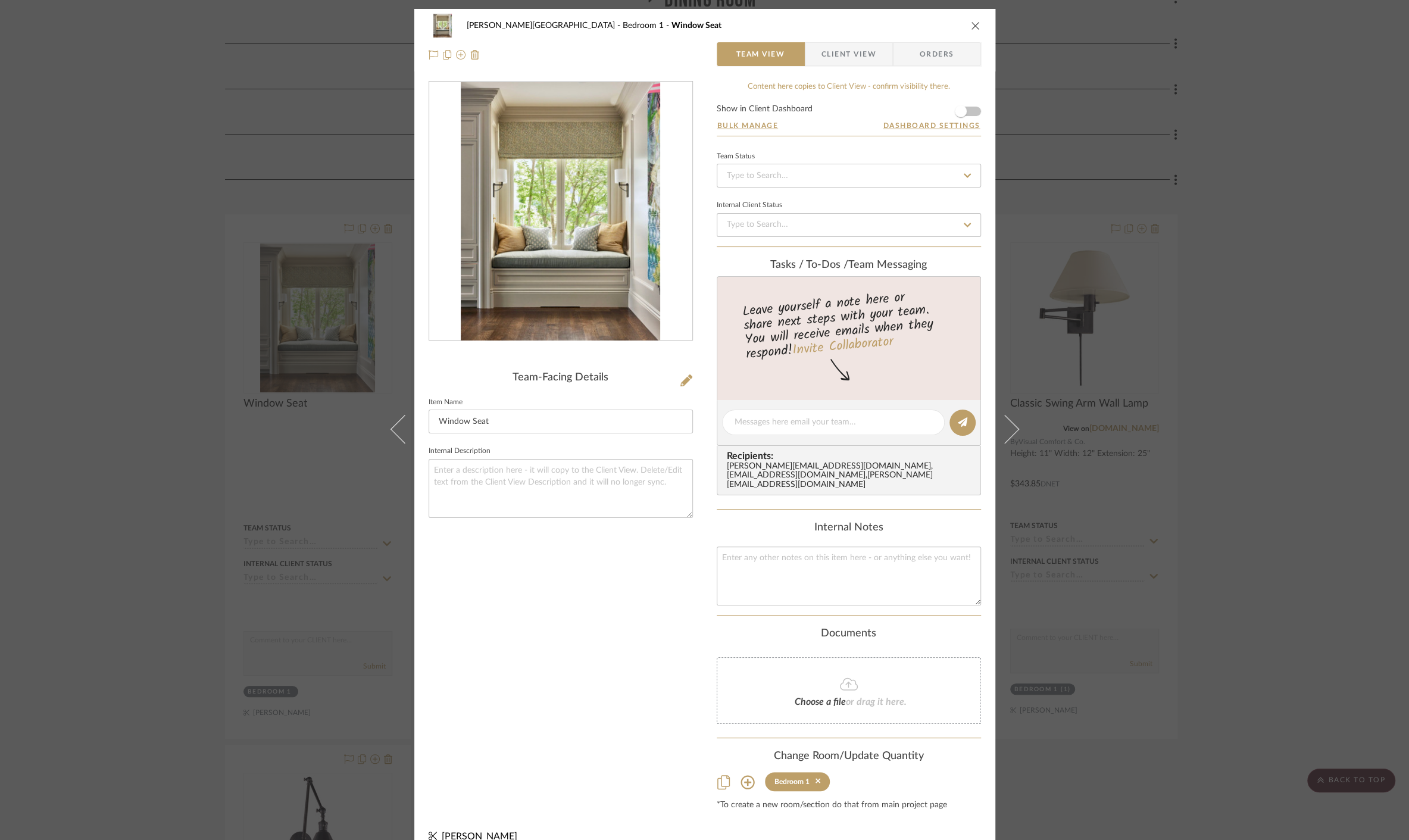
click at [1218, 436] on div "[PERSON_NAME][GEOGRAPHIC_DATA] Bedroom 1 Window Seat Team View Client View Orde…" at bounding box center [704, 420] width 1409 height 840
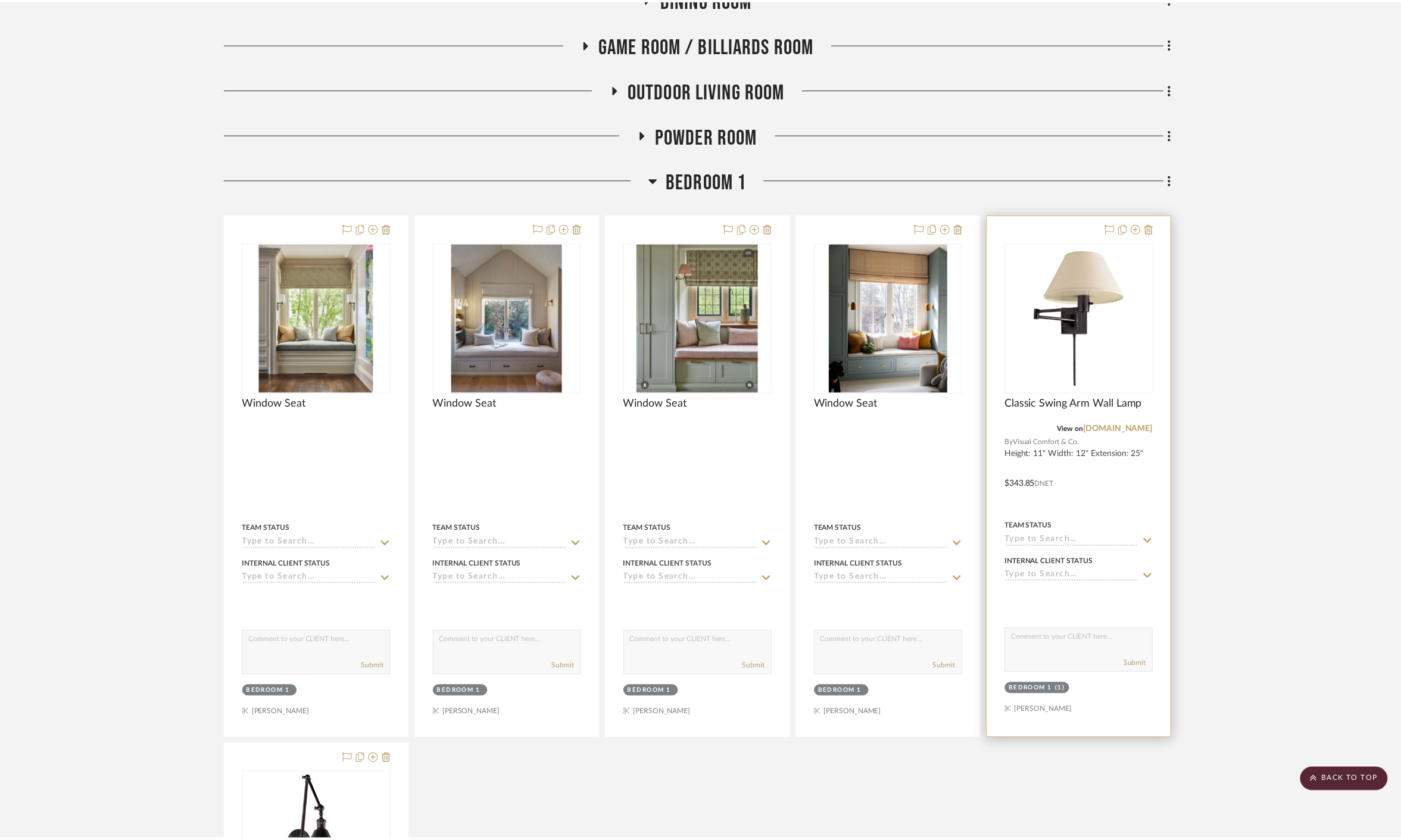
scroll to position [577, 0]
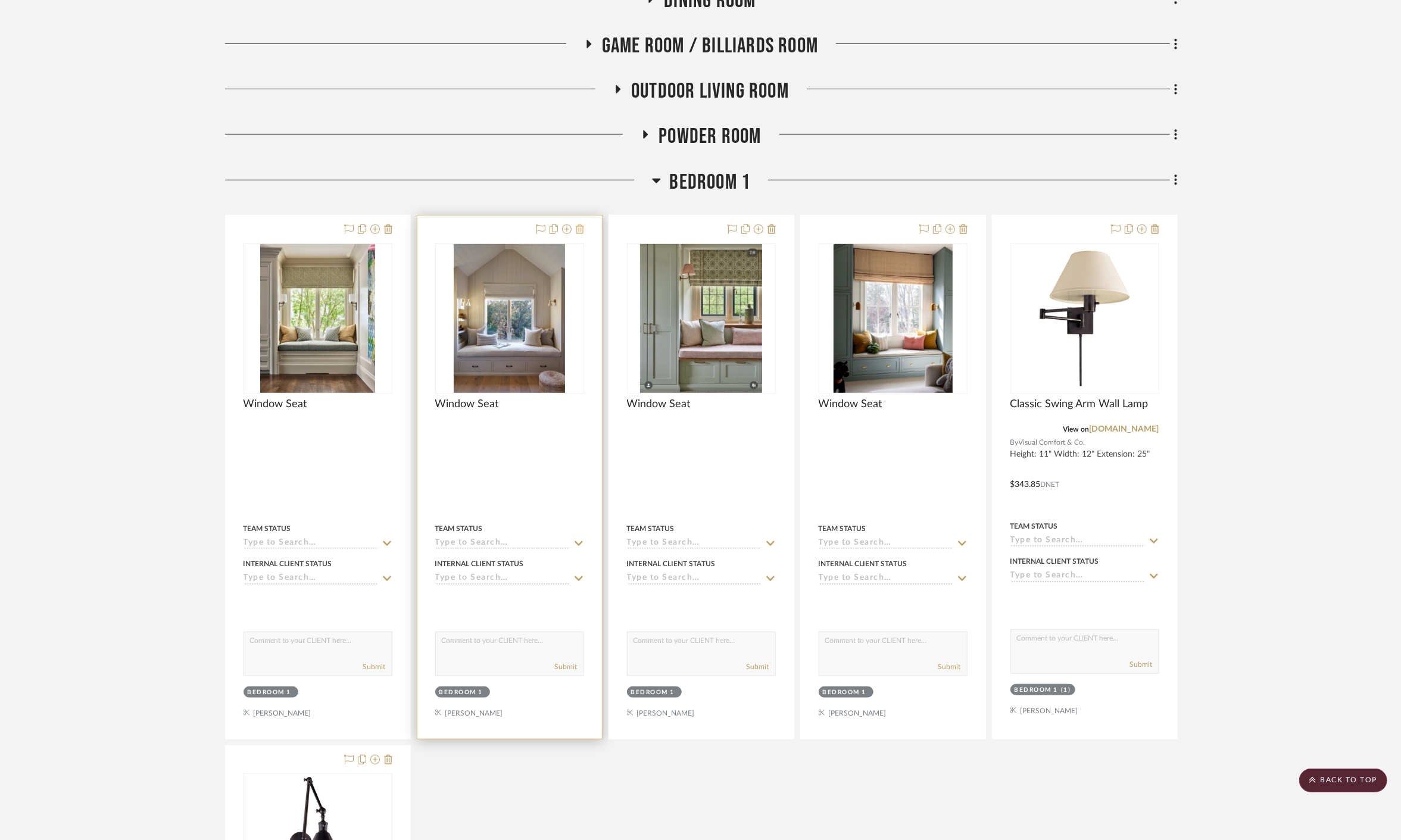
click at [578, 224] on icon at bounding box center [579, 229] width 8 height 9
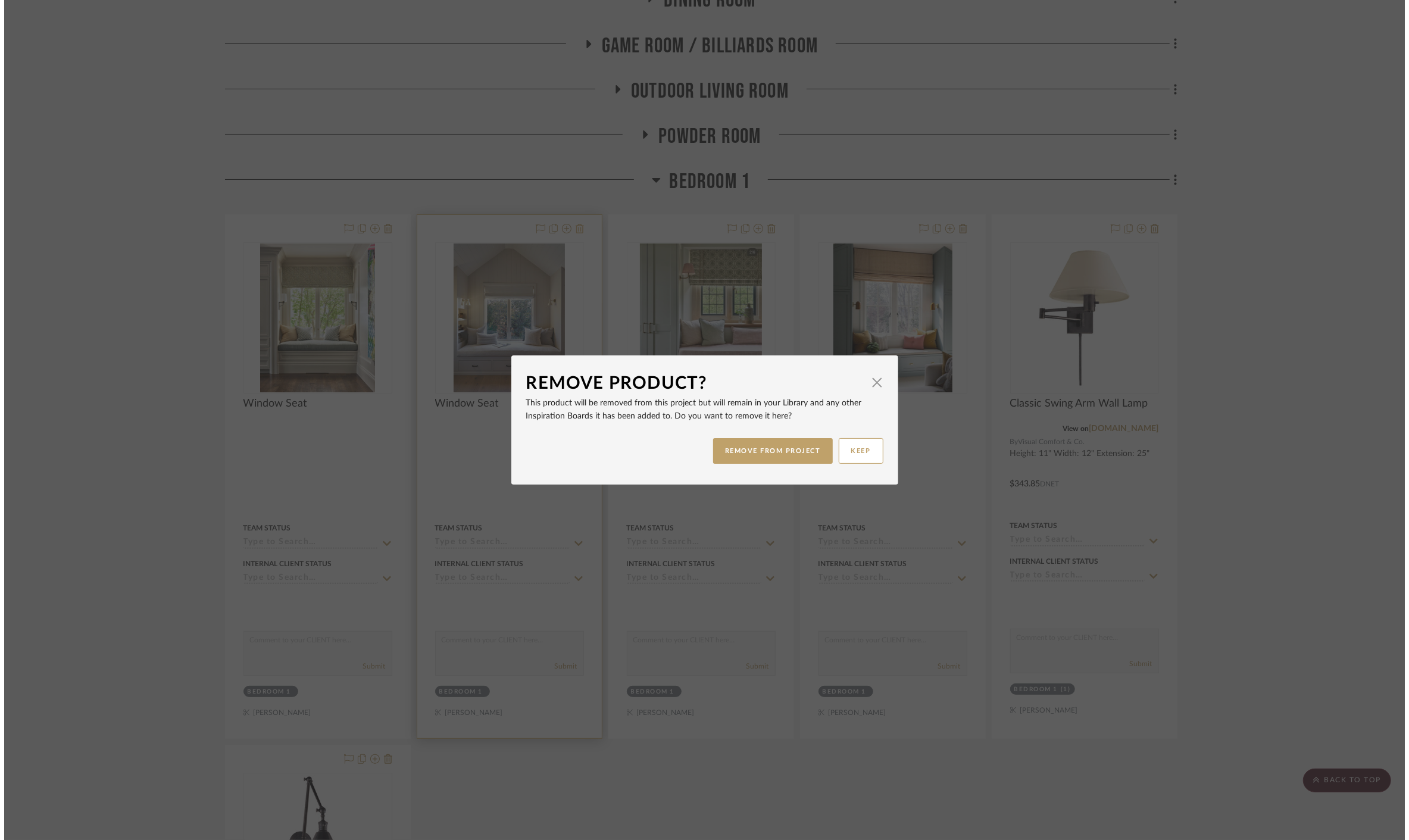
scroll to position [0, 0]
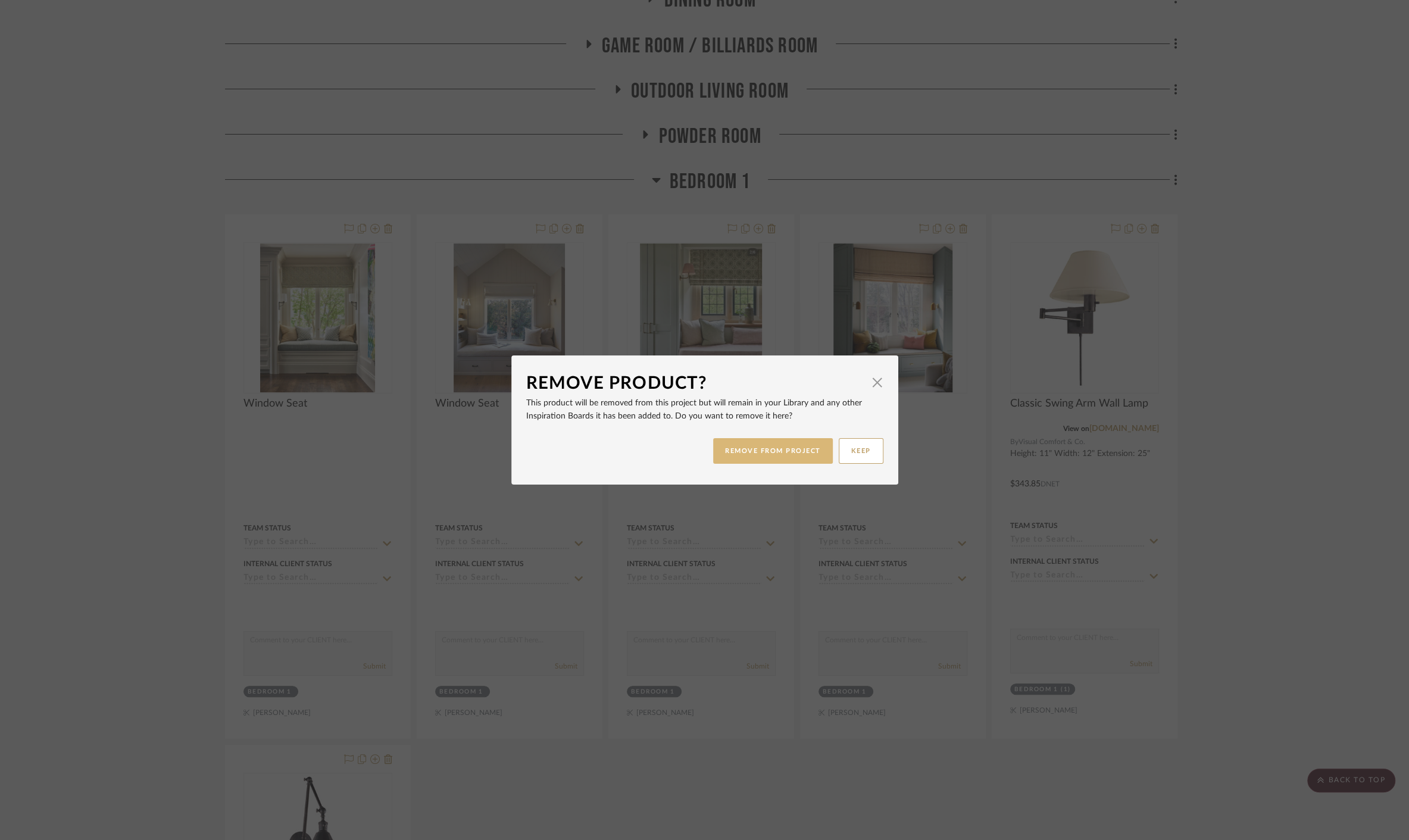
drag, startPoint x: 767, startPoint y: 447, endPoint x: 737, endPoint y: 400, distance: 55.8
click at [766, 447] on button "REMOVE FROM PROJECT" at bounding box center [772, 450] width 120 height 25
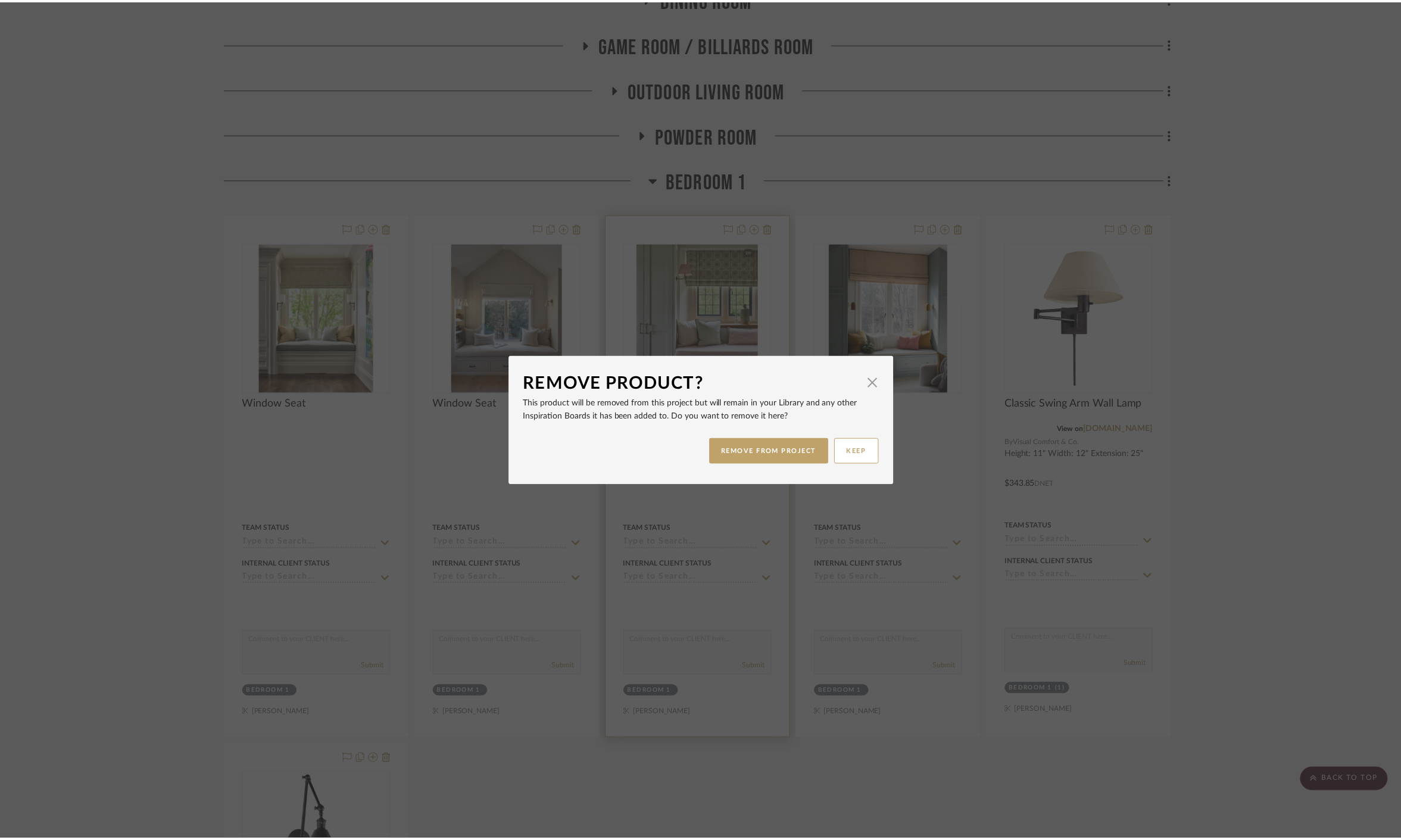
scroll to position [577, 0]
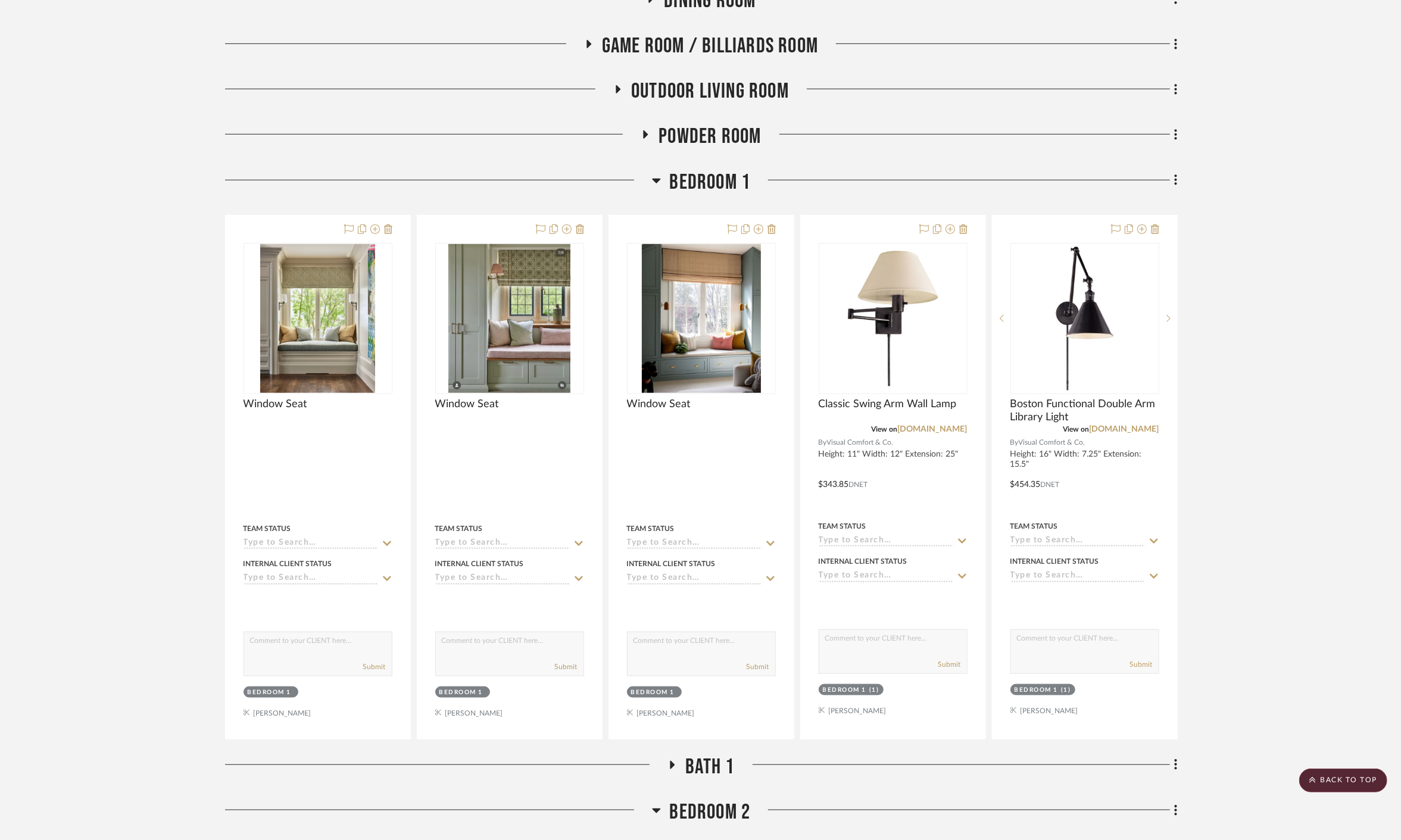
click at [577, 224] on icon at bounding box center [579, 229] width 8 height 9
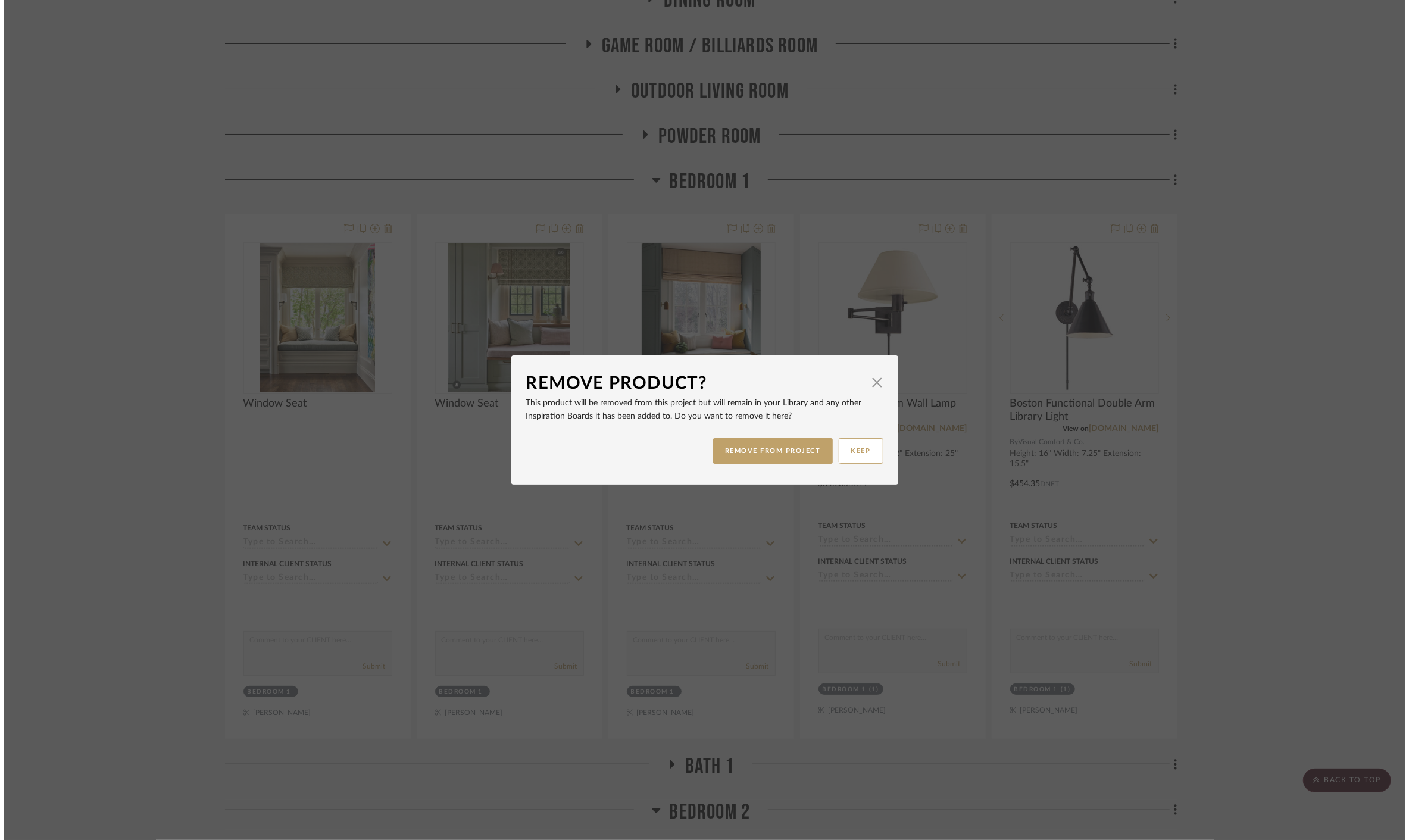
scroll to position [0, 0]
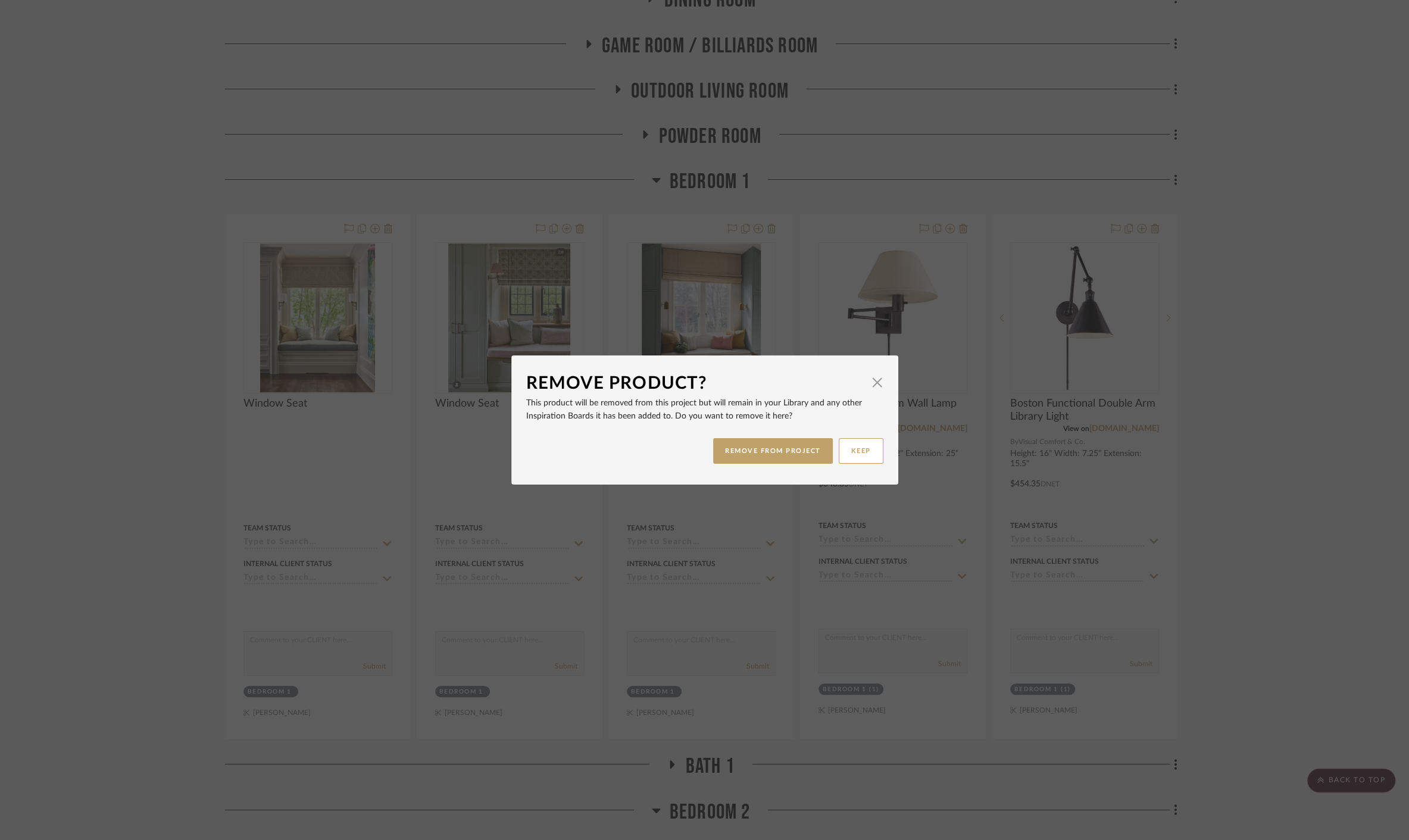
click at [782, 464] on div "REMOVE FROM PROJECT KEEP" at bounding box center [704, 451] width 357 height 38
click at [781, 459] on button "REMOVE FROM PROJECT" at bounding box center [772, 450] width 120 height 25
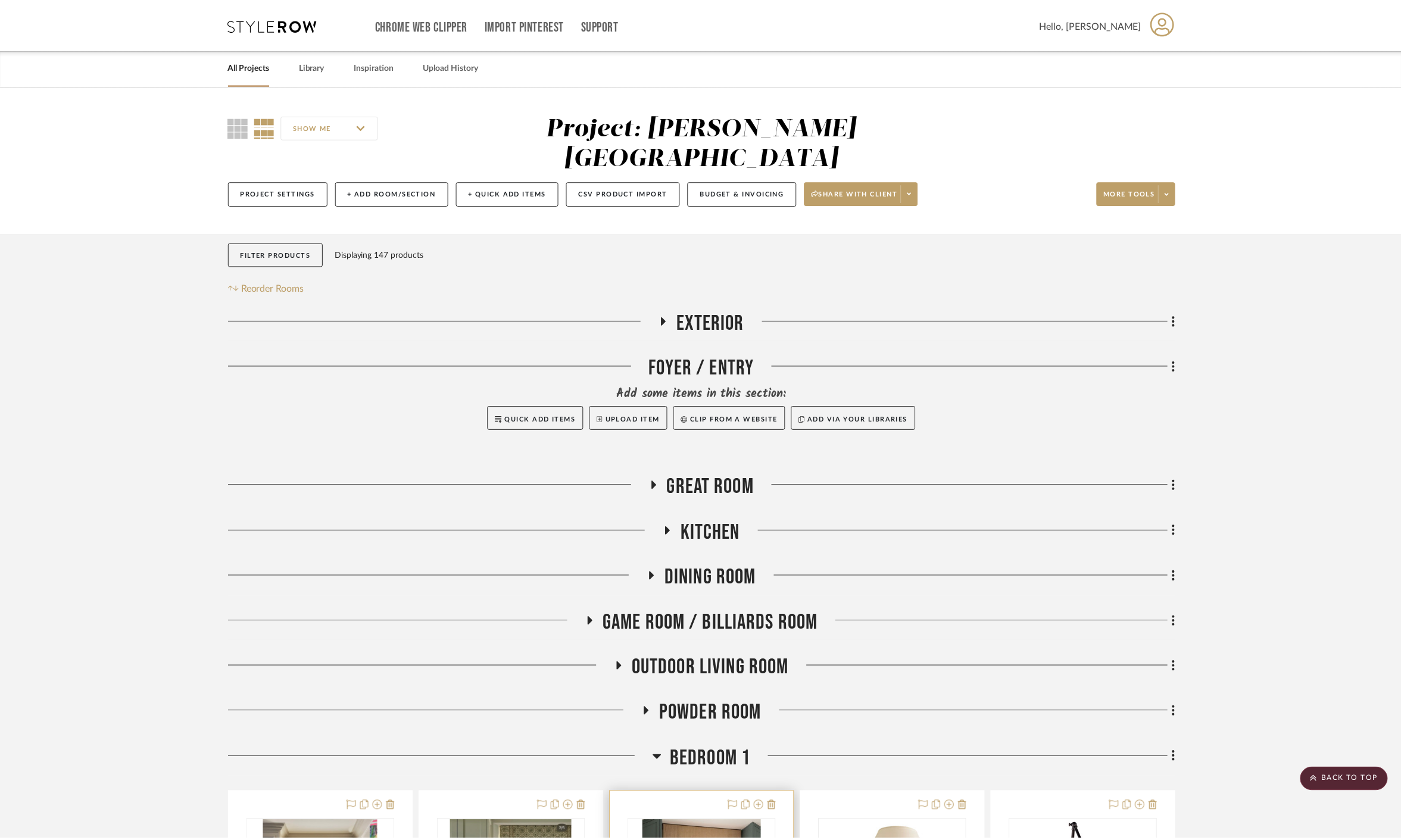
scroll to position [577, 0]
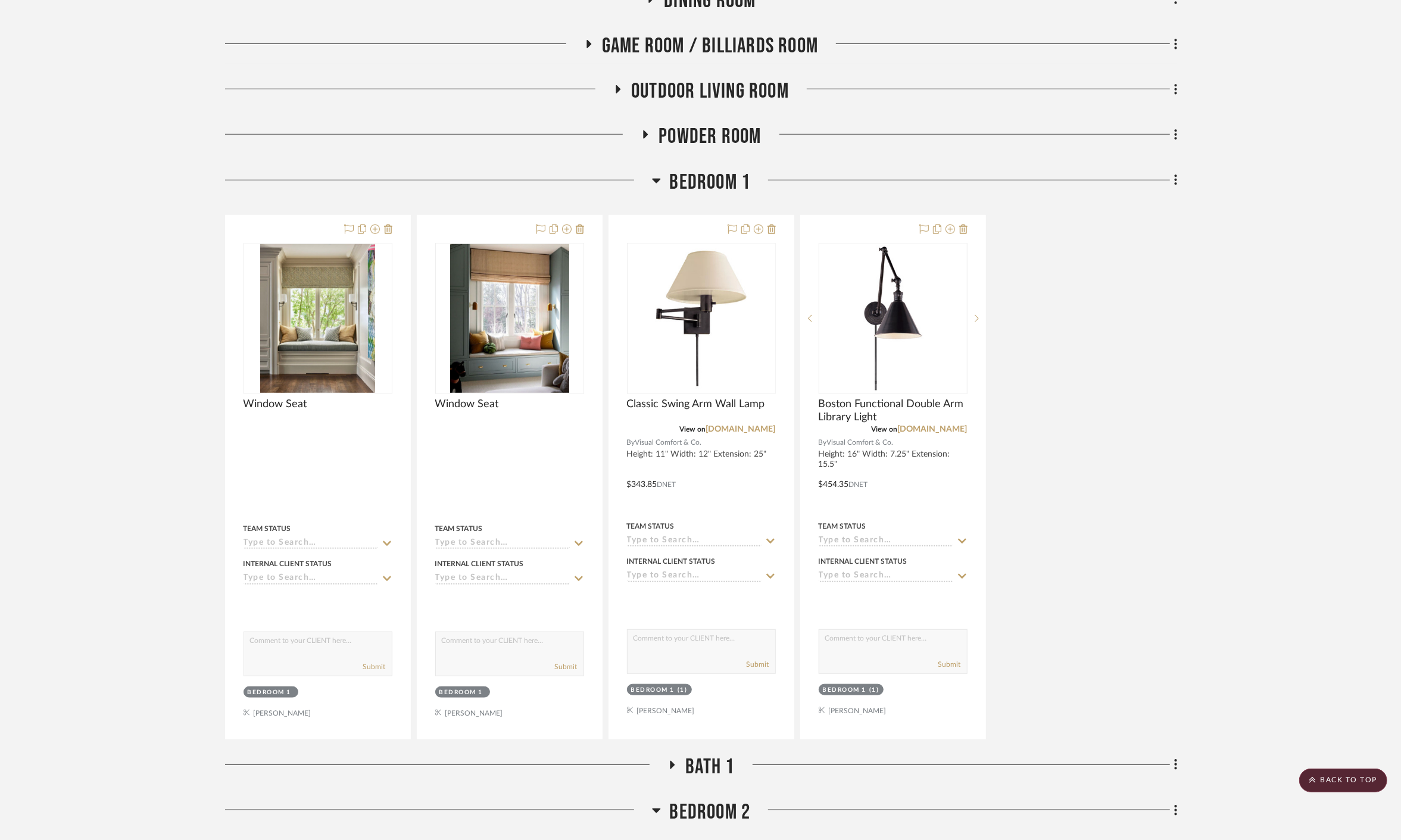
click at [578, 224] on icon at bounding box center [579, 229] width 8 height 9
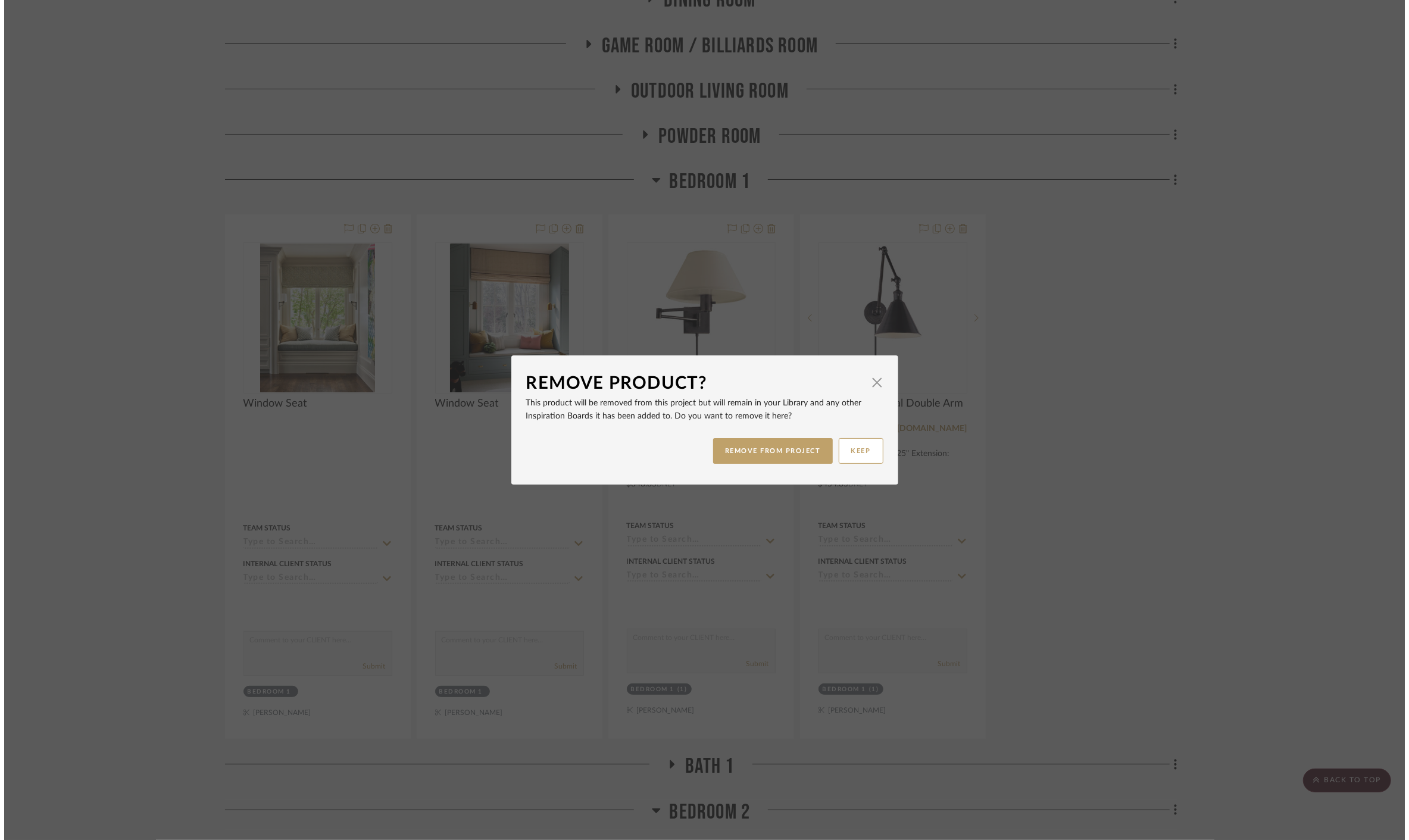
scroll to position [0, 0]
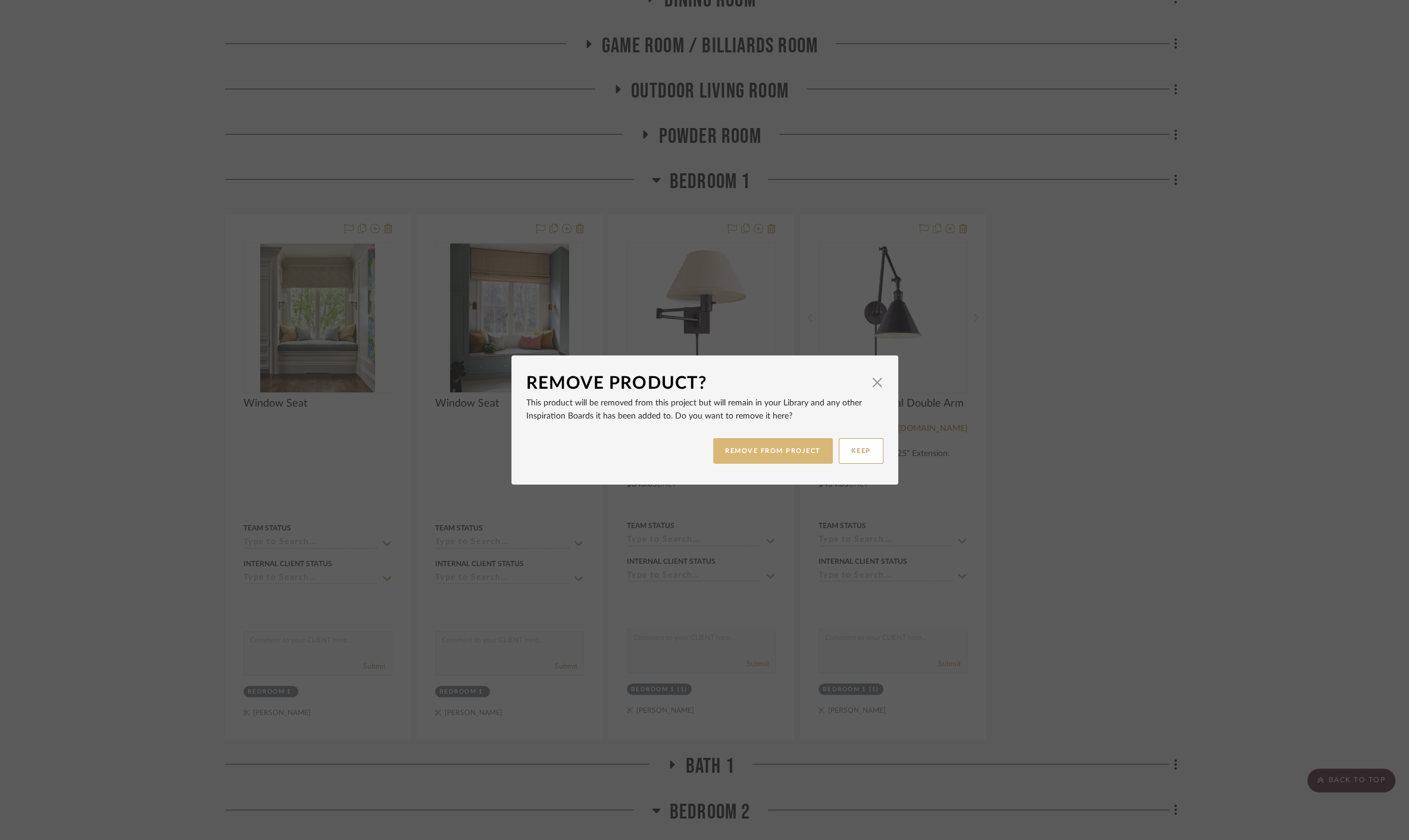
click at [756, 444] on button "REMOVE FROM PROJECT" at bounding box center [772, 450] width 120 height 25
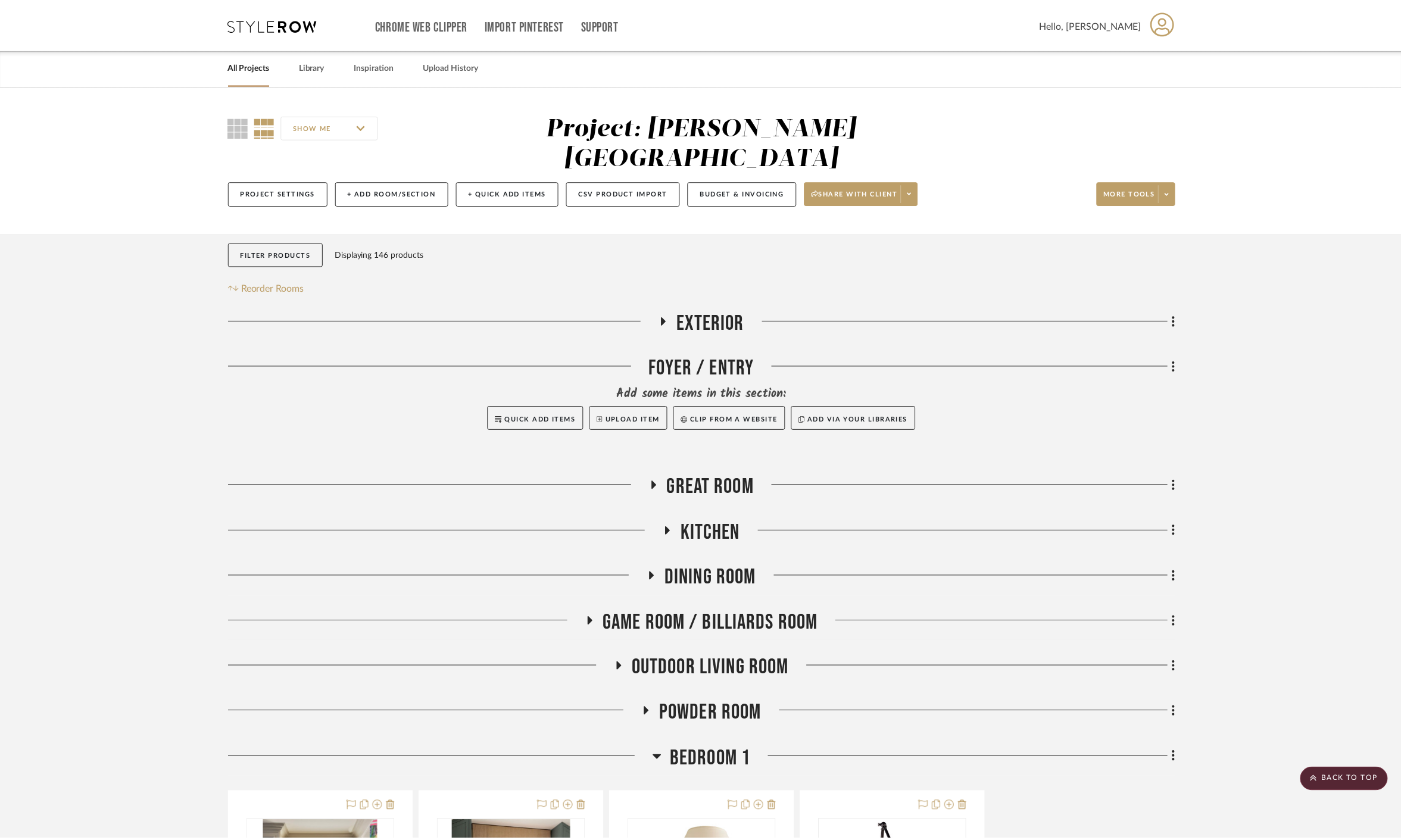
scroll to position [577, 0]
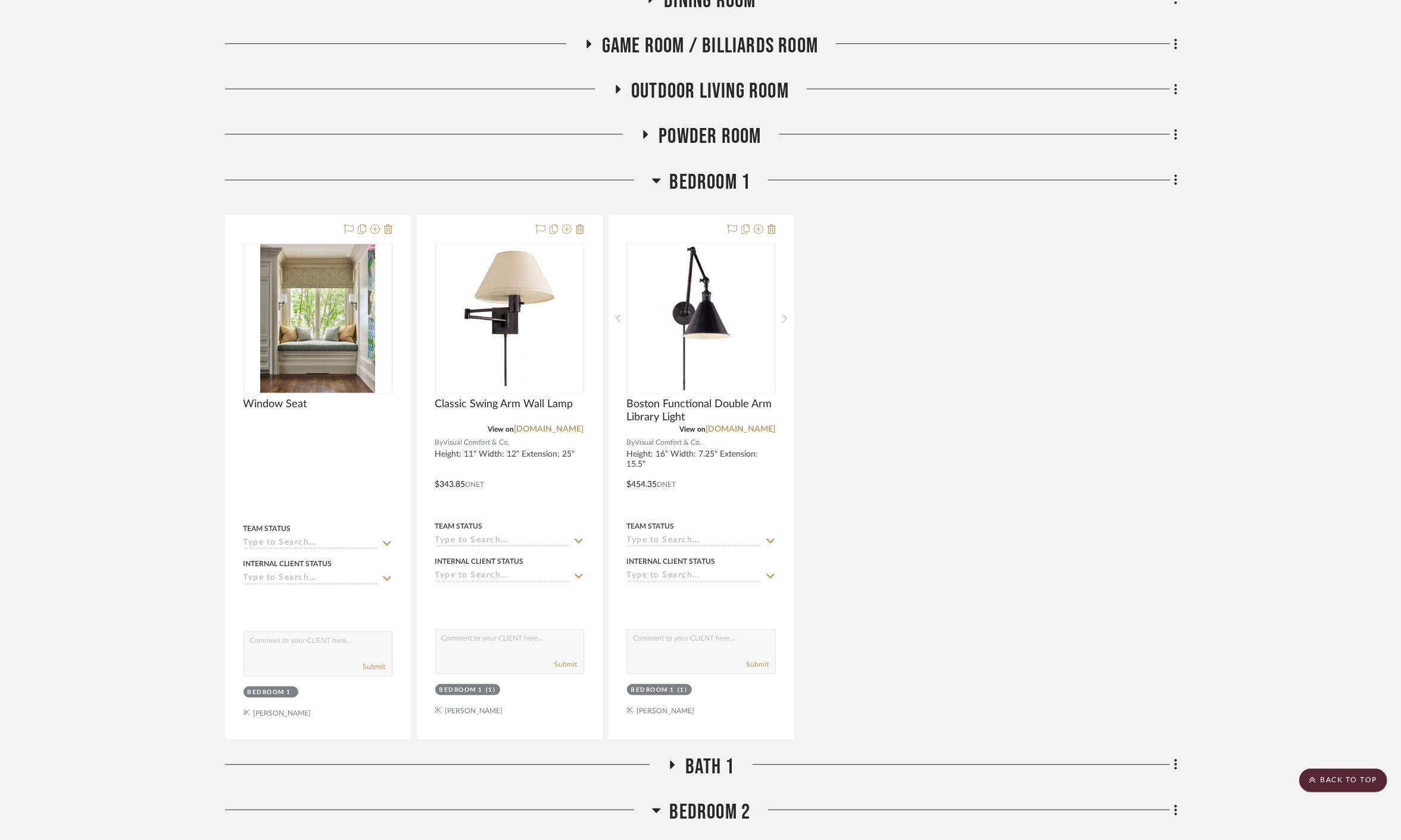
click at [888, 272] on div "Window Seat Team Status Internal Client Status client Comments: Submit Bedroom …" at bounding box center [701, 477] width 953 height 525
drag, startPoint x: 706, startPoint y: 150, endPoint x: 693, endPoint y: 154, distance: 13.6
click at [706, 170] on span "Bedroom 1" at bounding box center [710, 182] width 81 height 25
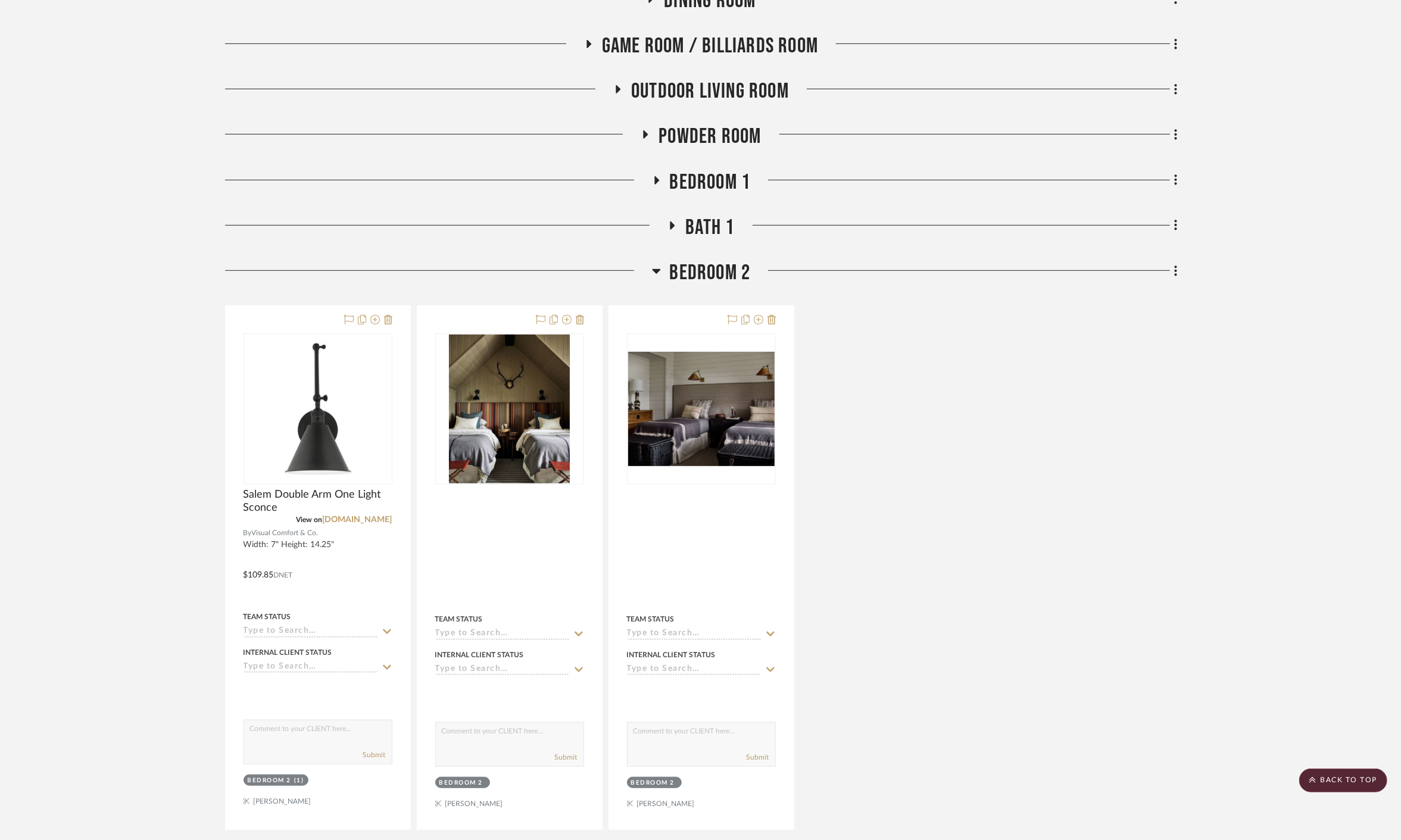
click at [718, 260] on span "Bedroom 2" at bounding box center [710, 272] width 81 height 25
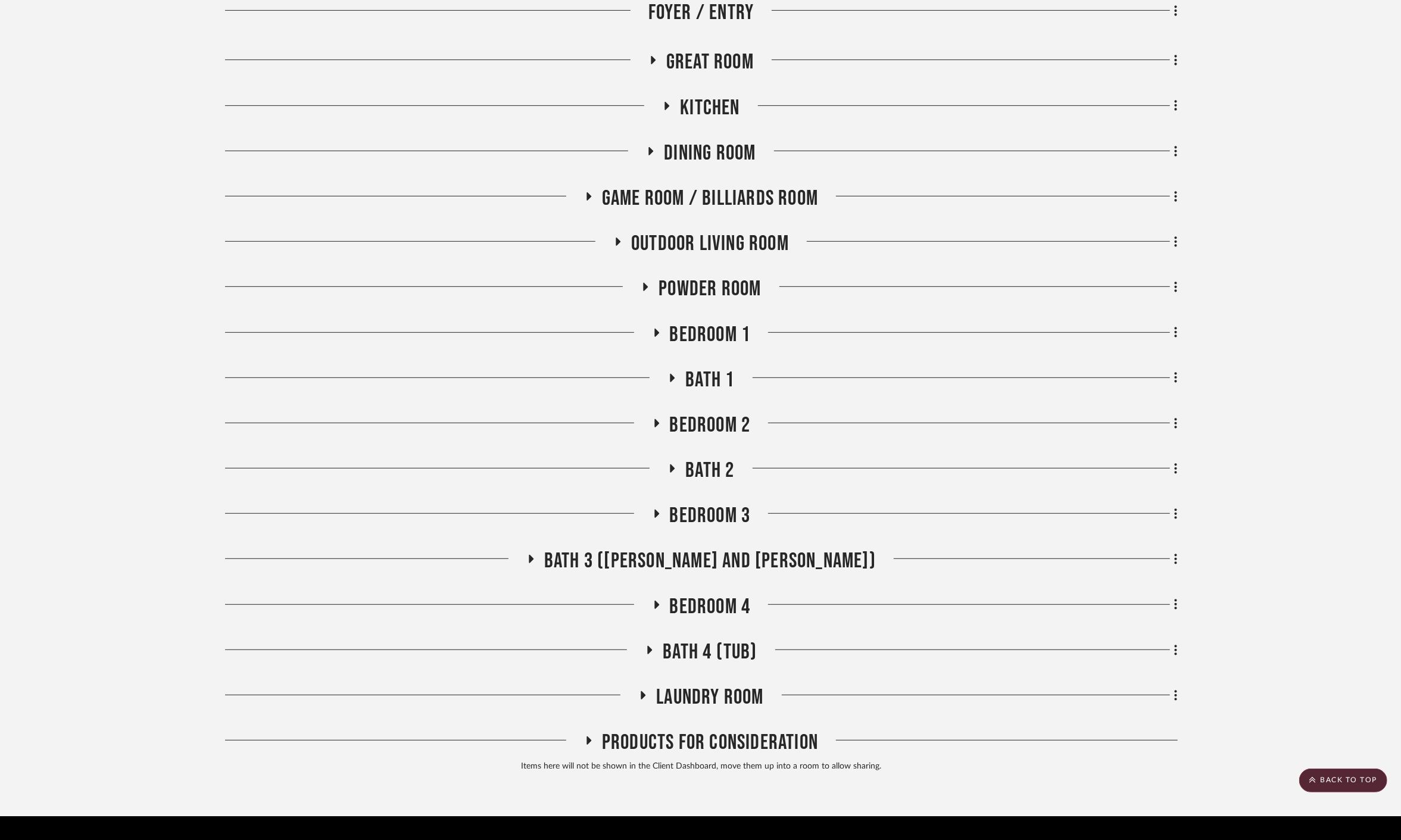
click at [681, 594] on span "Bedroom 4" at bounding box center [710, 606] width 81 height 25
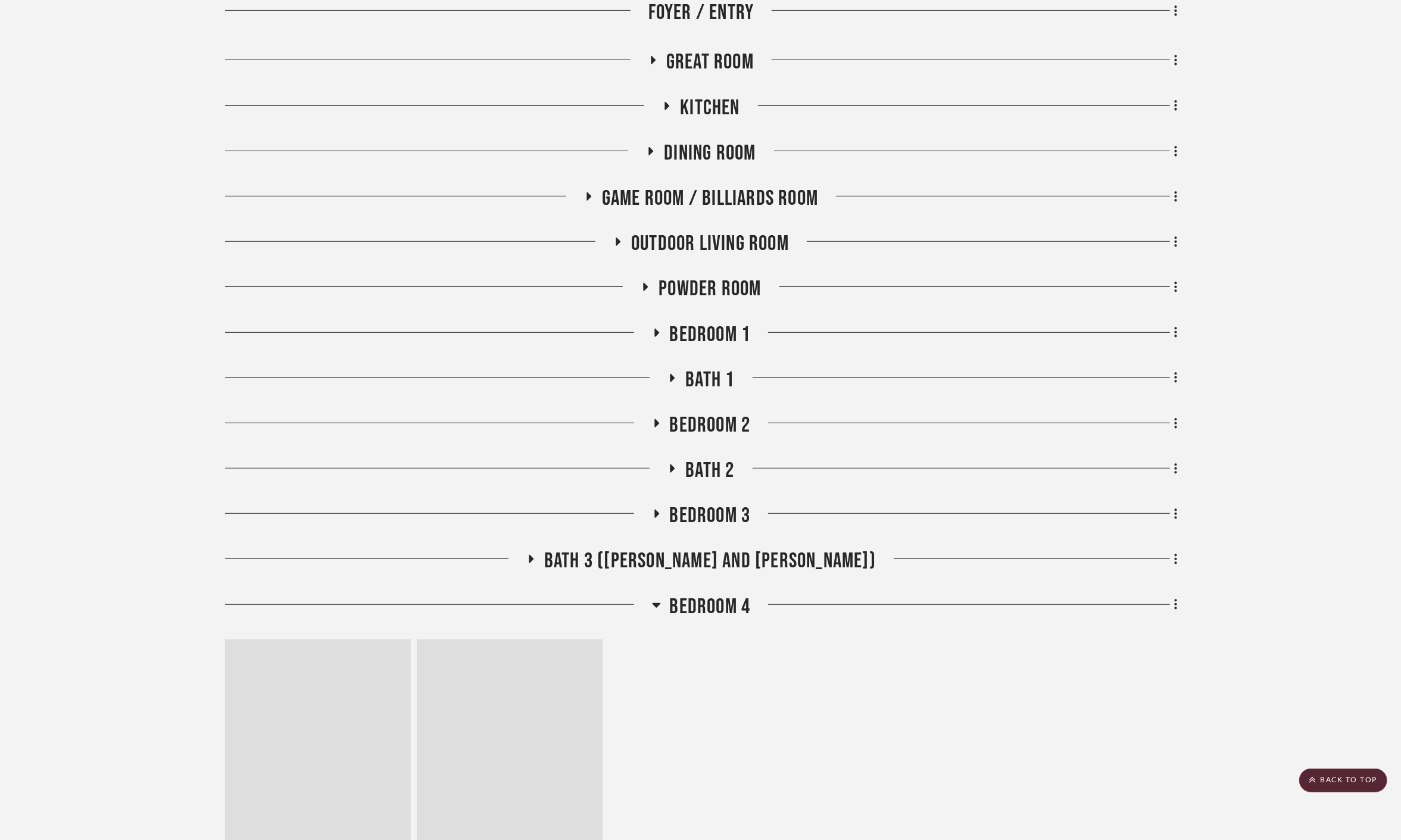
scroll to position [577, 0]
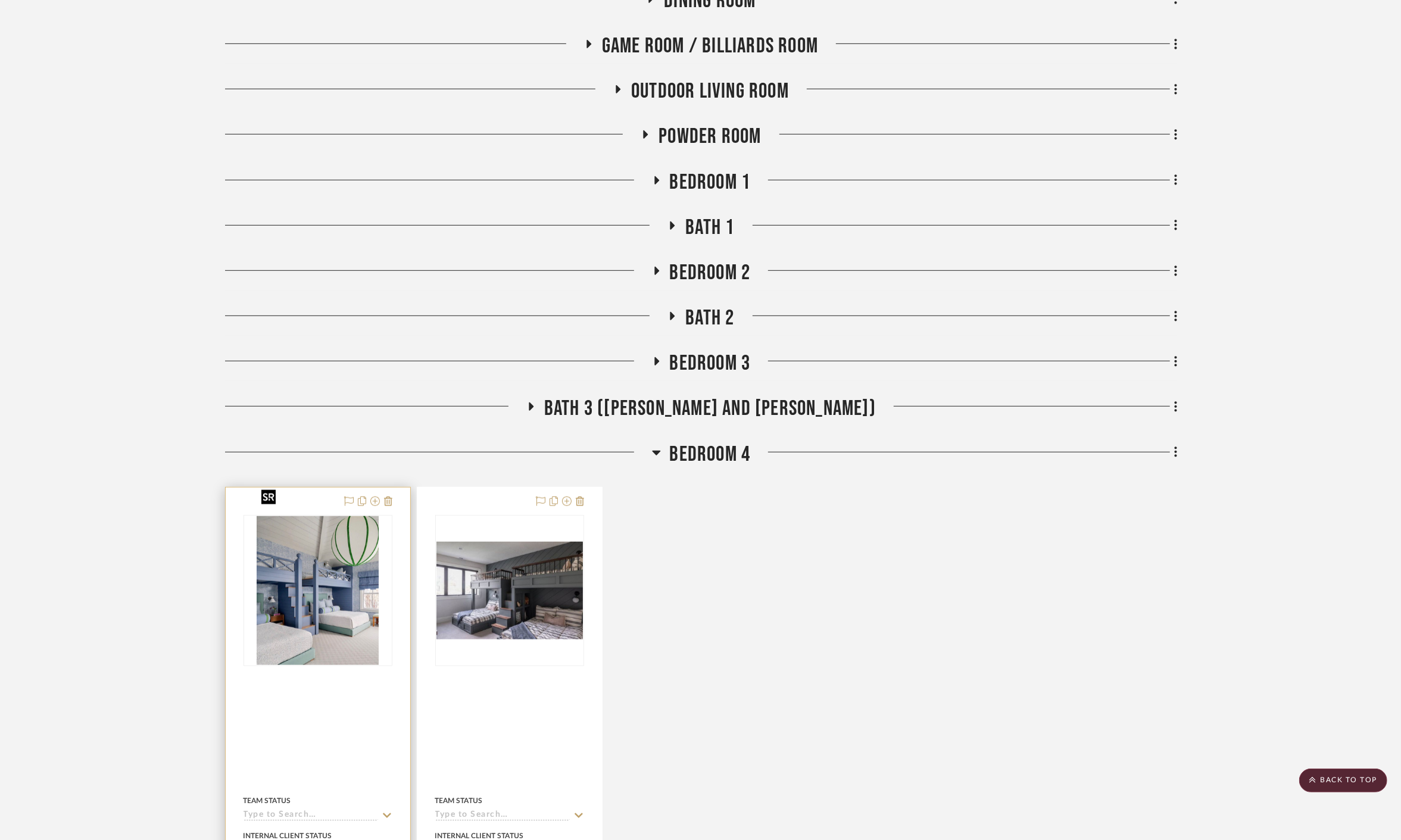
click at [333, 544] on div at bounding box center [318, 590] width 149 height 152
click at [299, 588] on img "0" at bounding box center [317, 590] width 122 height 149
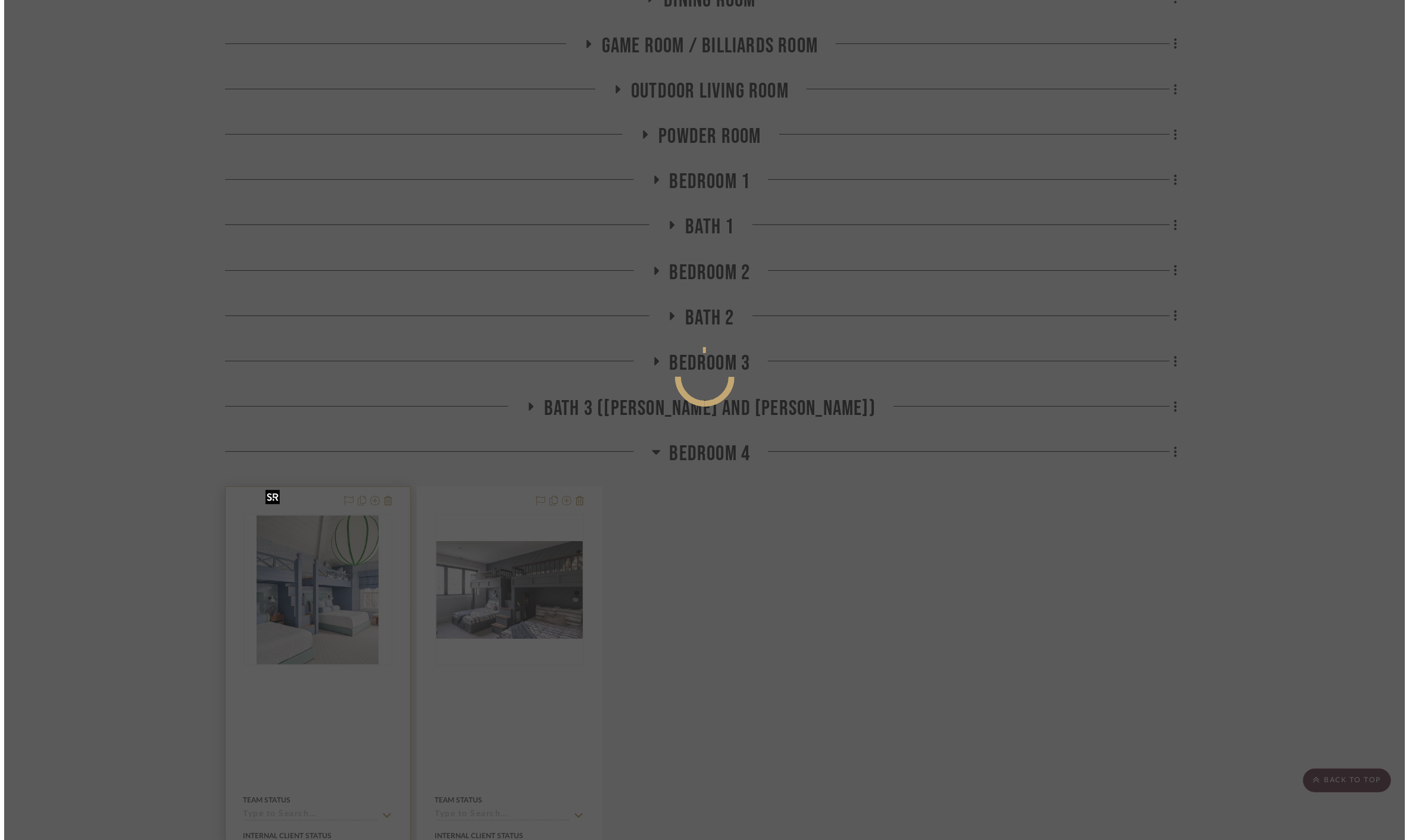
scroll to position [0, 0]
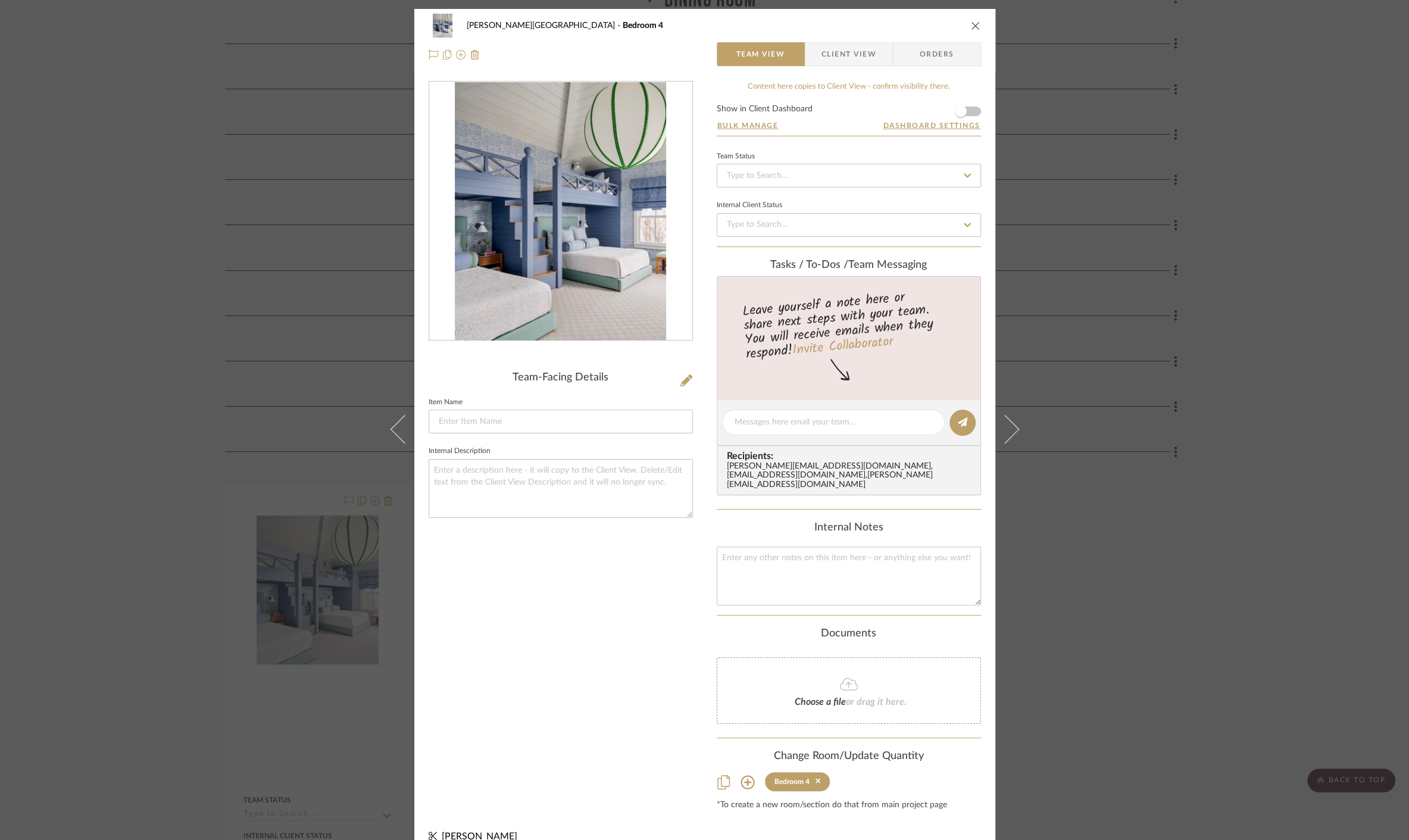
click at [563, 193] on img "0" at bounding box center [560, 211] width 211 height 258
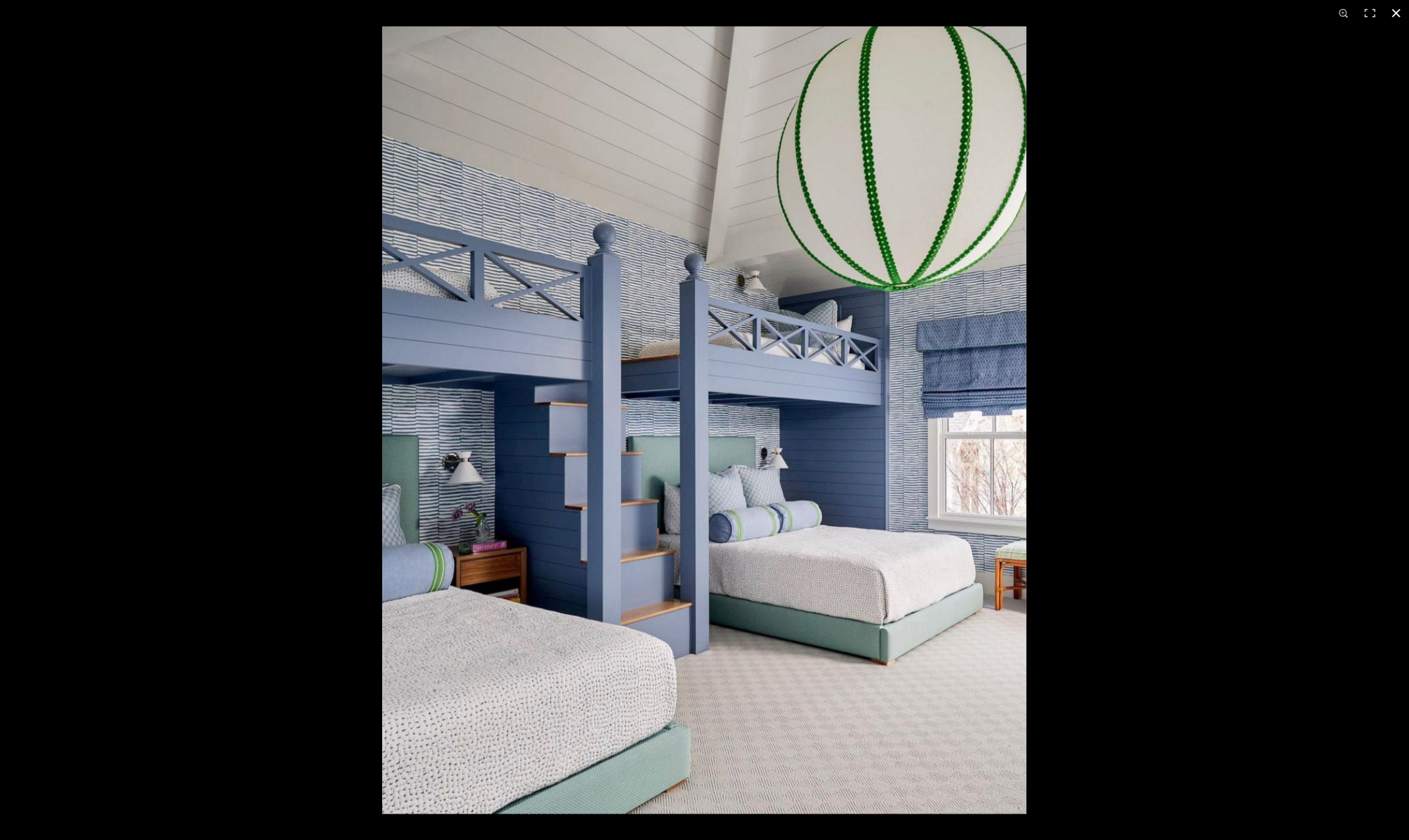
click at [1384, 462] on div at bounding box center [1087, 446] width 1409 height 840
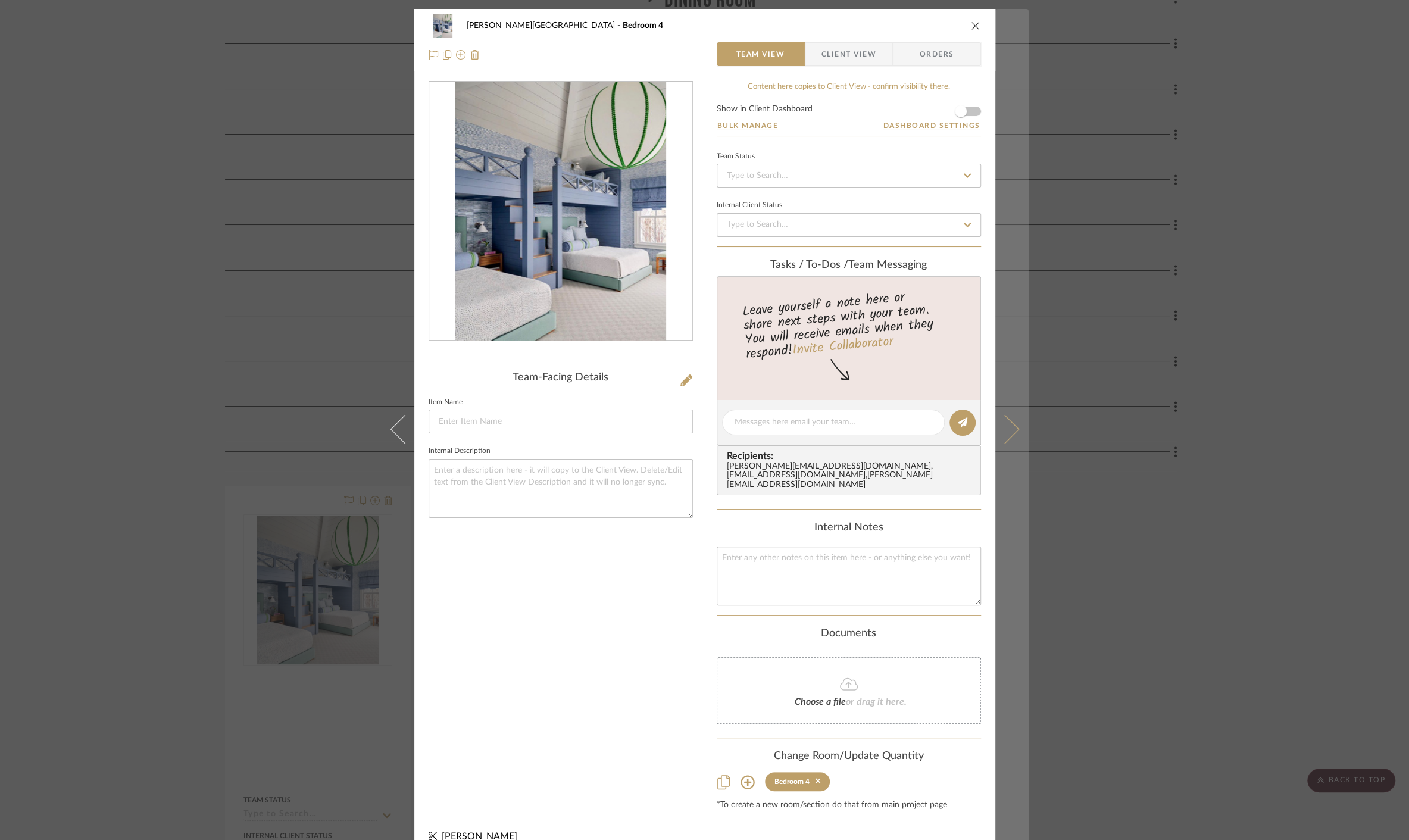
click at [1012, 423] on icon at bounding box center [1004, 428] width 28 height 28
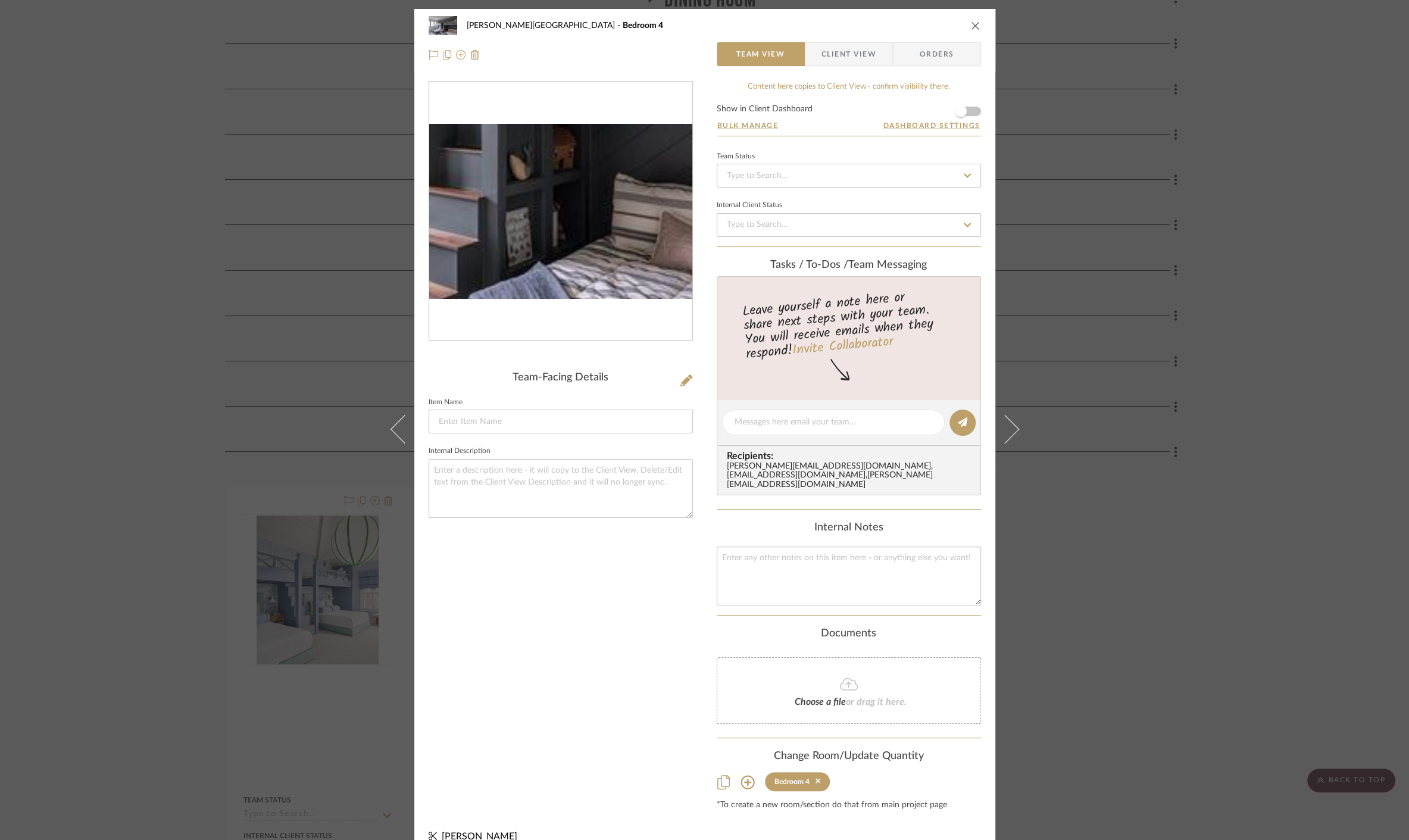
click at [586, 252] on img "0" at bounding box center [560, 211] width 263 height 175
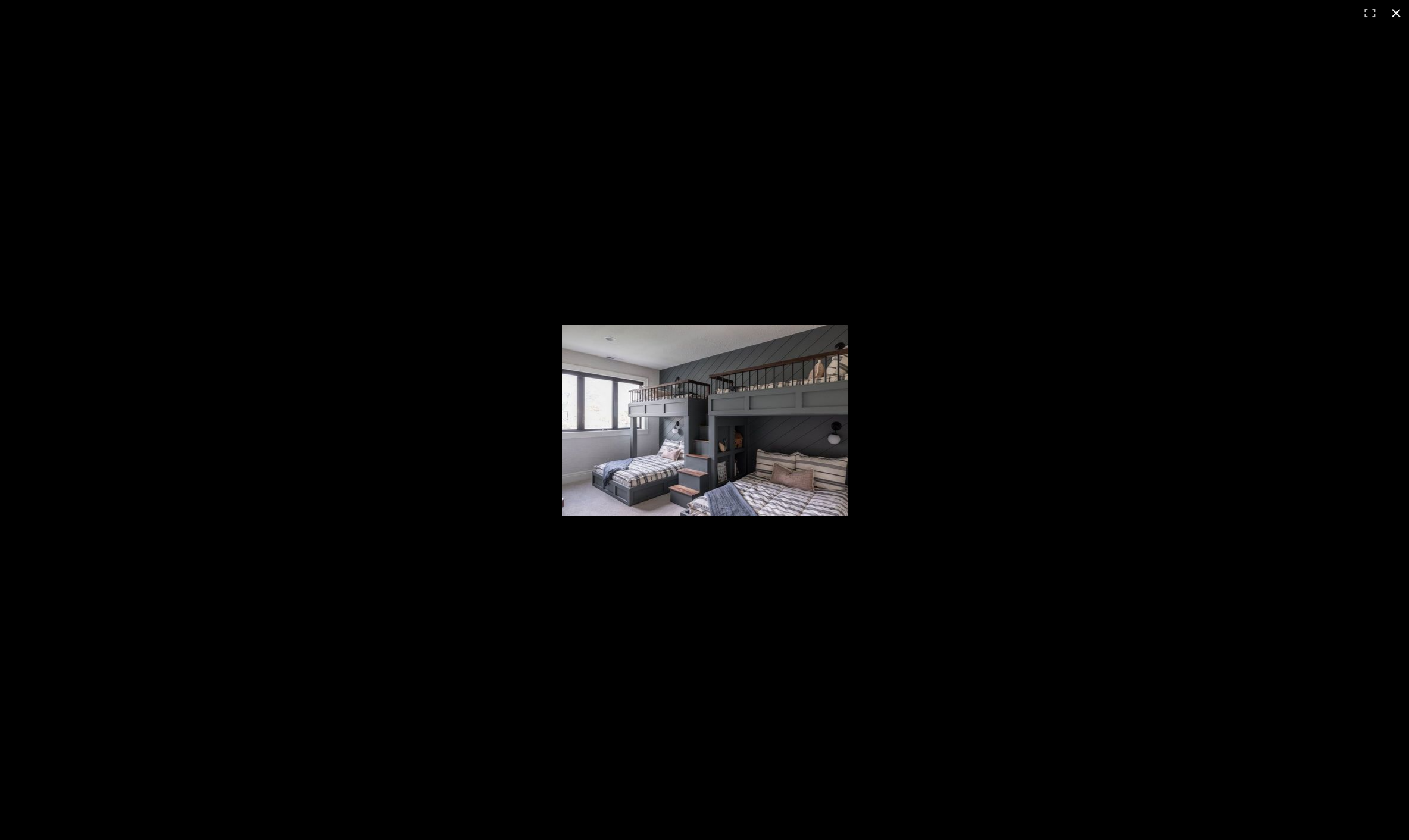
click at [452, 327] on div at bounding box center [704, 420] width 1409 height 840
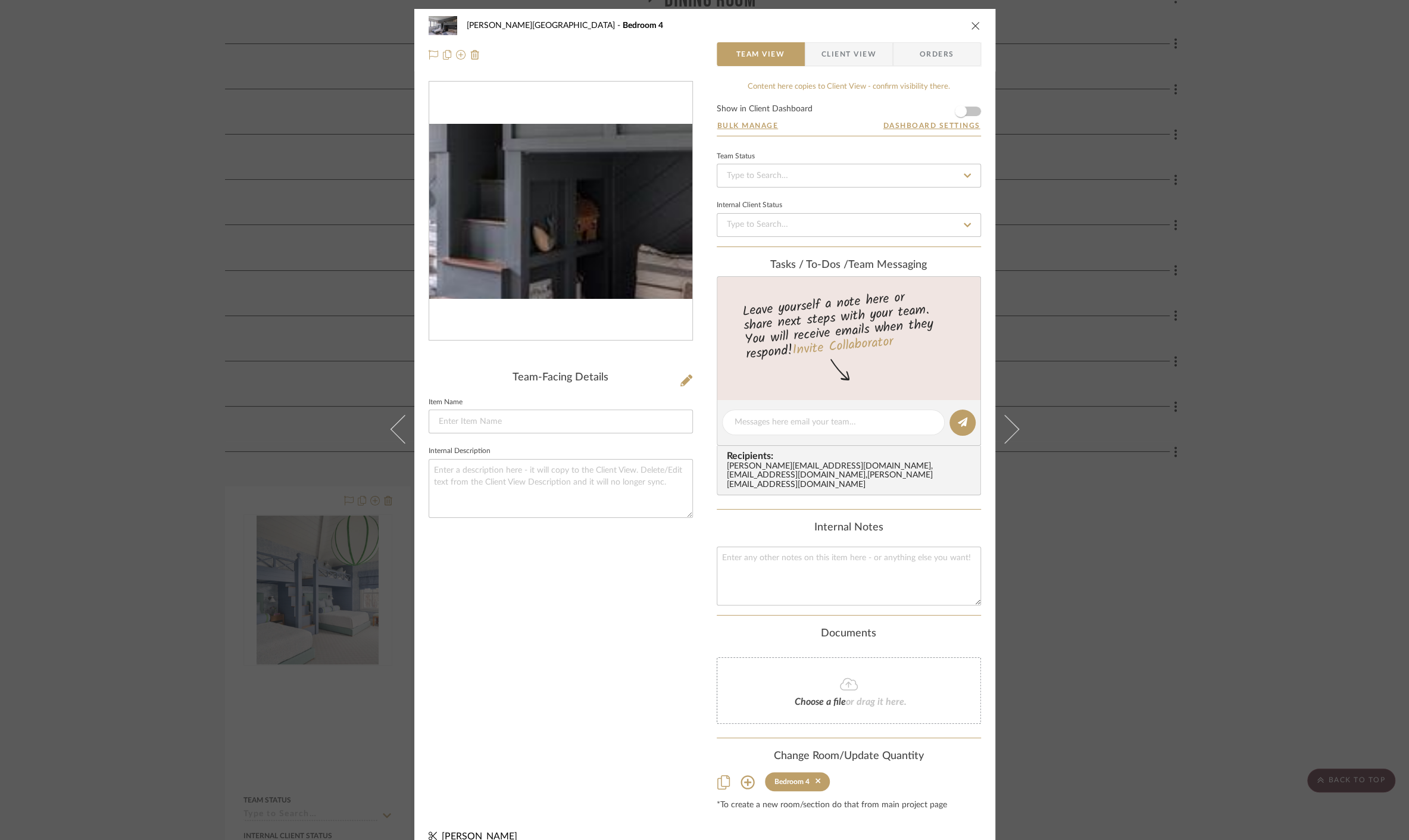
click at [578, 229] on img "0" at bounding box center [560, 211] width 263 height 175
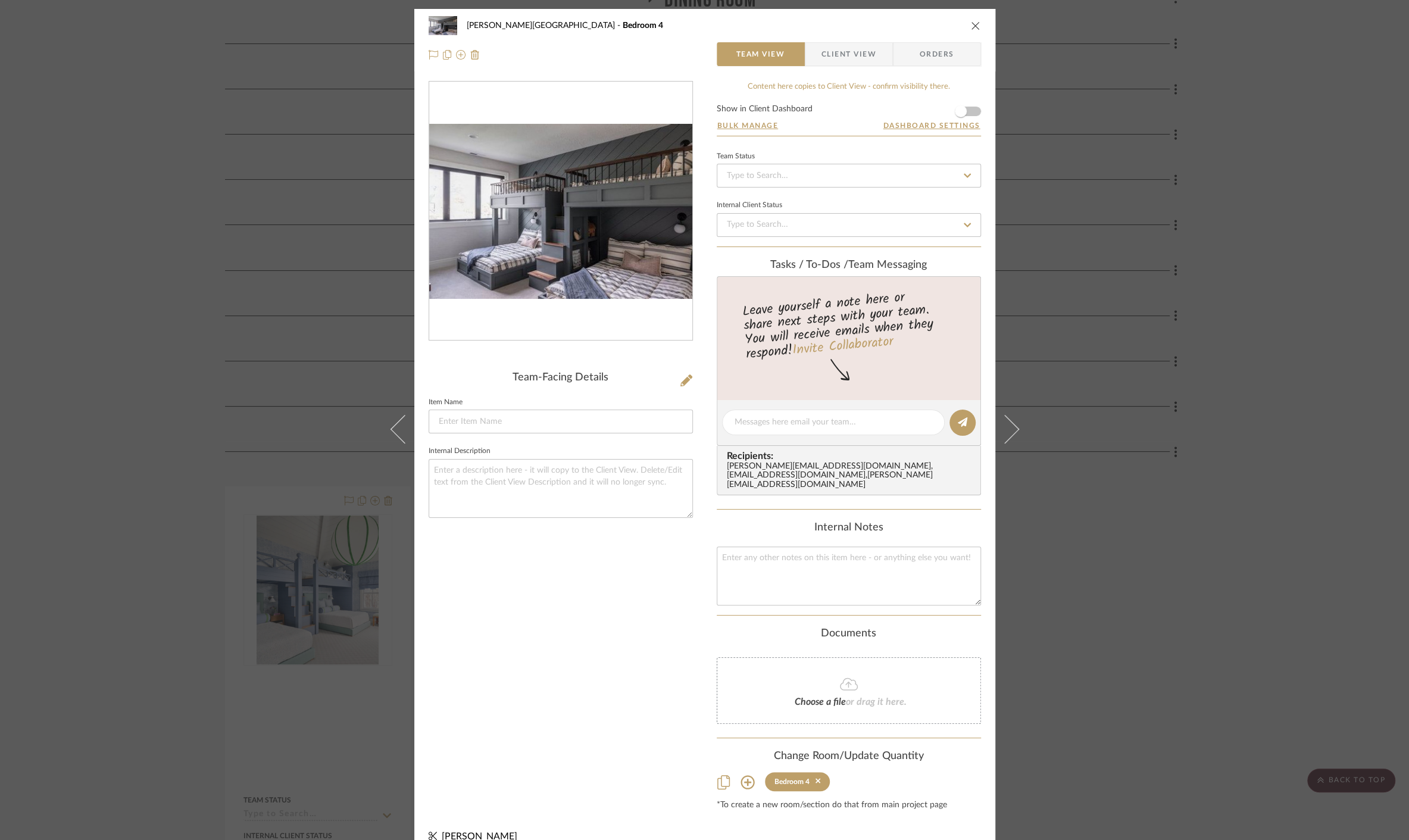
click at [591, 189] on img "0" at bounding box center [560, 211] width 263 height 175
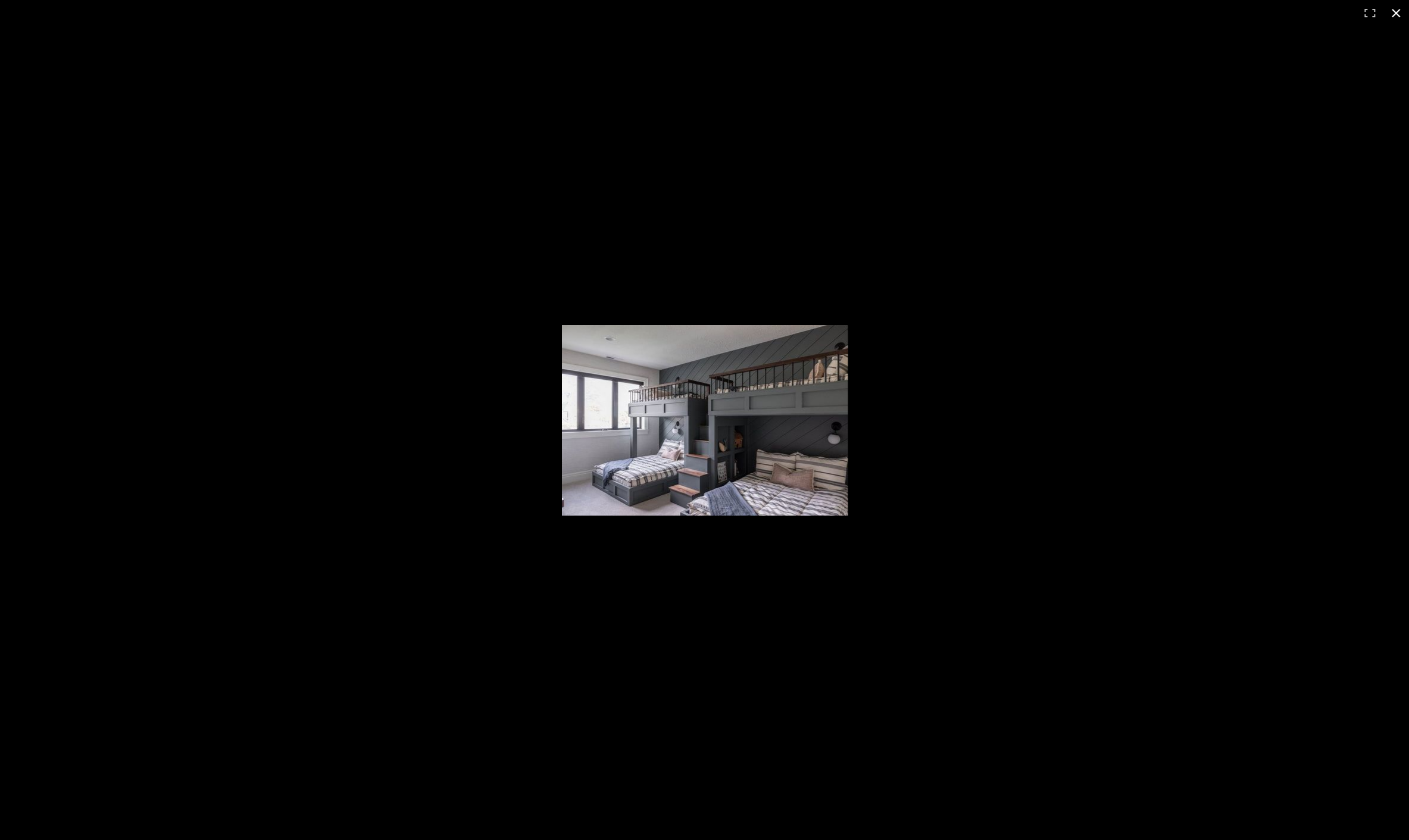
click at [1275, 395] on div at bounding box center [704, 420] width 1409 height 840
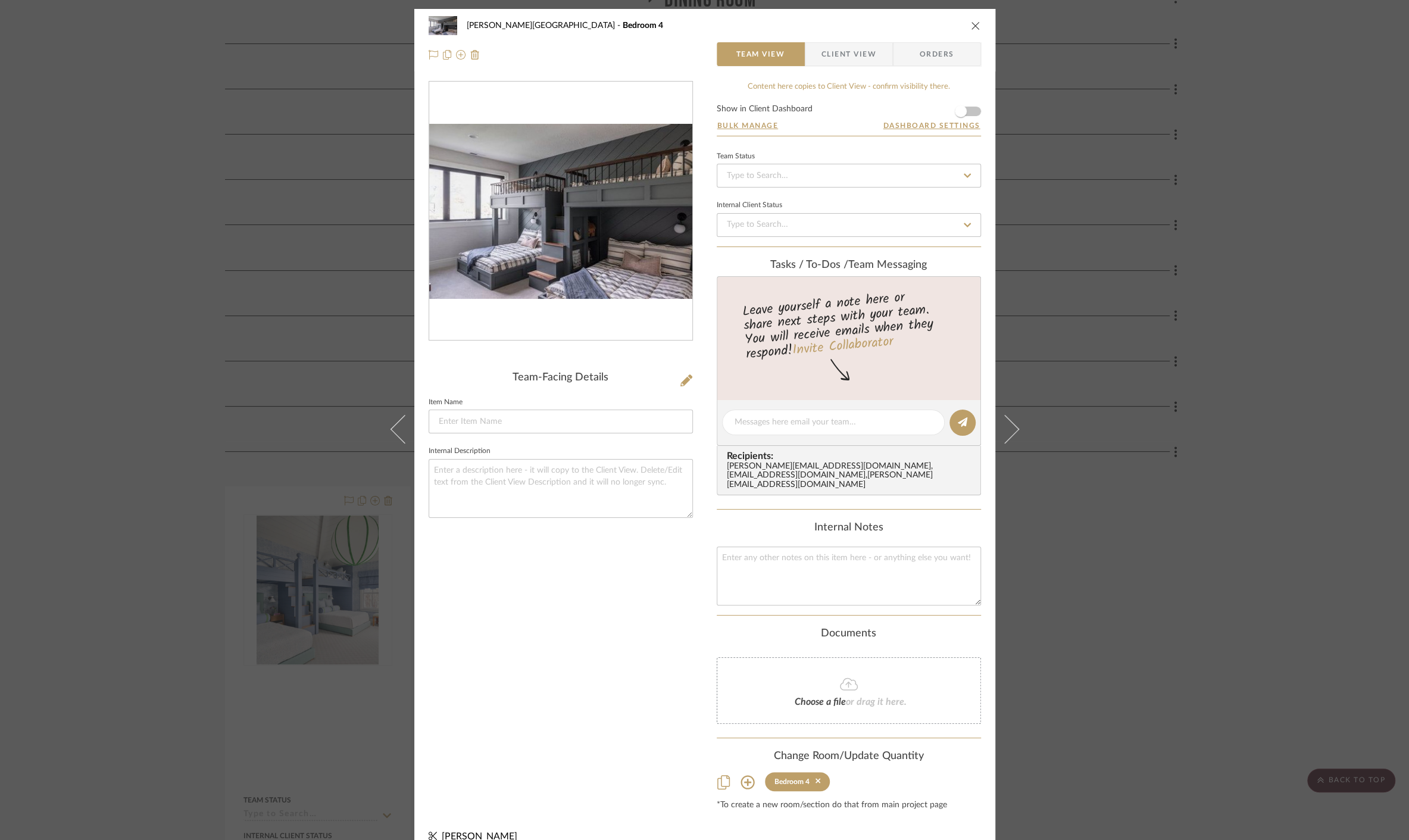
click at [222, 329] on div "[PERSON_NAME][GEOGRAPHIC_DATA] Bedroom 4 Team View Client View Orders Team-Faci…" at bounding box center [704, 420] width 1409 height 840
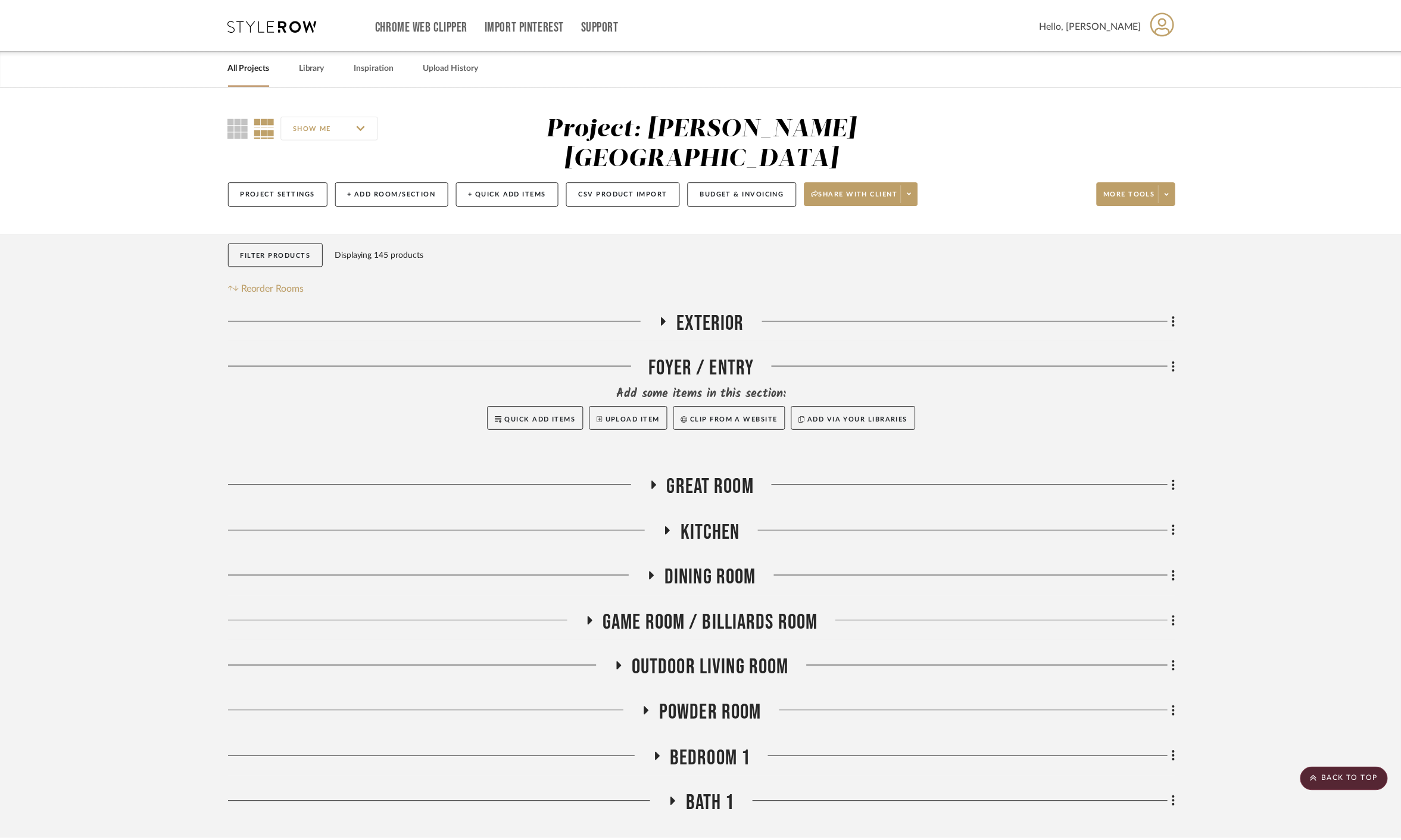
scroll to position [577, 0]
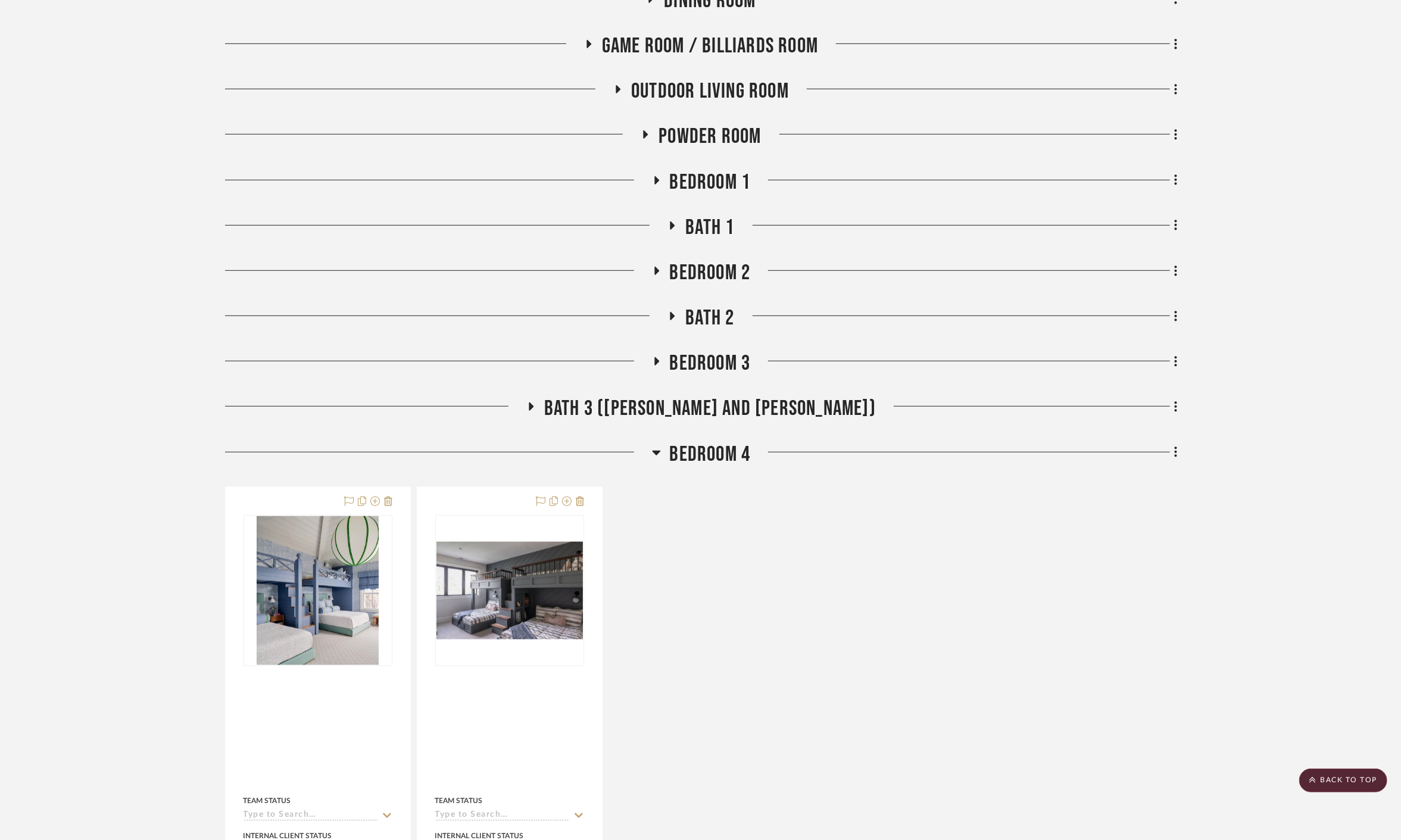
click at [683, 442] on div "Bedroom 4" at bounding box center [701, 457] width 953 height 30
click at [681, 442] on span "Bedroom 4" at bounding box center [710, 454] width 81 height 25
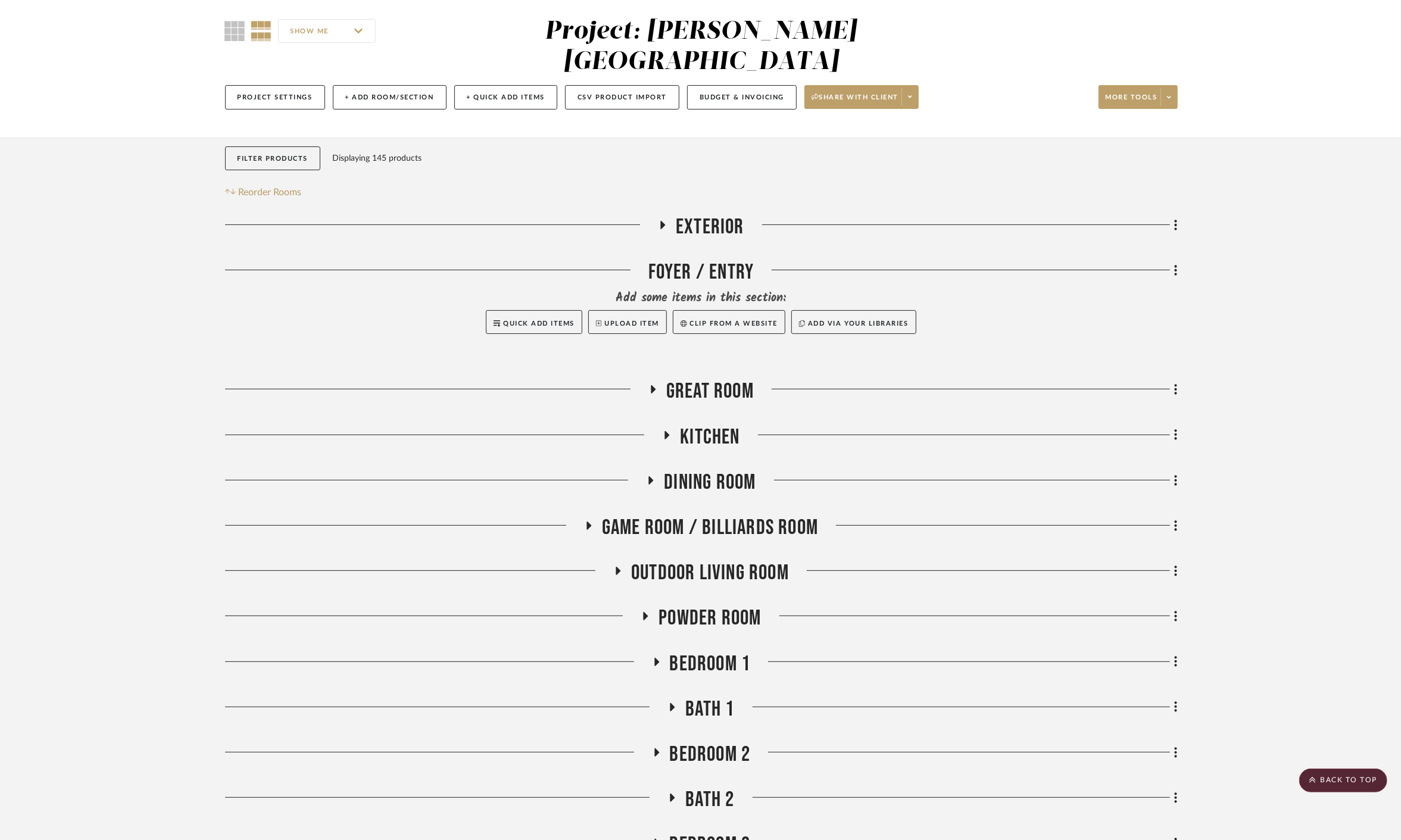
scroll to position [94, 0]
click at [689, 426] on span "Kitchen" at bounding box center [709, 438] width 59 height 25
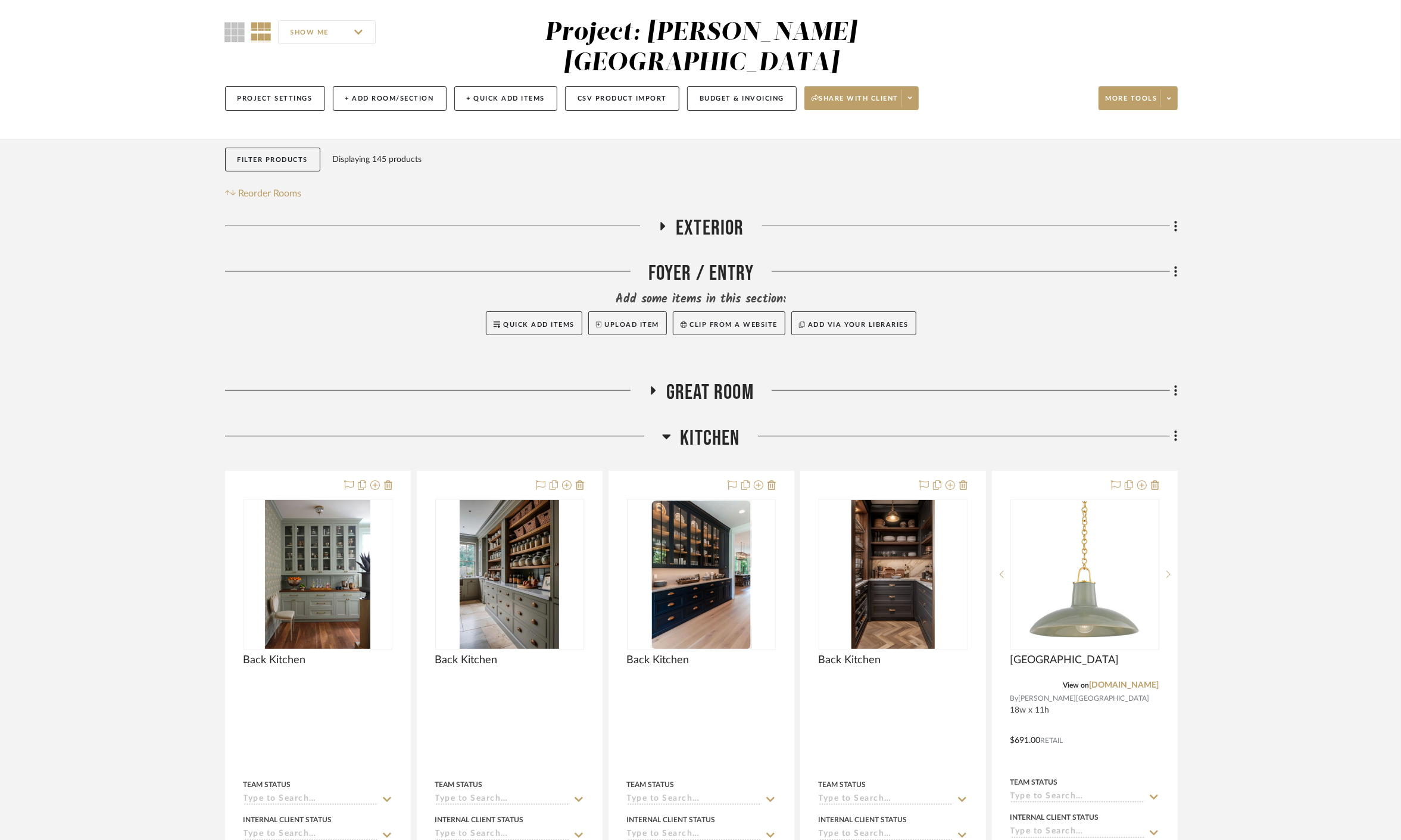
click at [0, 0] on img at bounding box center [0, 0] width 0 height 0
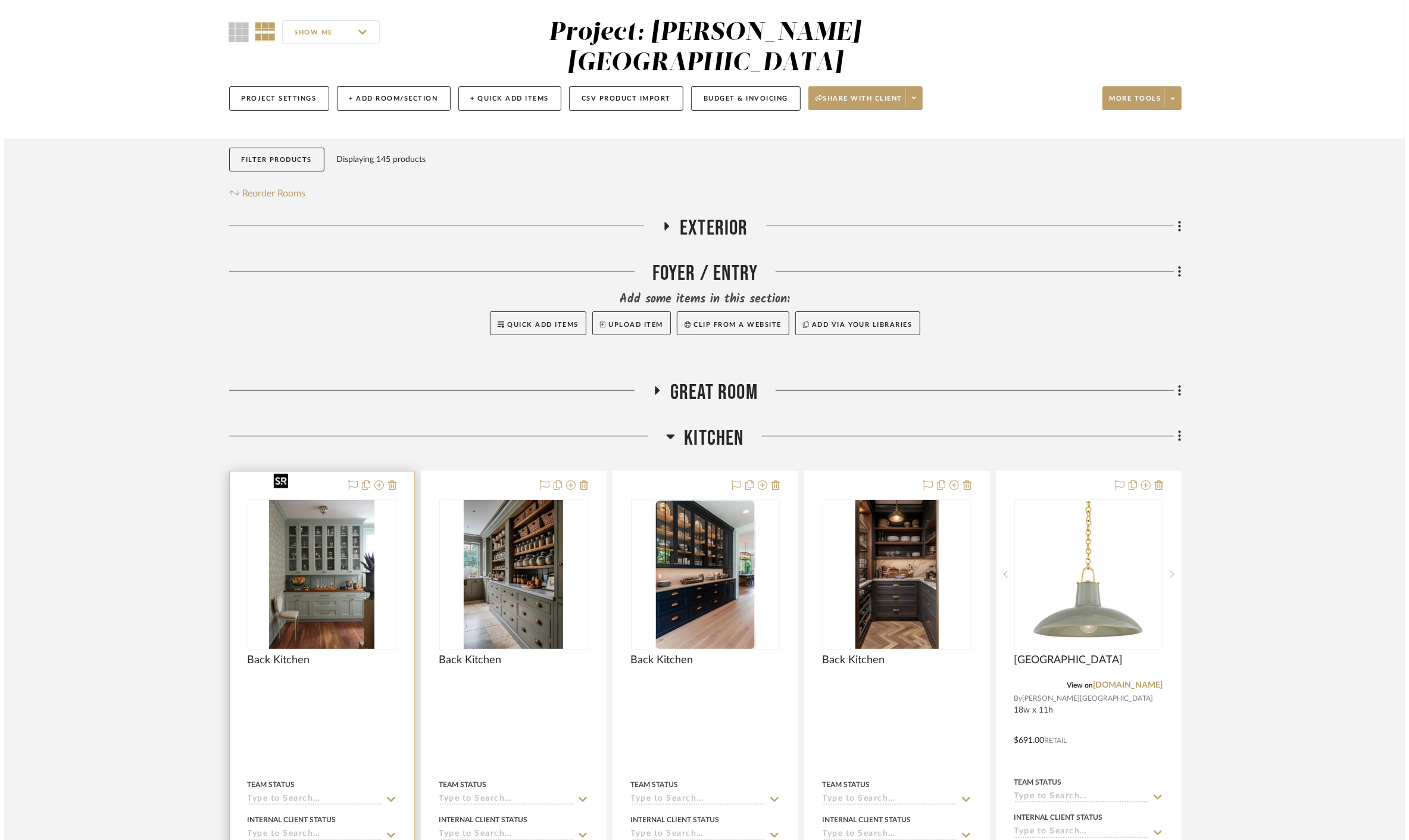
scroll to position [0, 0]
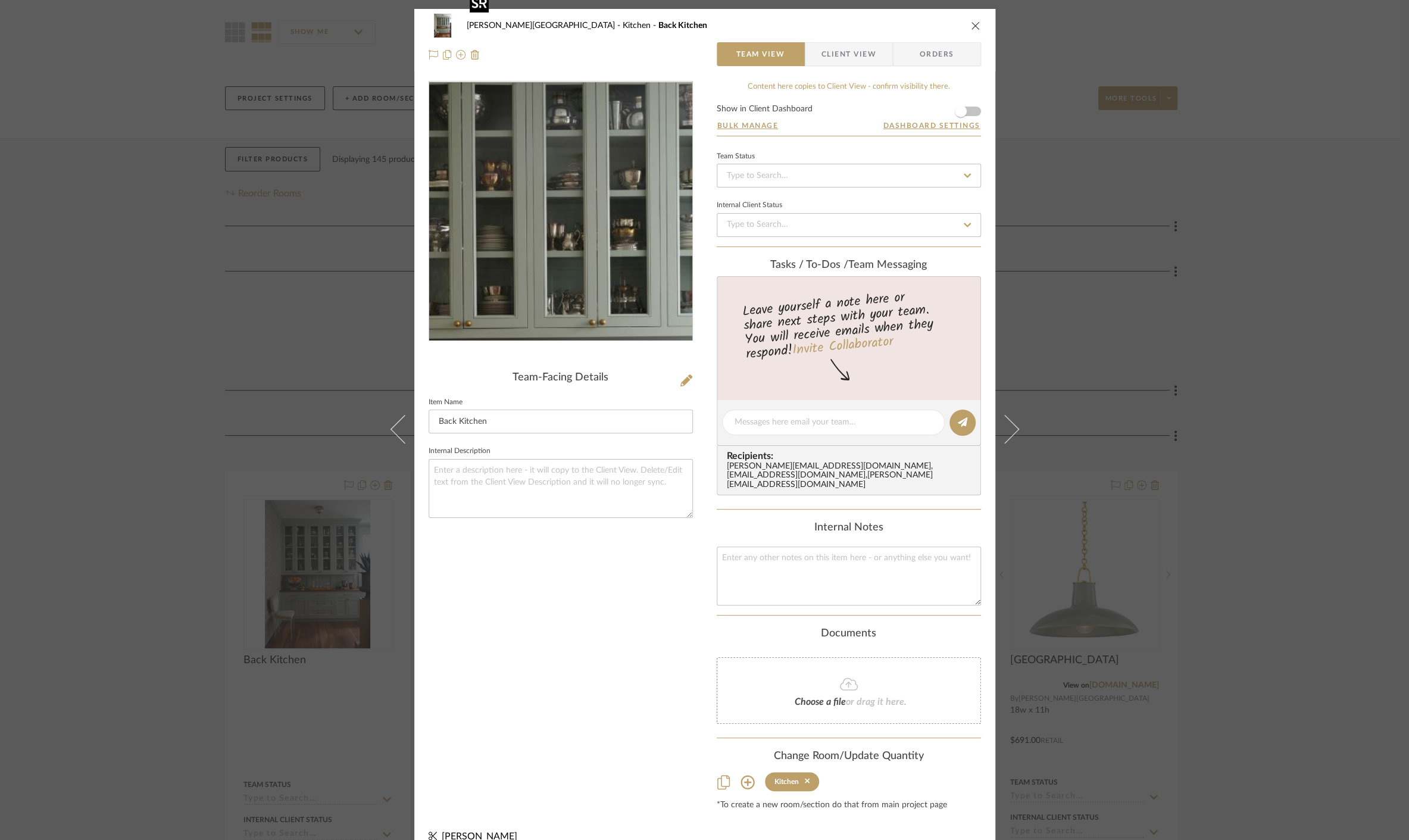
click at [549, 170] on img "0" at bounding box center [560, 211] width 184 height 258
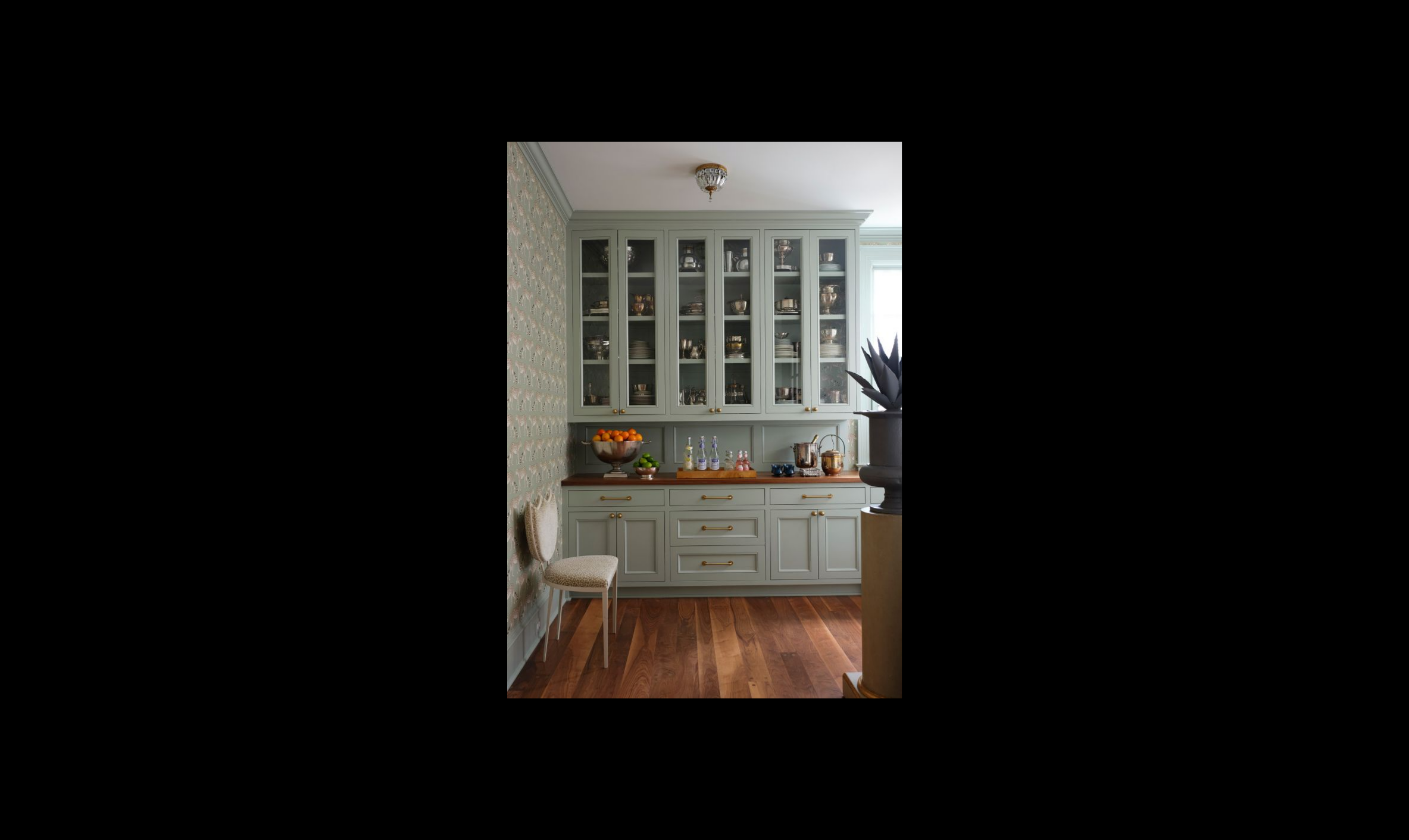
click at [1091, 362] on div at bounding box center [1004, 438] width 996 height 593
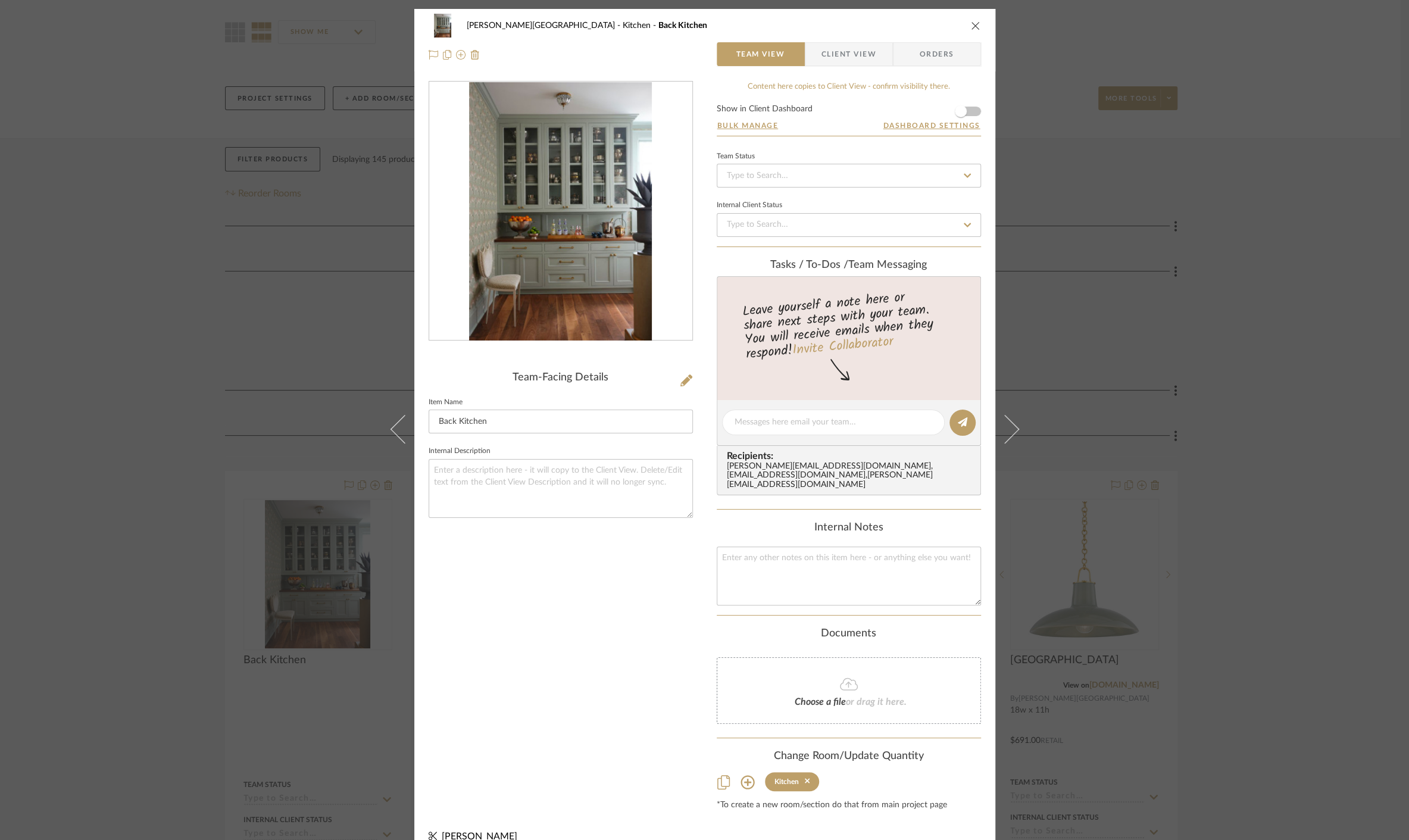
drag, startPoint x: 1090, startPoint y: 398, endPoint x: 1095, endPoint y: 392, distance: 7.8
click at [1090, 398] on div "[PERSON_NAME] Circle C Ranch Kitchen Back Kitchen Team View Client View Orders …" at bounding box center [704, 420] width 1409 height 840
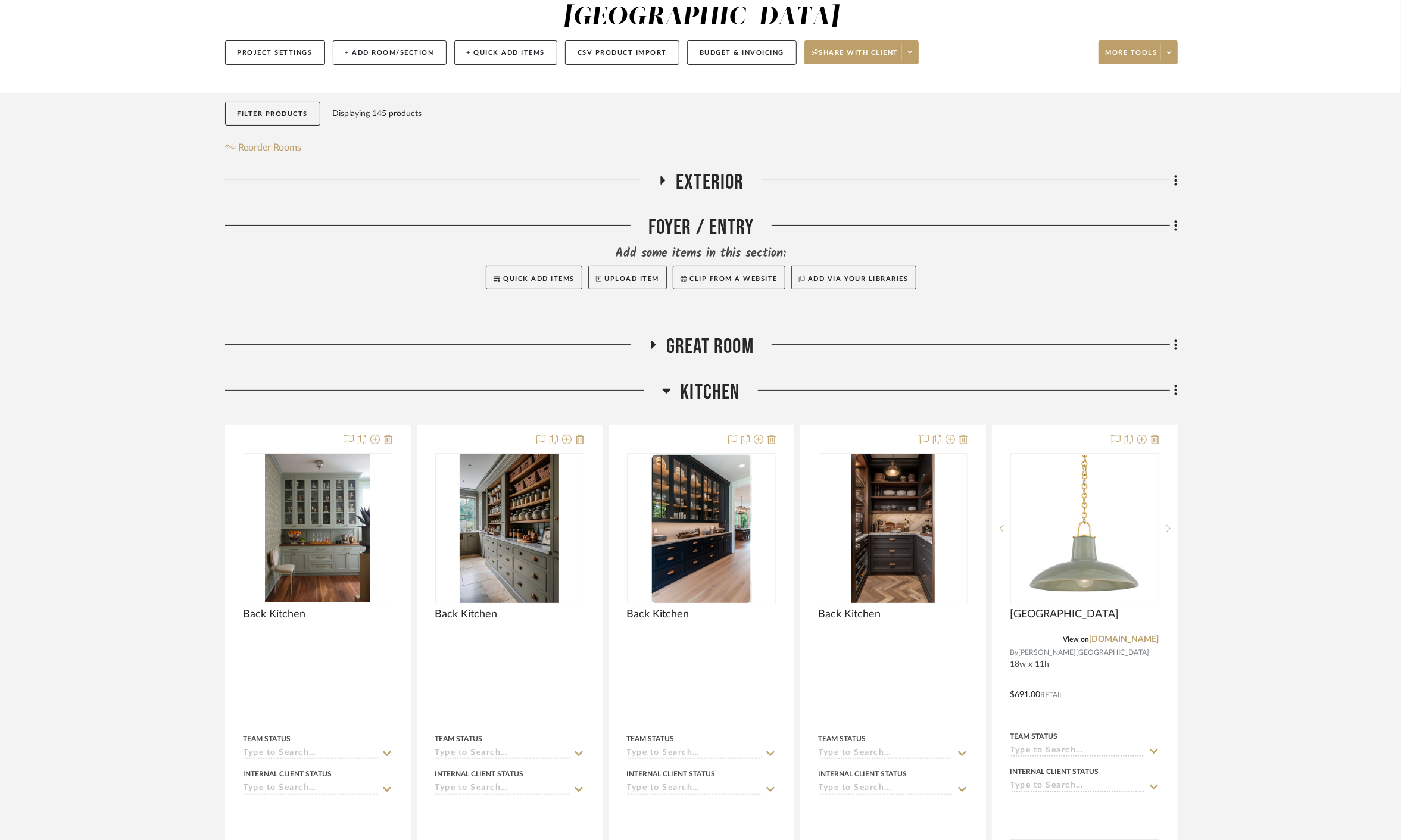
scroll to position [161, 0]
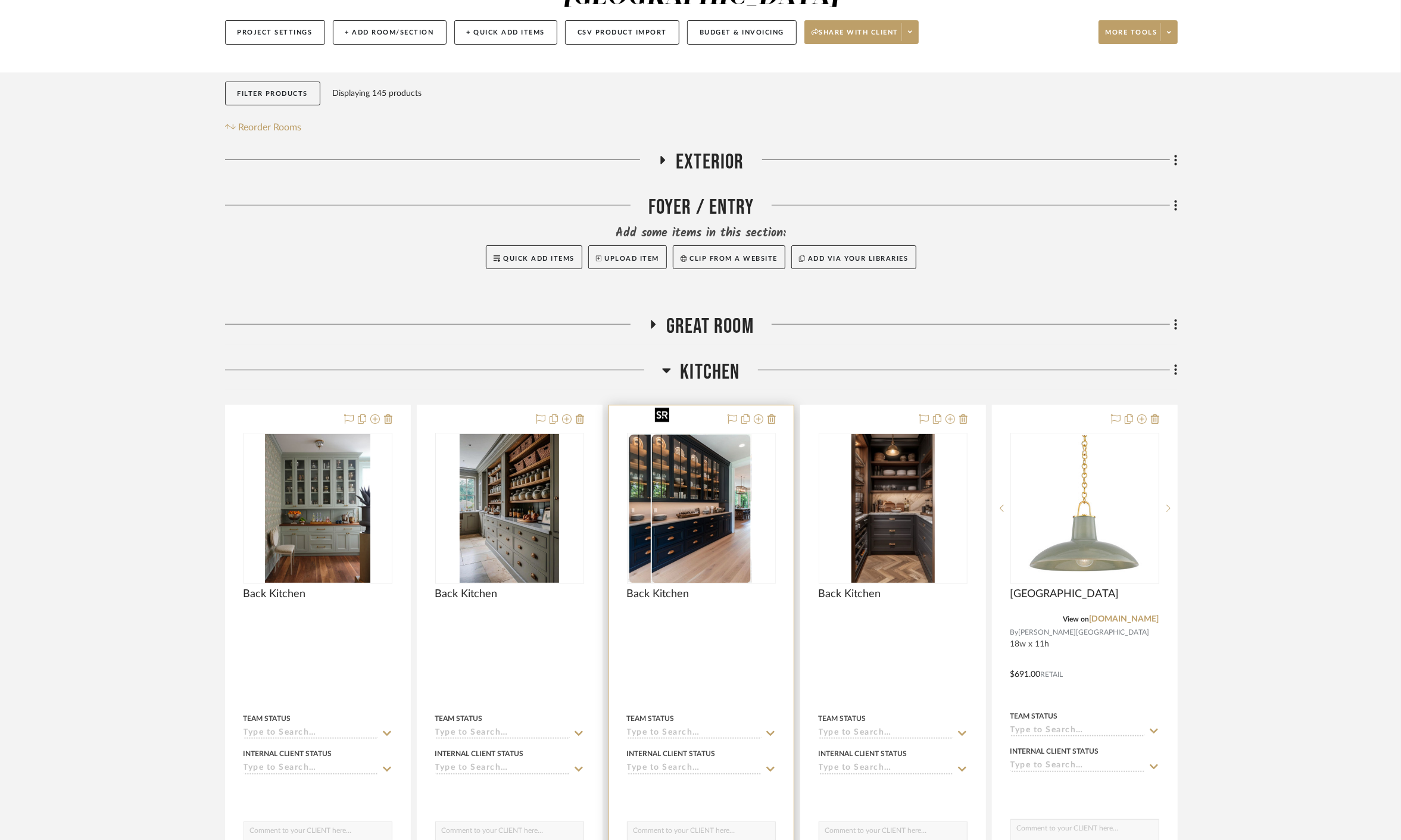
click at [667, 477] on img "0" at bounding box center [678, 509] width 101 height 149
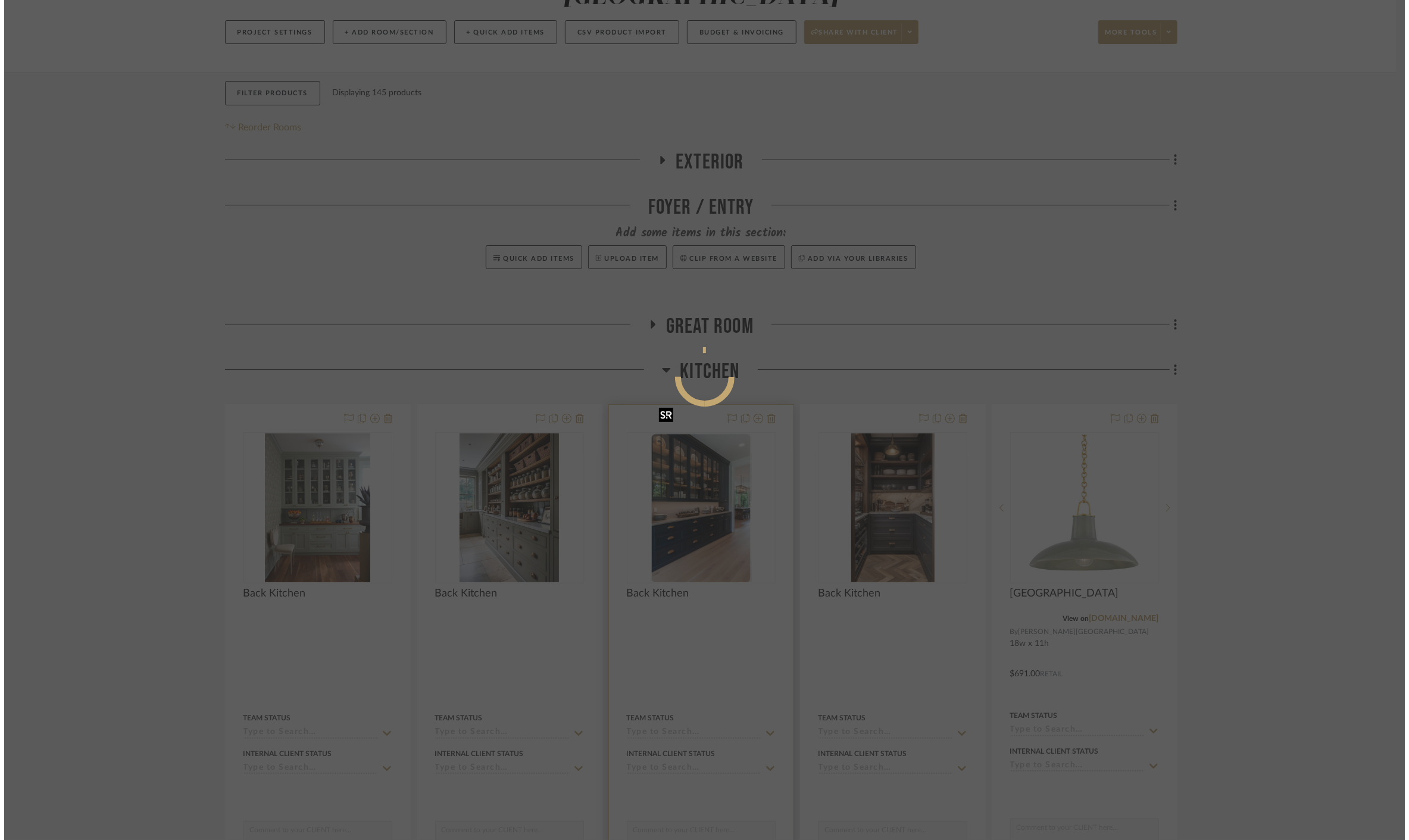
scroll to position [0, 0]
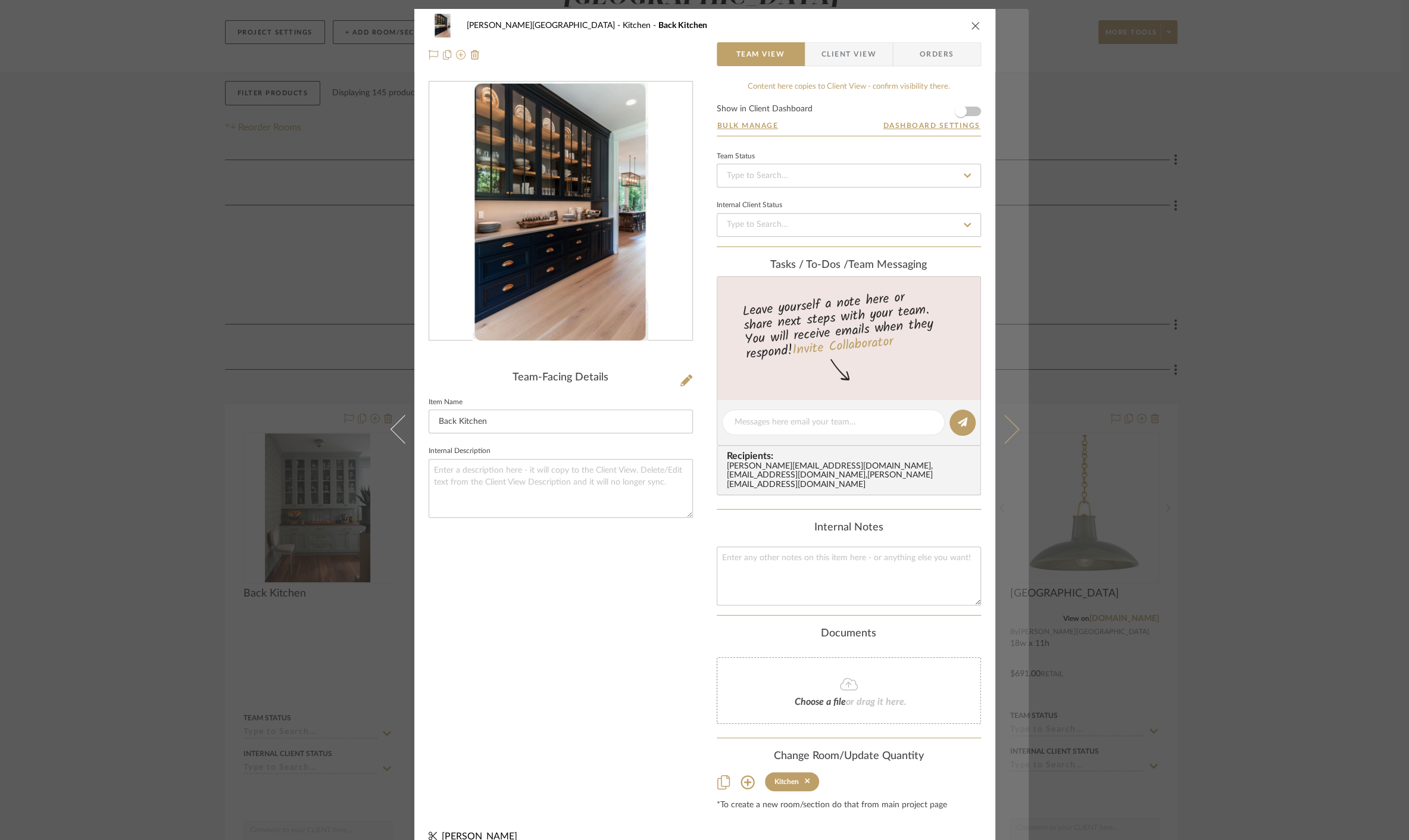
click at [1010, 418] on button at bounding box center [1012, 428] width 33 height 840
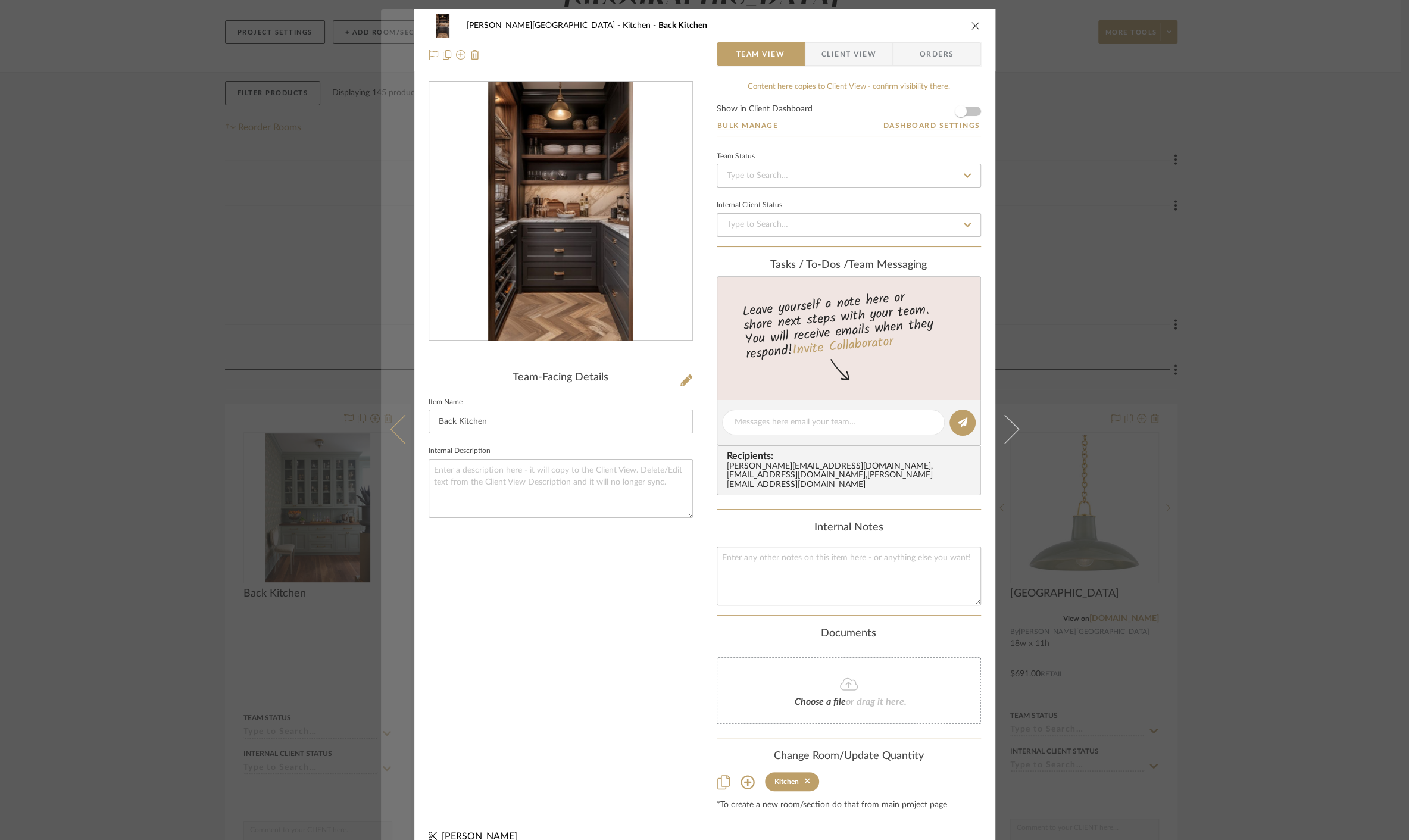
click at [392, 428] on icon at bounding box center [404, 428] width 28 height 28
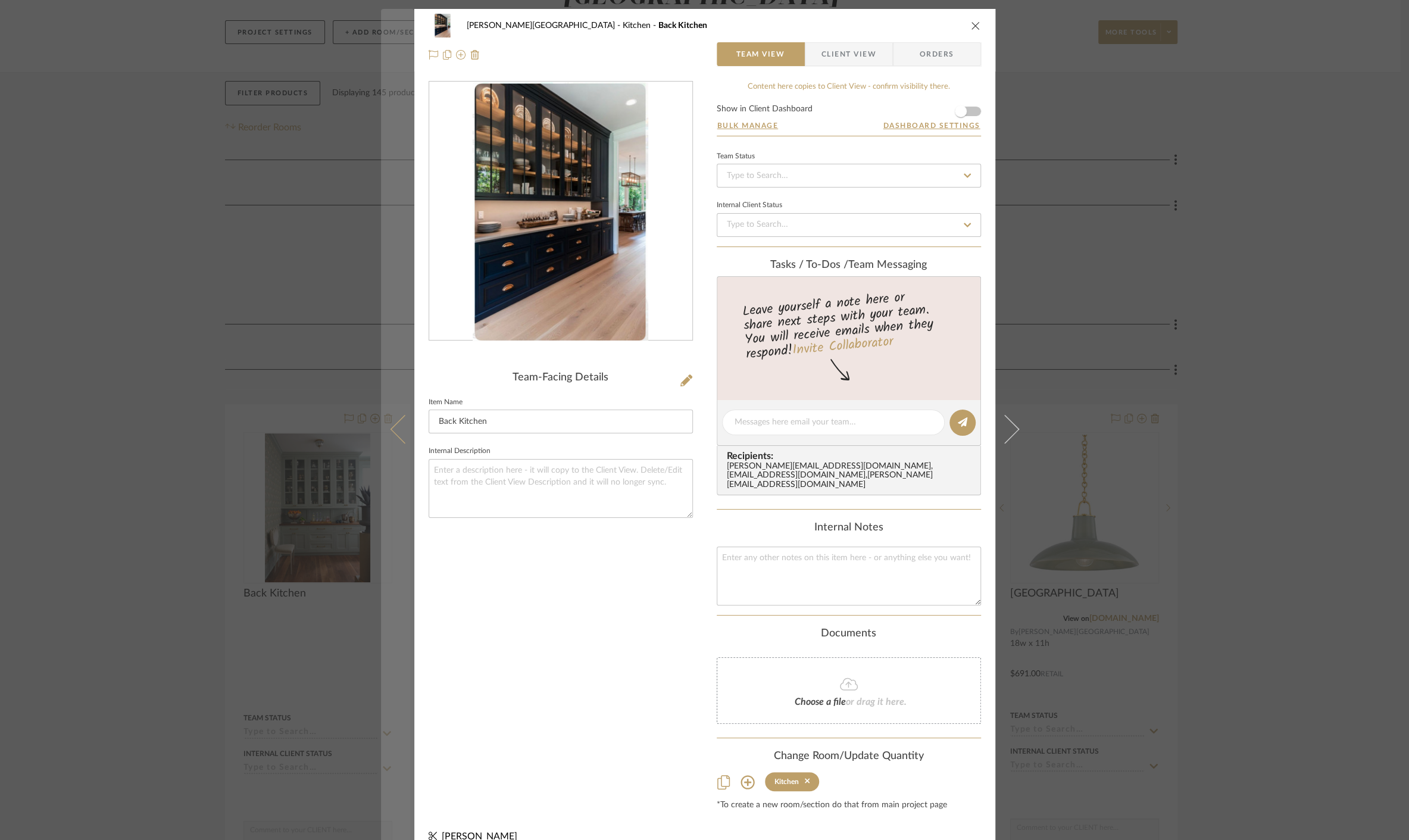
click at [396, 418] on icon at bounding box center [404, 428] width 28 height 28
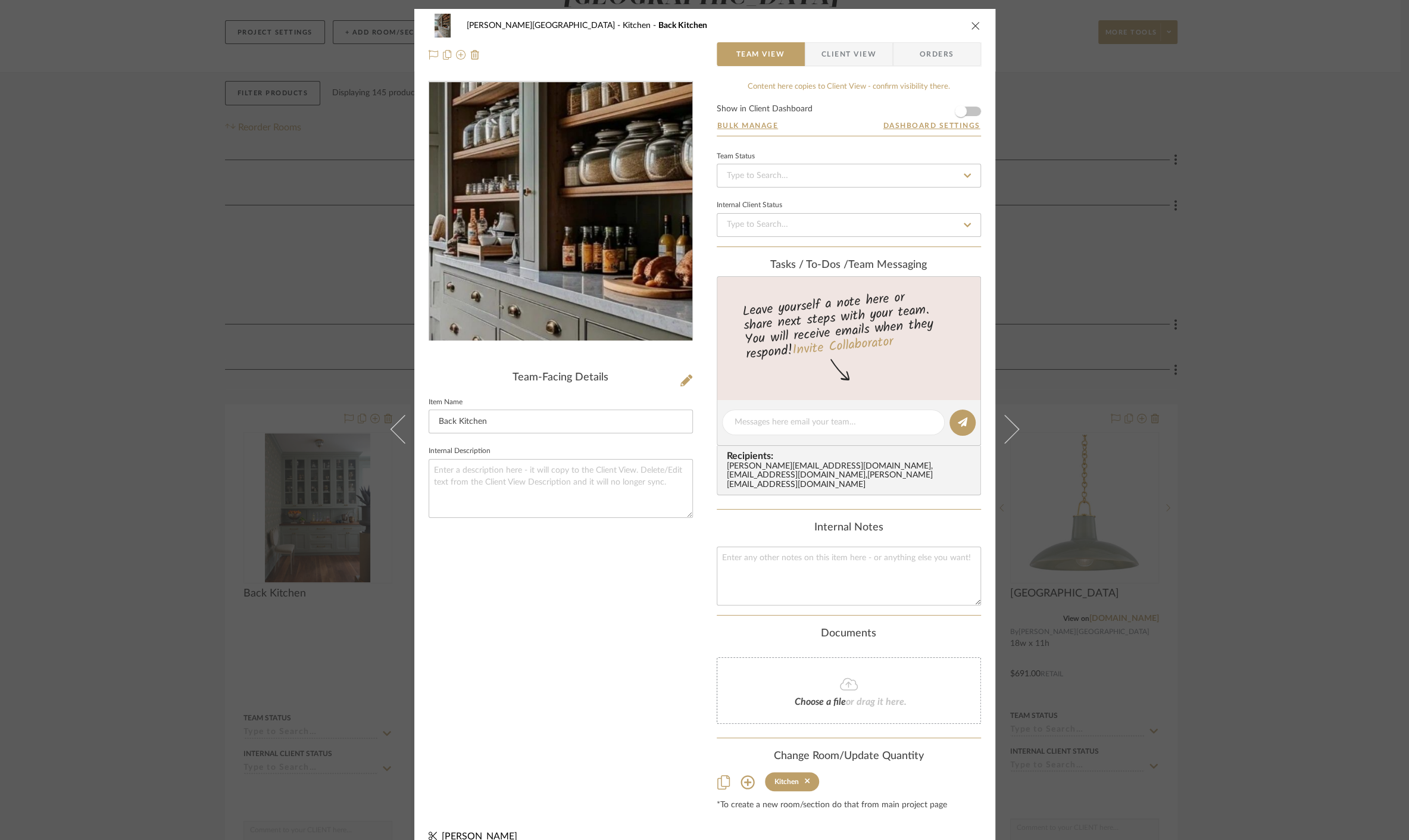
click at [556, 208] on img "0" at bounding box center [560, 211] width 172 height 258
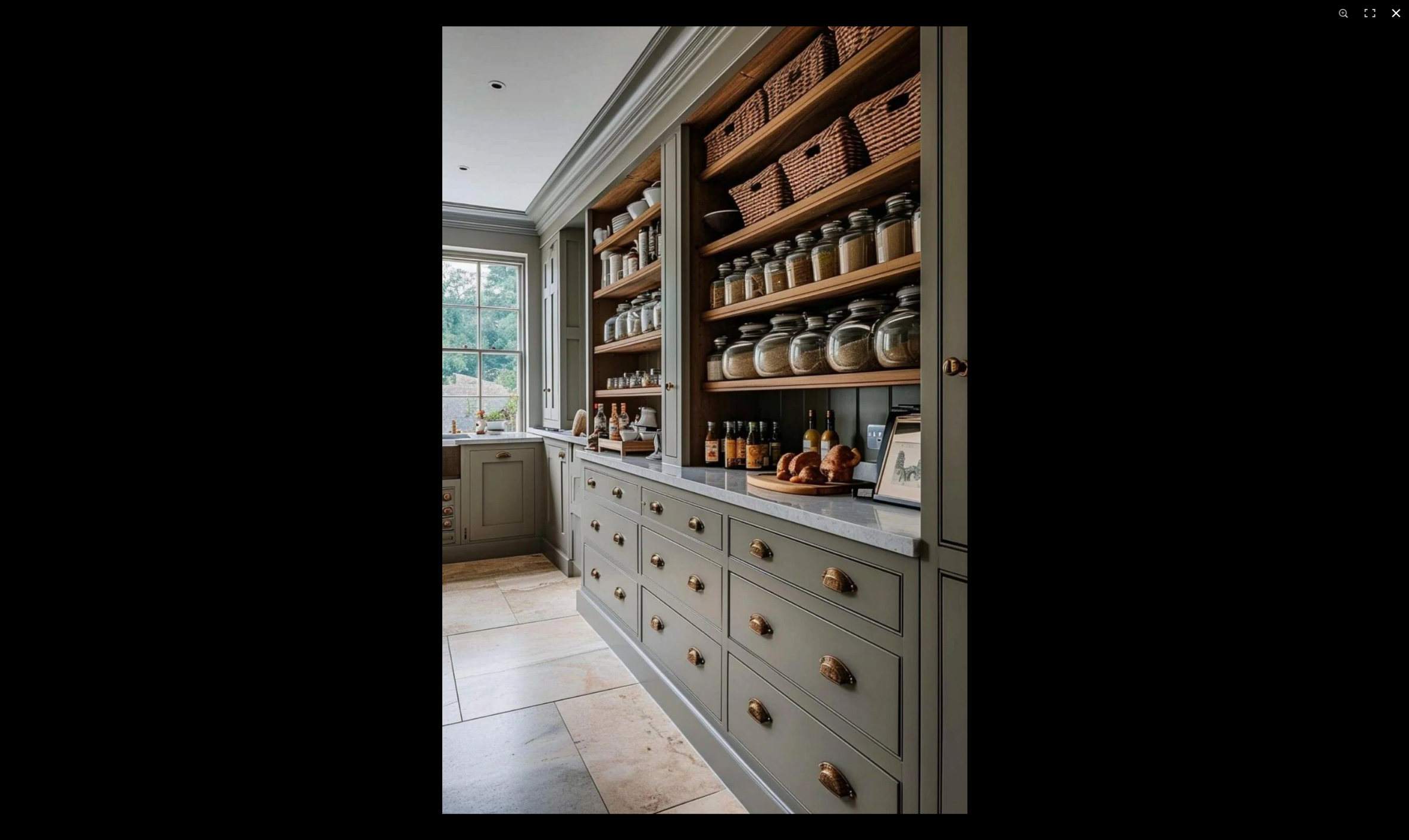
click at [226, 347] on div at bounding box center [704, 420] width 1409 height 840
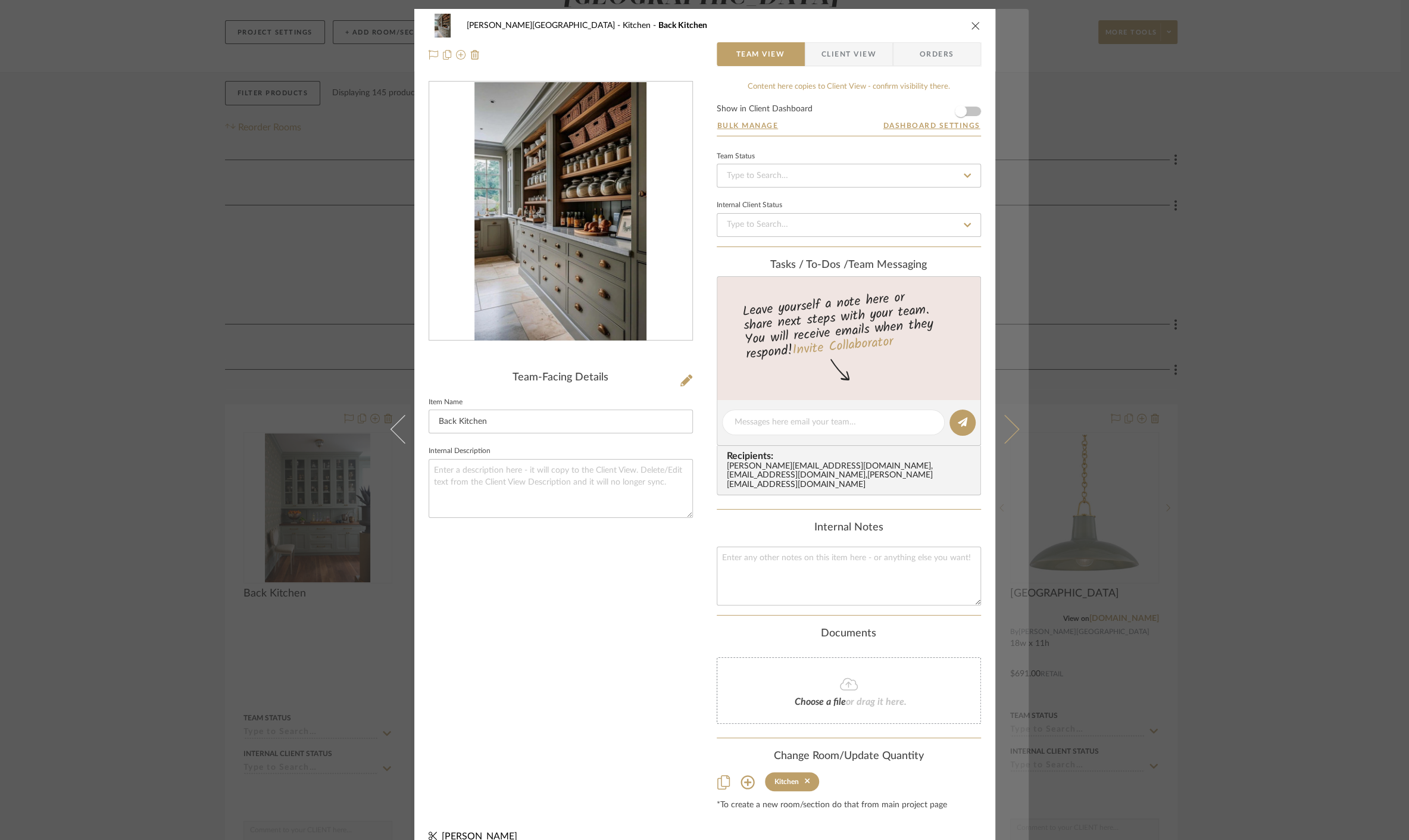
click at [1020, 423] on button at bounding box center [1012, 428] width 33 height 840
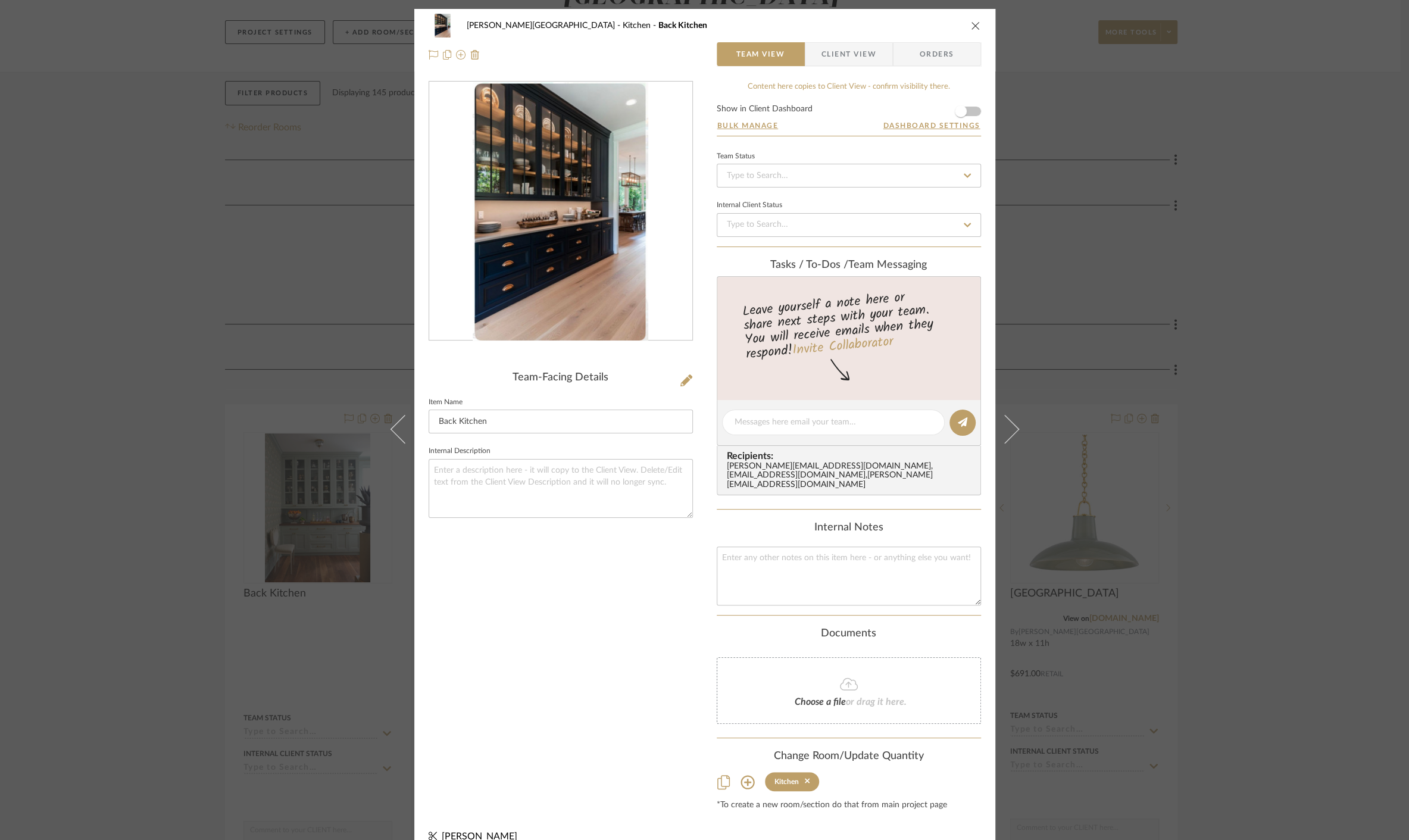
click at [564, 249] on img "0" at bounding box center [560, 211] width 175 height 258
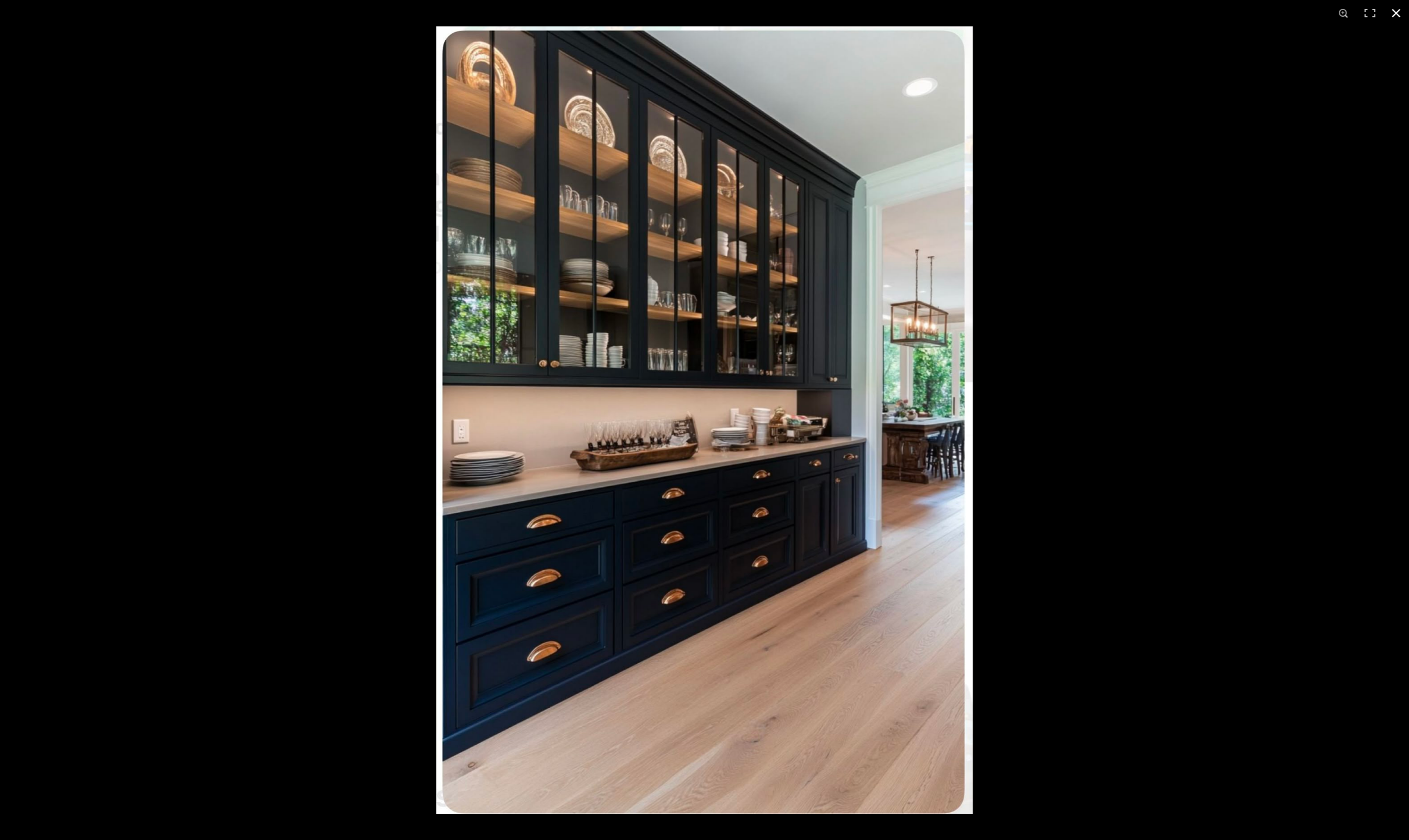
click at [299, 432] on div at bounding box center [704, 420] width 1409 height 840
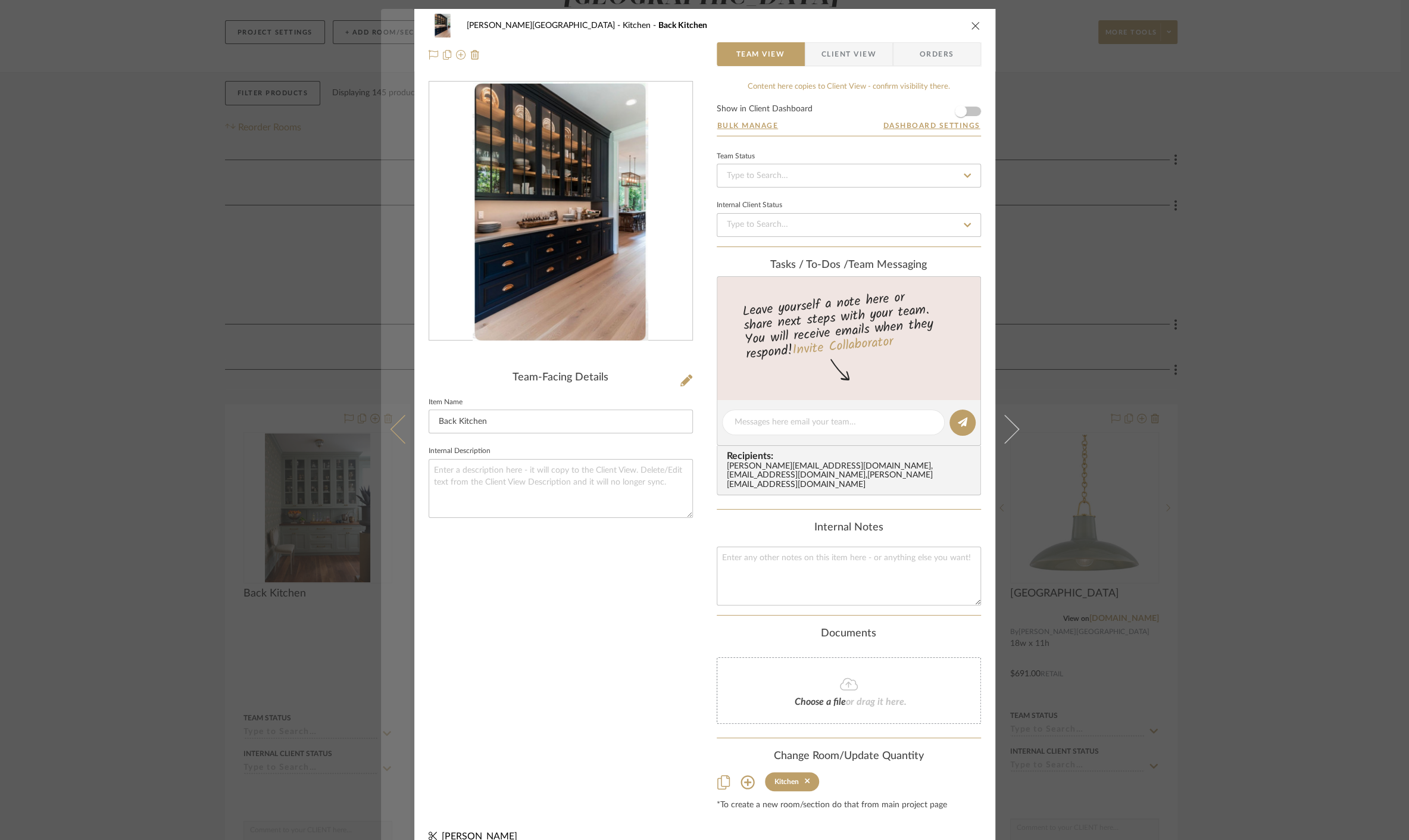
click at [381, 432] on button at bounding box center [397, 428] width 33 height 840
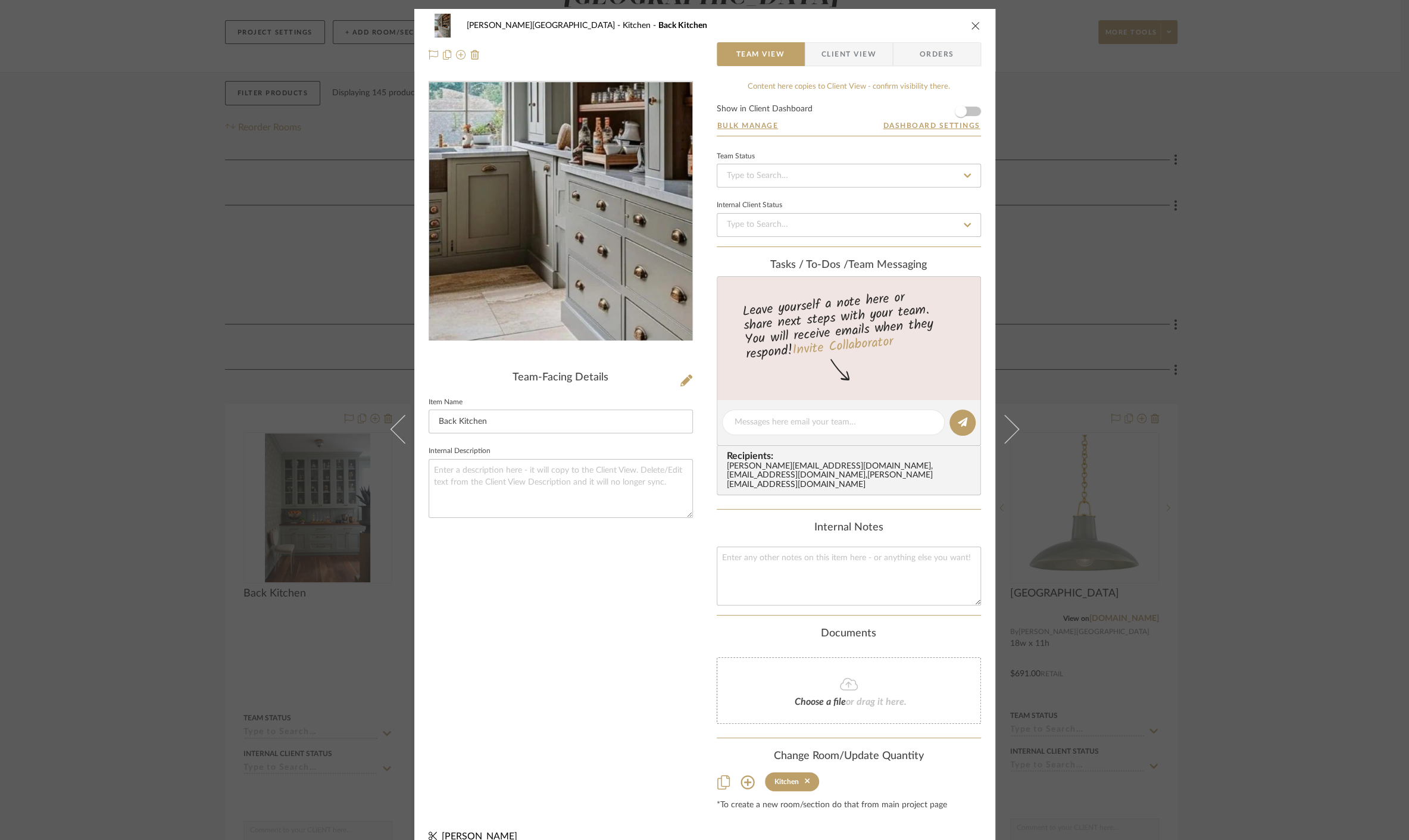
click at [504, 238] on img "0" at bounding box center [560, 211] width 172 height 258
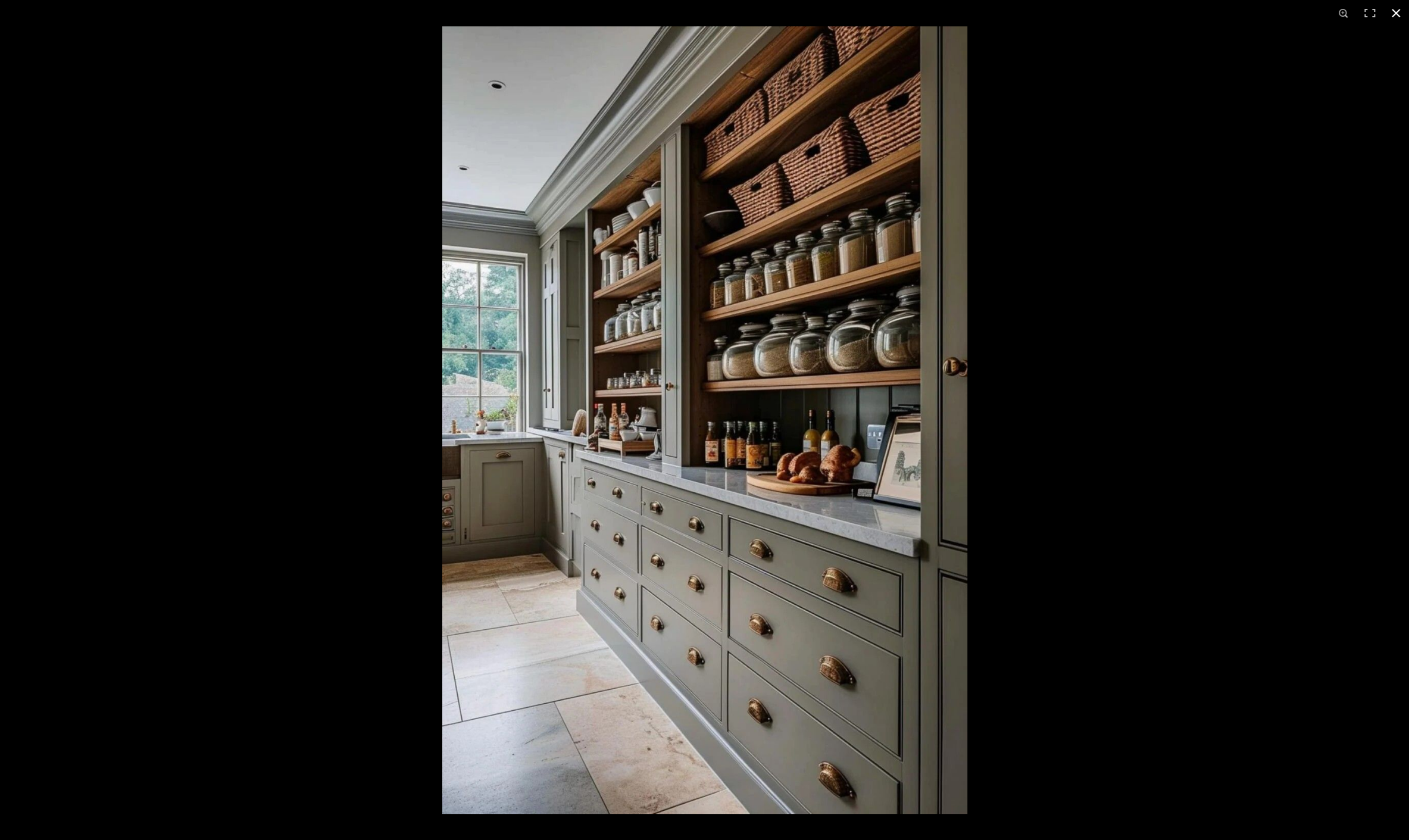
click at [1115, 412] on div at bounding box center [1147, 446] width 1409 height 840
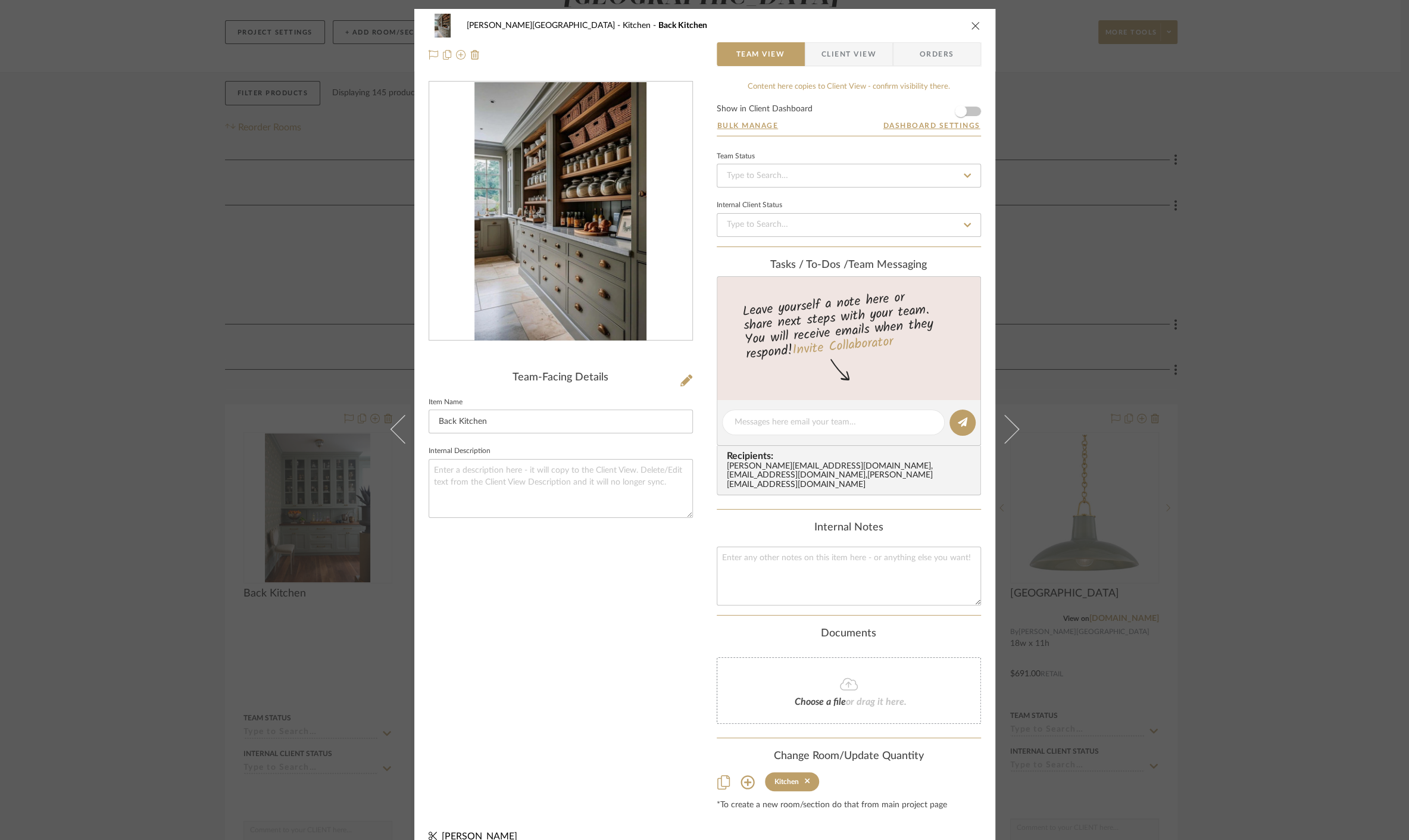
click at [1187, 396] on div "[PERSON_NAME] Circle C Ranch Kitchen Back Kitchen Team View Client View Orders …" at bounding box center [704, 420] width 1409 height 840
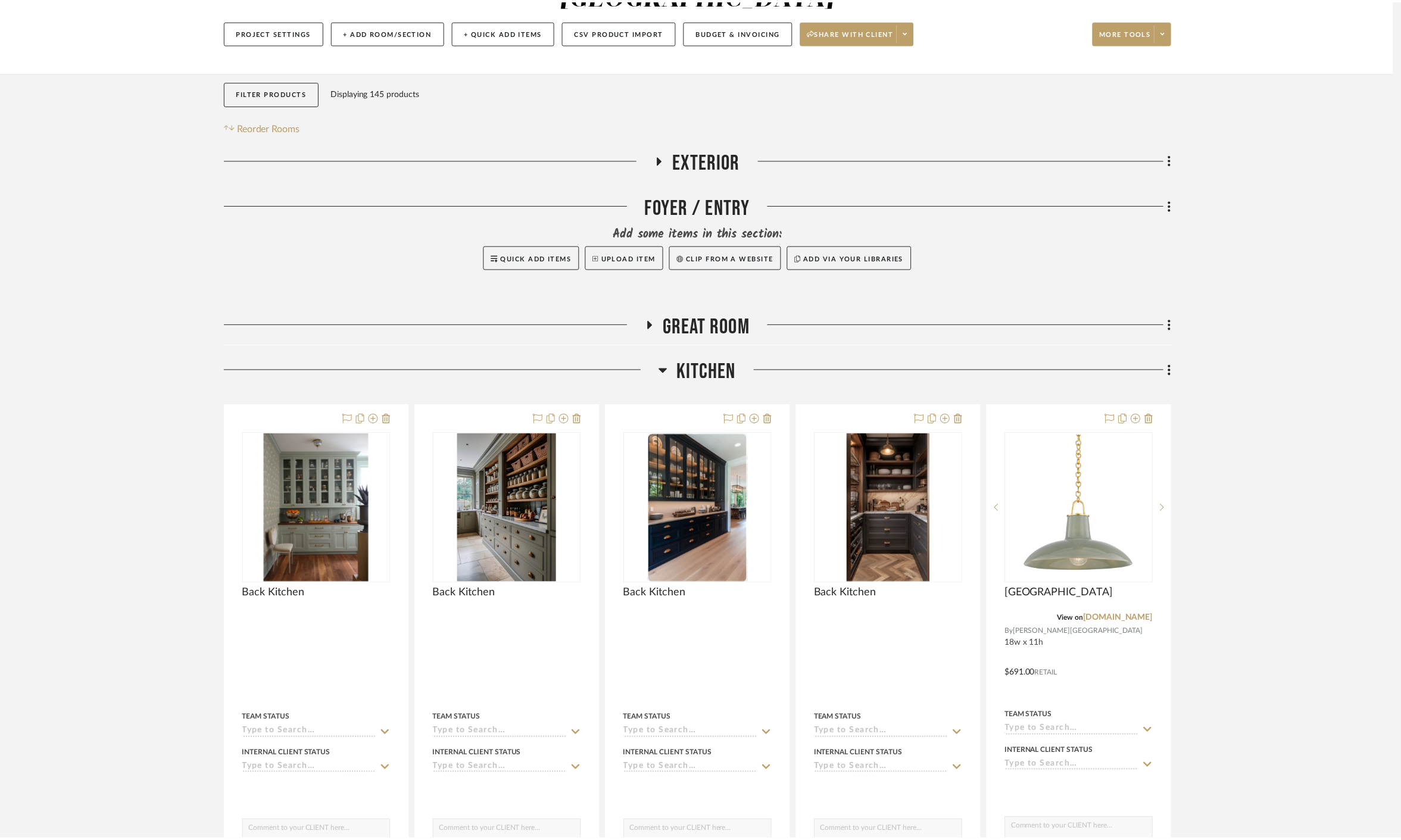
scroll to position [161, 0]
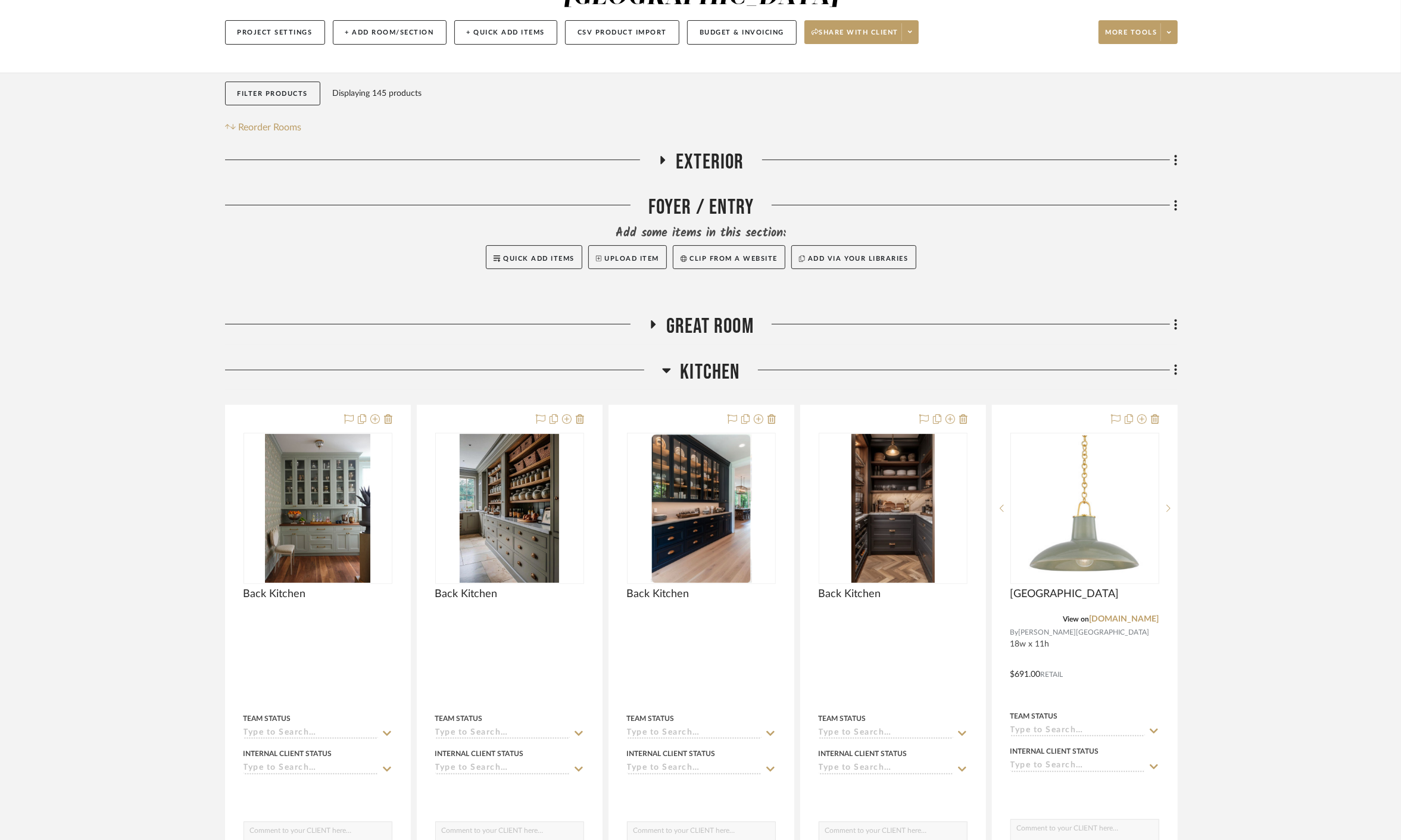
click at [712, 360] on span "Kitchen" at bounding box center [709, 372] width 59 height 25
